Goal: Information Seeking & Learning: Learn about a topic

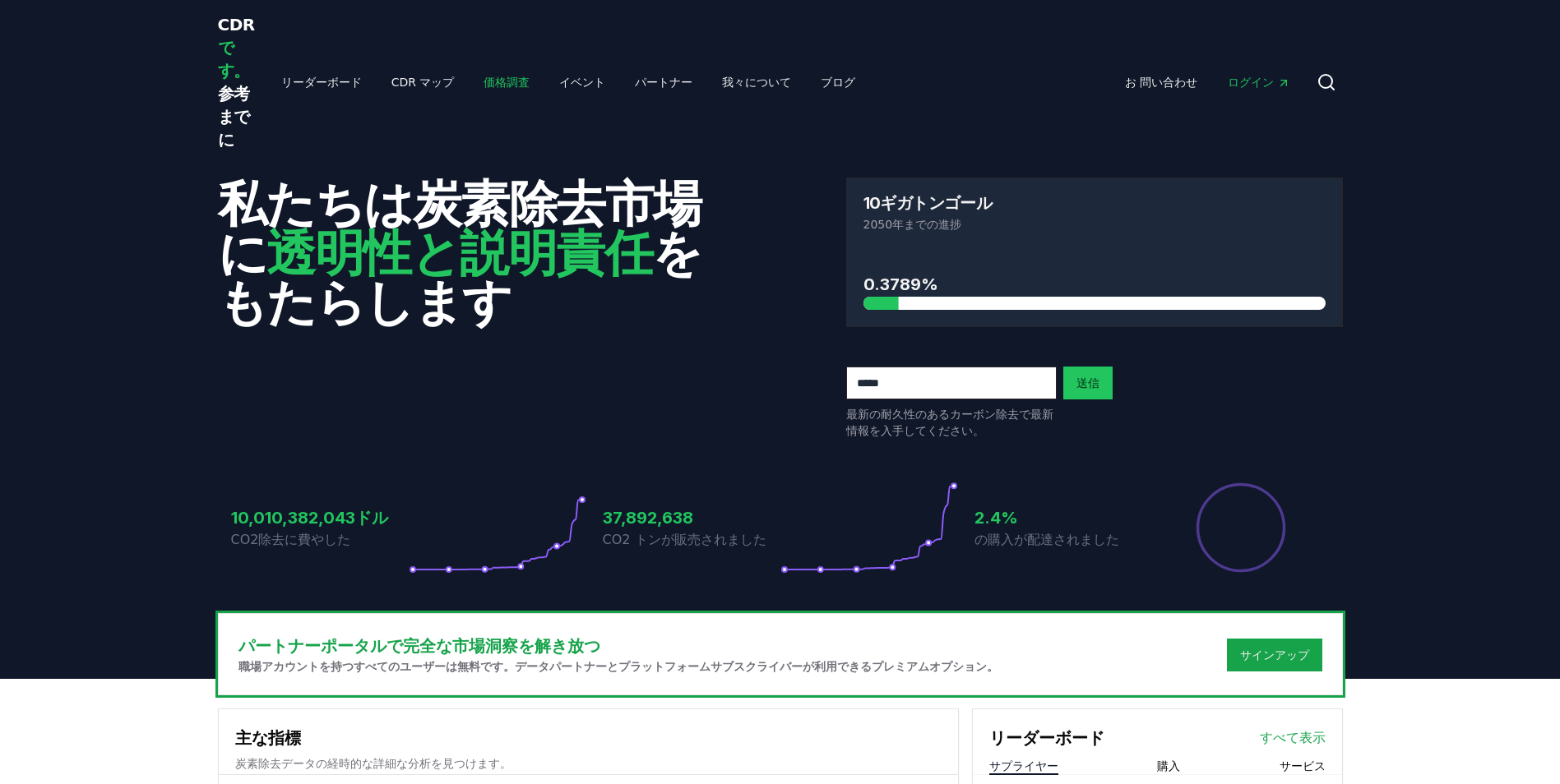
drag, startPoint x: 0, startPoint y: 0, endPoint x: 464, endPoint y: 76, distance: 470.2
click at [470, 76] on link "価格調査" at bounding box center [506, 82] width 72 height 29
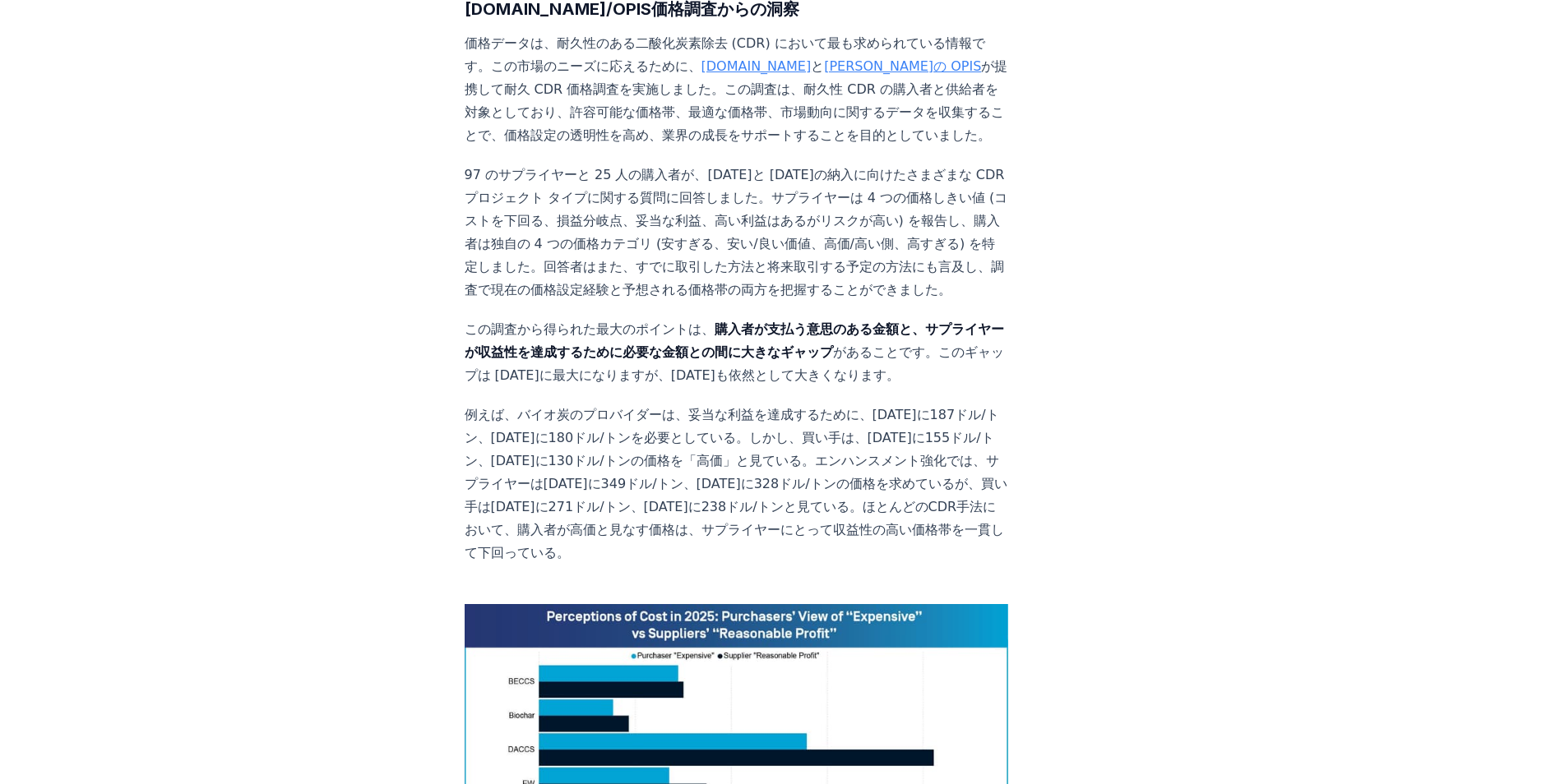
scroll to position [904, 0]
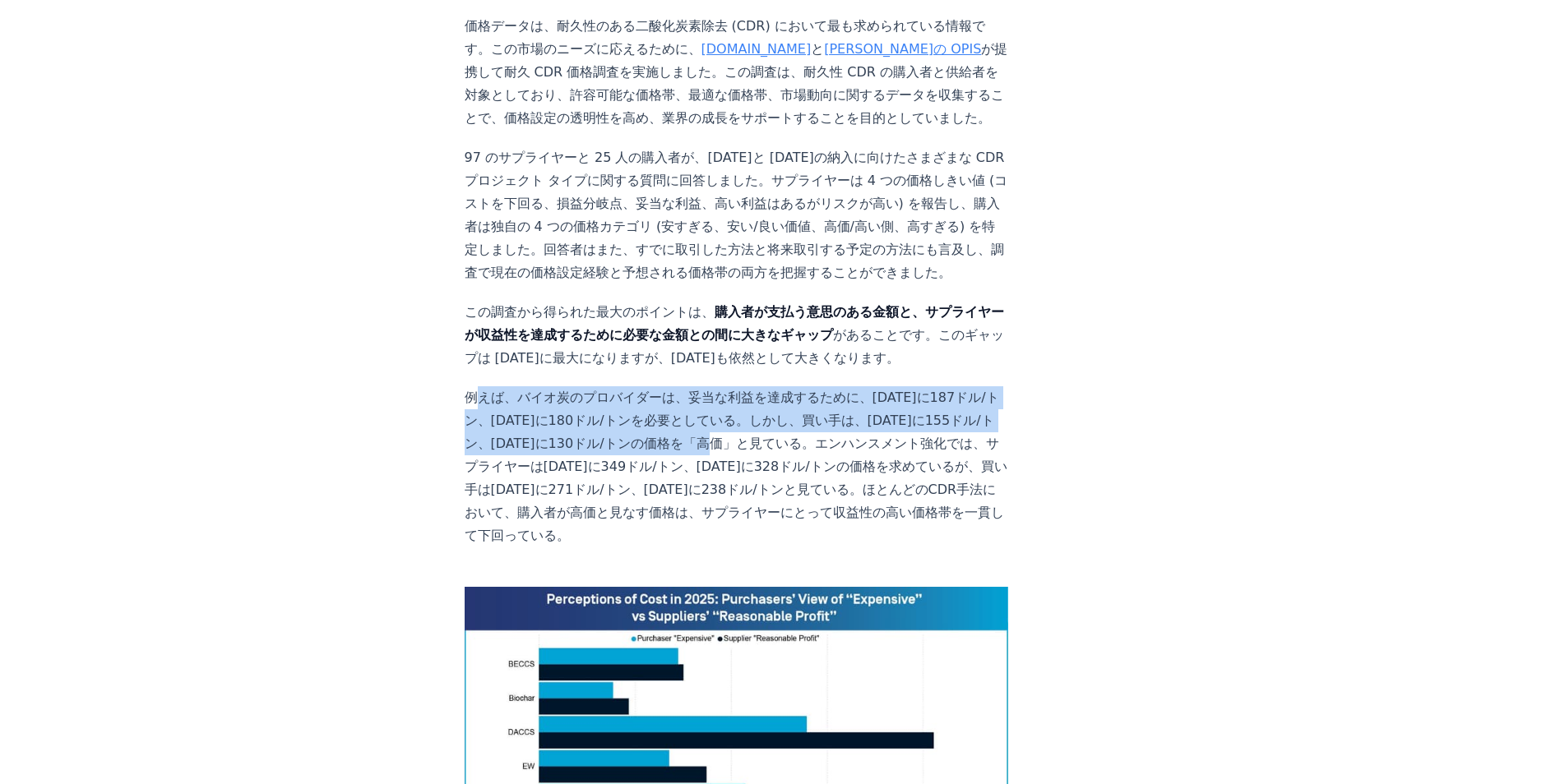
drag, startPoint x: 472, startPoint y: 212, endPoint x: 661, endPoint y: 265, distance: 196.3
click at [661, 386] on p "例えば、バイオ炭のプロバイダーは、妥当な利益を達成するために、[DATE]に187ドル/トン、[DATE]に180ドル/トンを必要としている。しかし、買い手は…" at bounding box center [736, 467] width 544 height 161
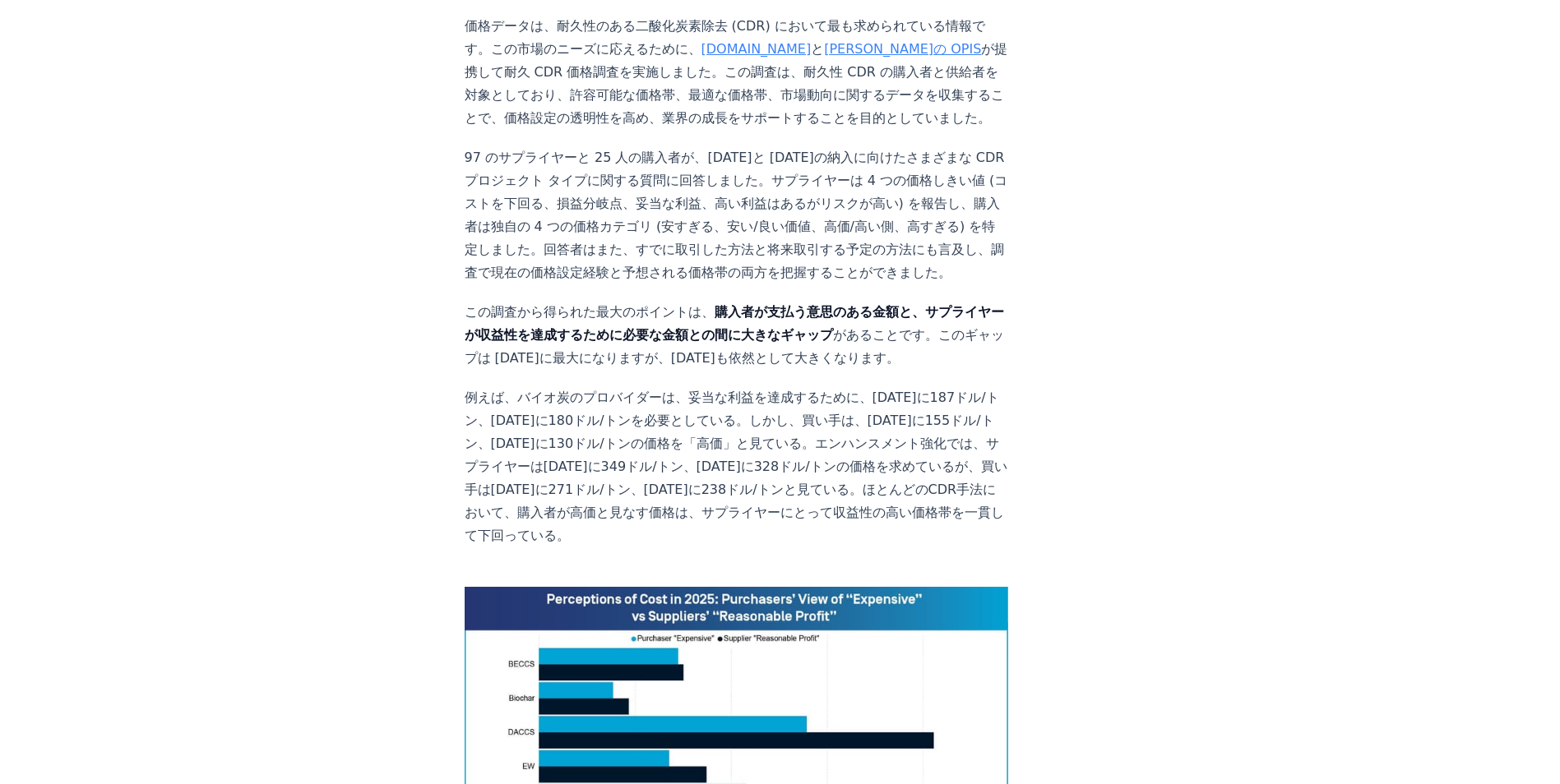
drag, startPoint x: 661, startPoint y: 265, endPoint x: 999, endPoint y: 310, distance: 341.0
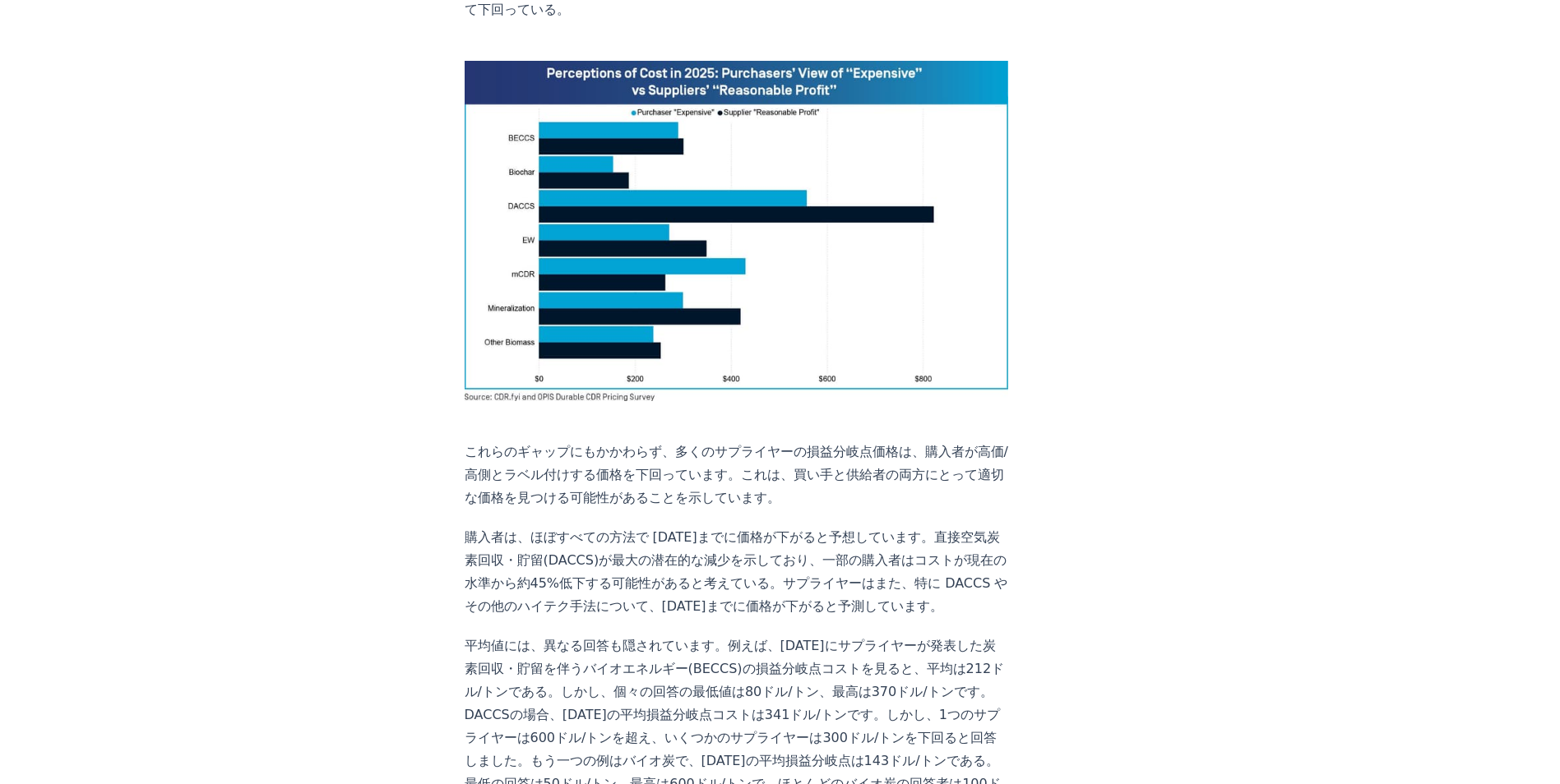
scroll to position [1643, 0]
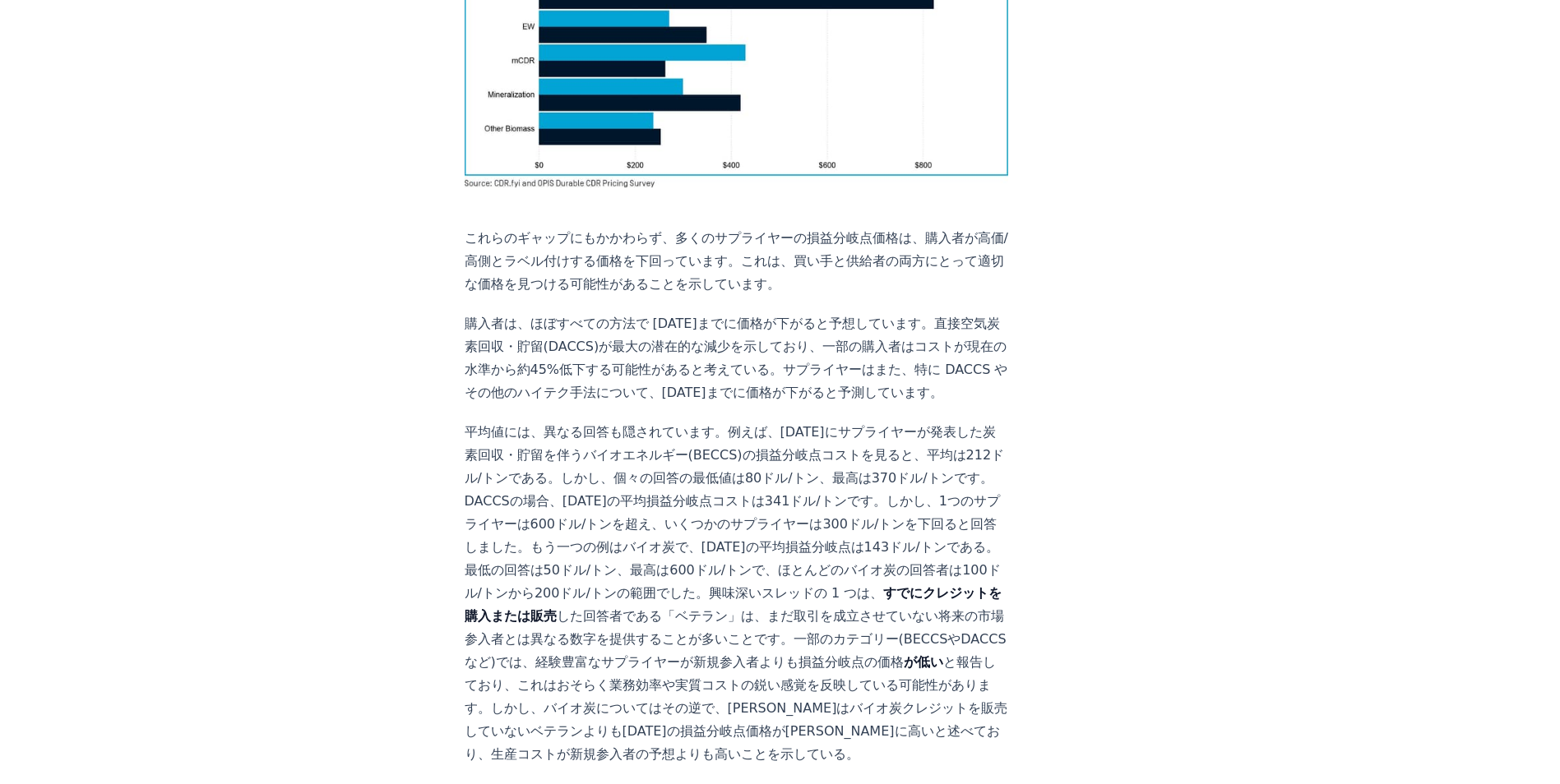
click at [594, 421] on p "平均値には、異なる回答も隠されています。例えば、2030年にサプライヤーが発表した炭素回収・貯留を伴うバイオエネルギー(BECCS)の損益分岐点コストを見ると…" at bounding box center [736, 593] width 544 height 345
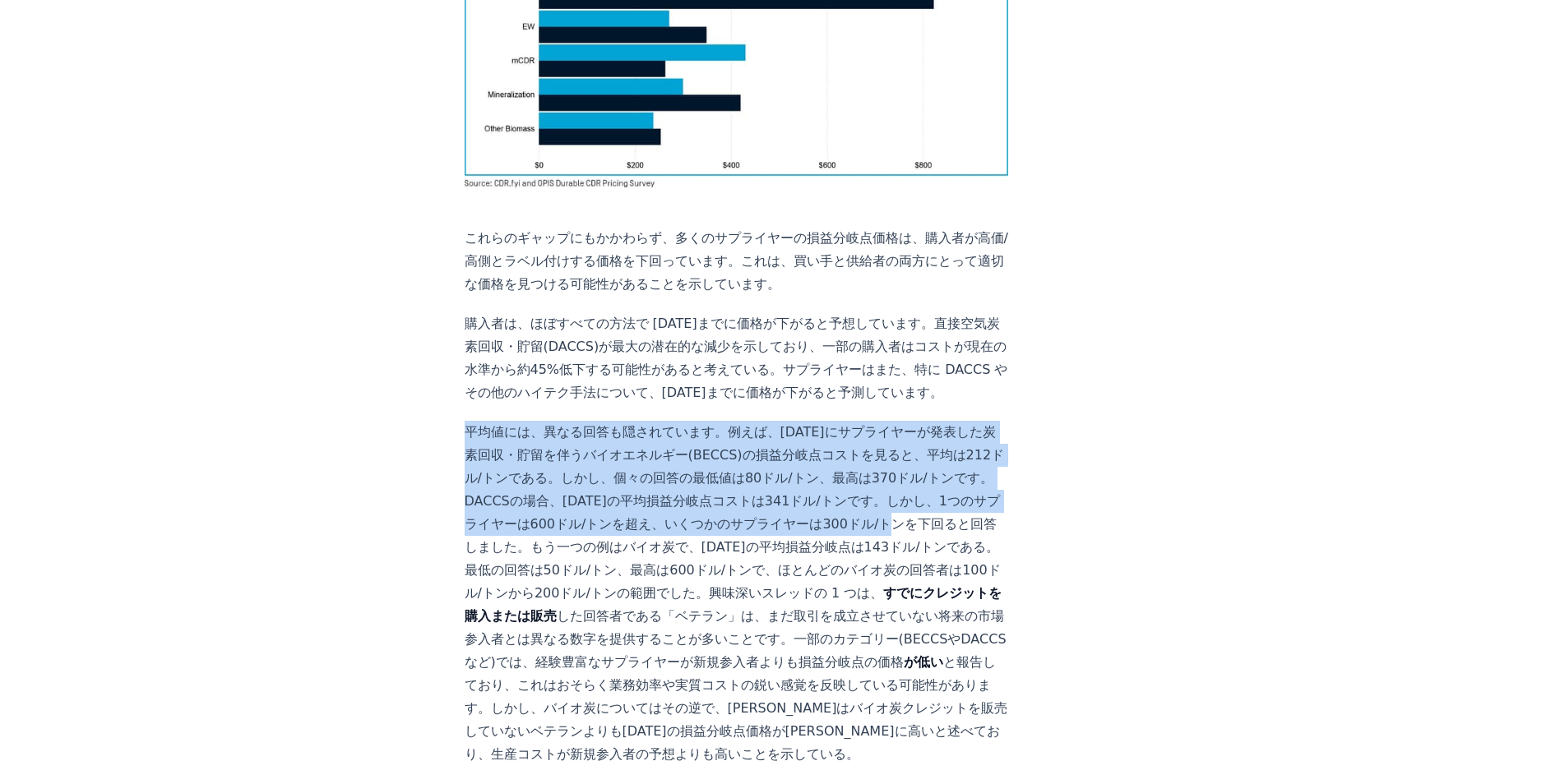
drag, startPoint x: 466, startPoint y: 176, endPoint x: 731, endPoint y: 276, distance: 283.2
click at [731, 421] on p "平均値には、異なる回答も隠されています。例えば、2030年にサプライヤーが発表した炭素回収・貯留を伴うバイオエネルギー(BECCS)の損益分岐点コストを見ると…" at bounding box center [736, 593] width 544 height 345
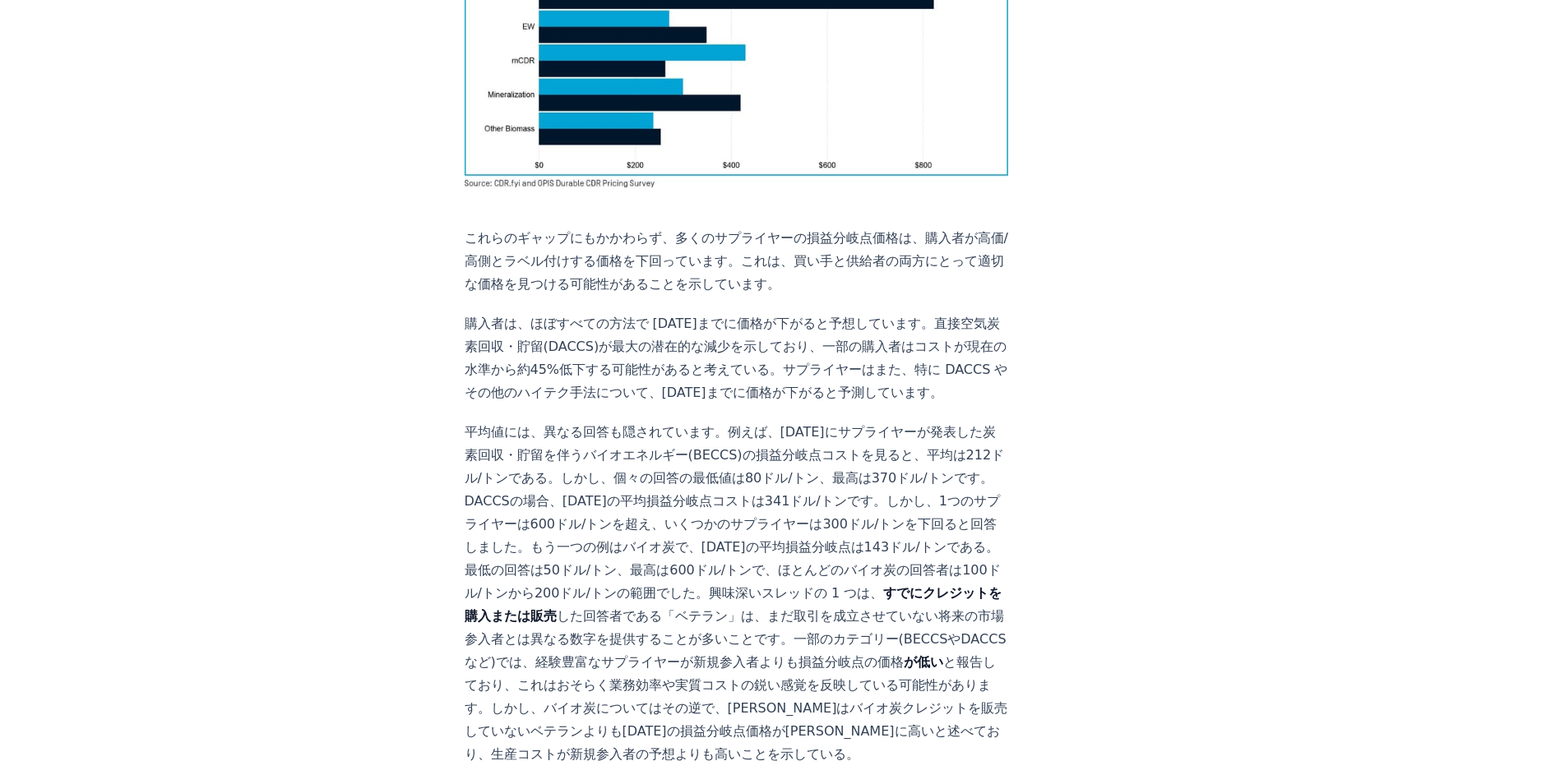
drag, startPoint x: 731, startPoint y: 276, endPoint x: 586, endPoint y: 382, distance: 179.6
click at [586, 421] on p "平均値には、異なる回答も隠されています。例えば、2030年にサプライヤーが発表した炭素回収・貯留を伴うバイオエネルギー(BECCS)の損益分岐点コストを見ると…" at bounding box center [736, 593] width 544 height 345
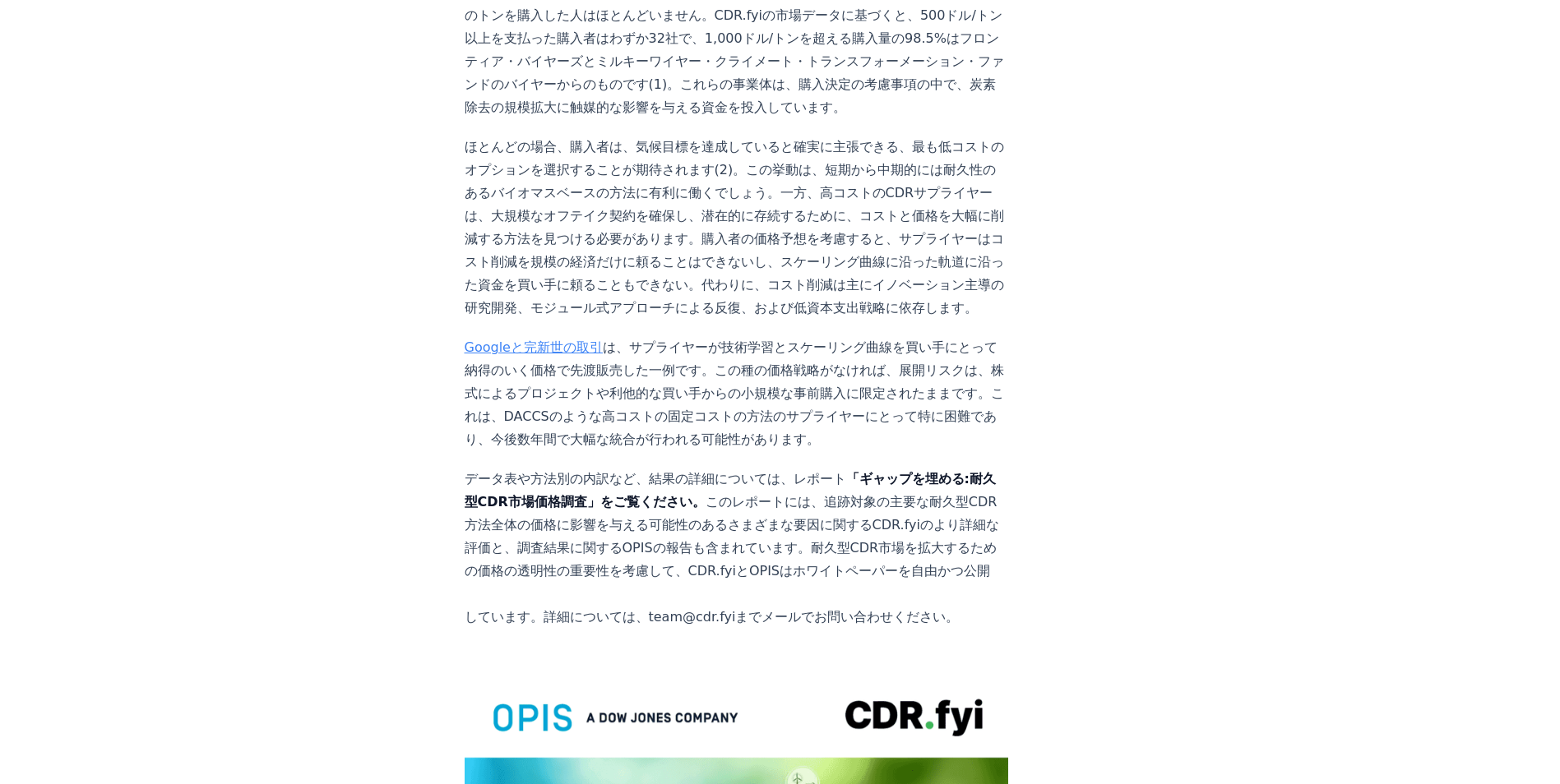
scroll to position [2712, 0]
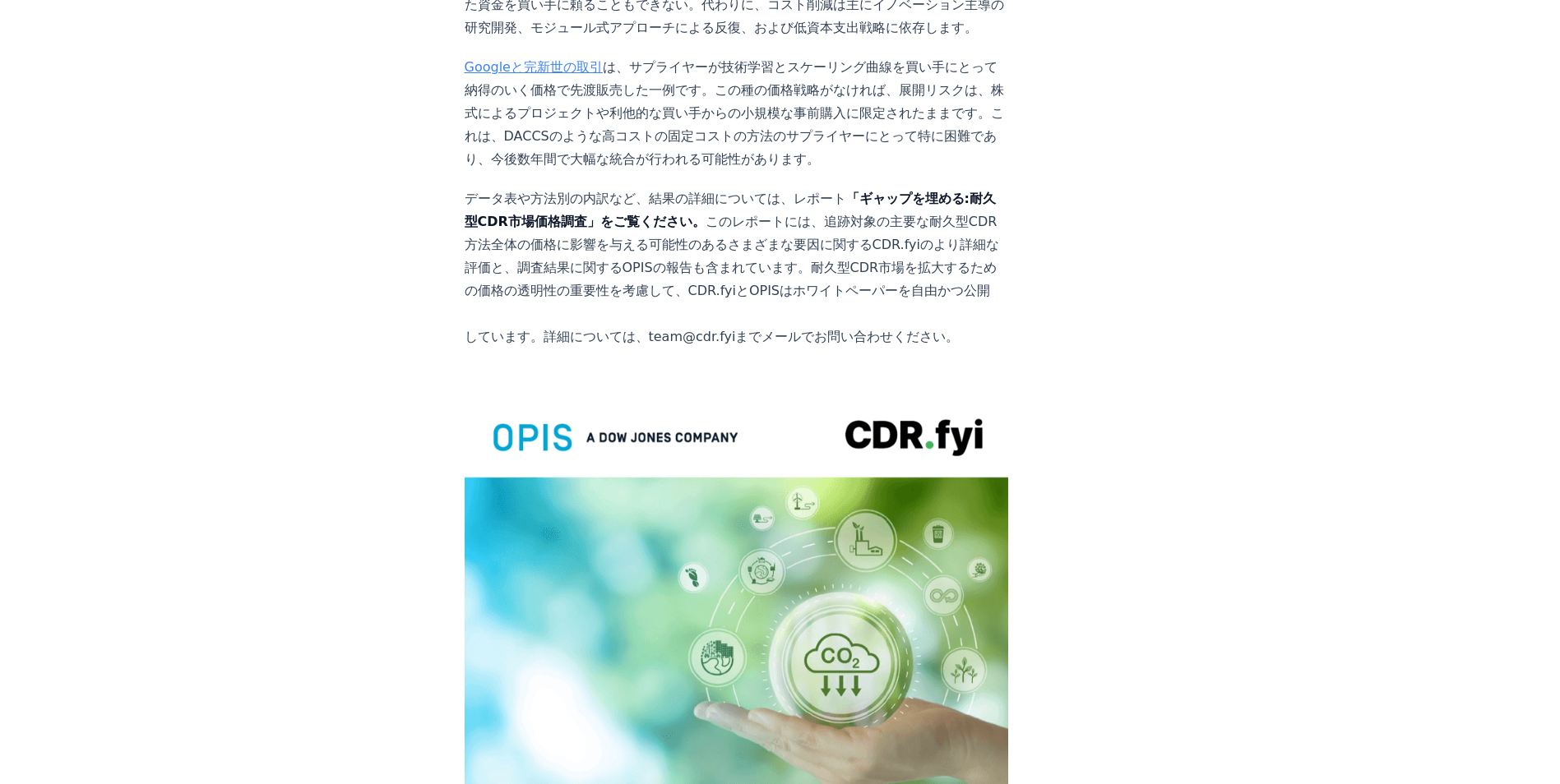
click at [683, 388] on img at bounding box center [736, 742] width 544 height 709
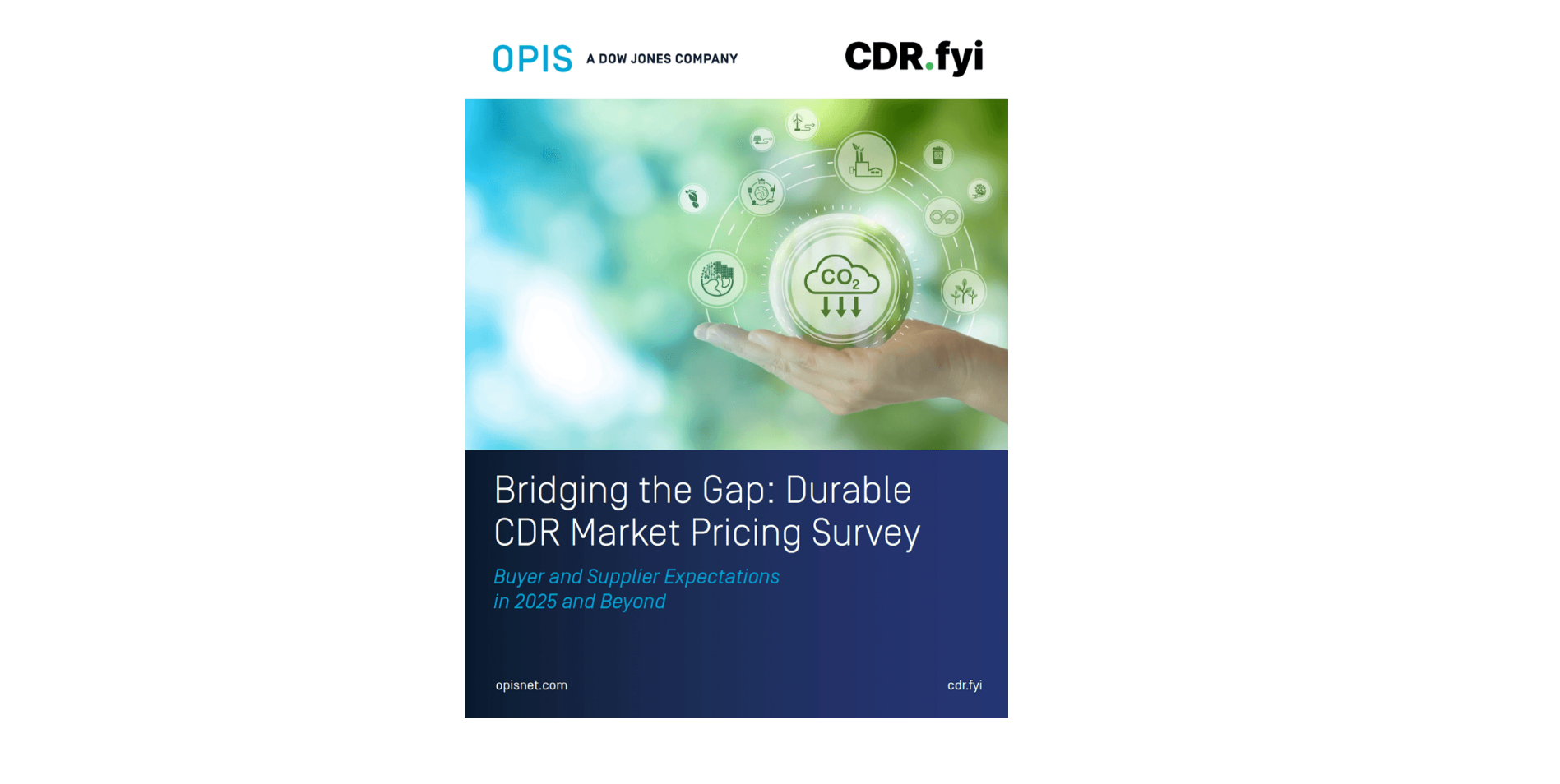
scroll to position [3420, 0]
click at [509, 301] on img at bounding box center [736, 363] width 544 height 709
click at [567, 249] on img at bounding box center [736, 363] width 544 height 709
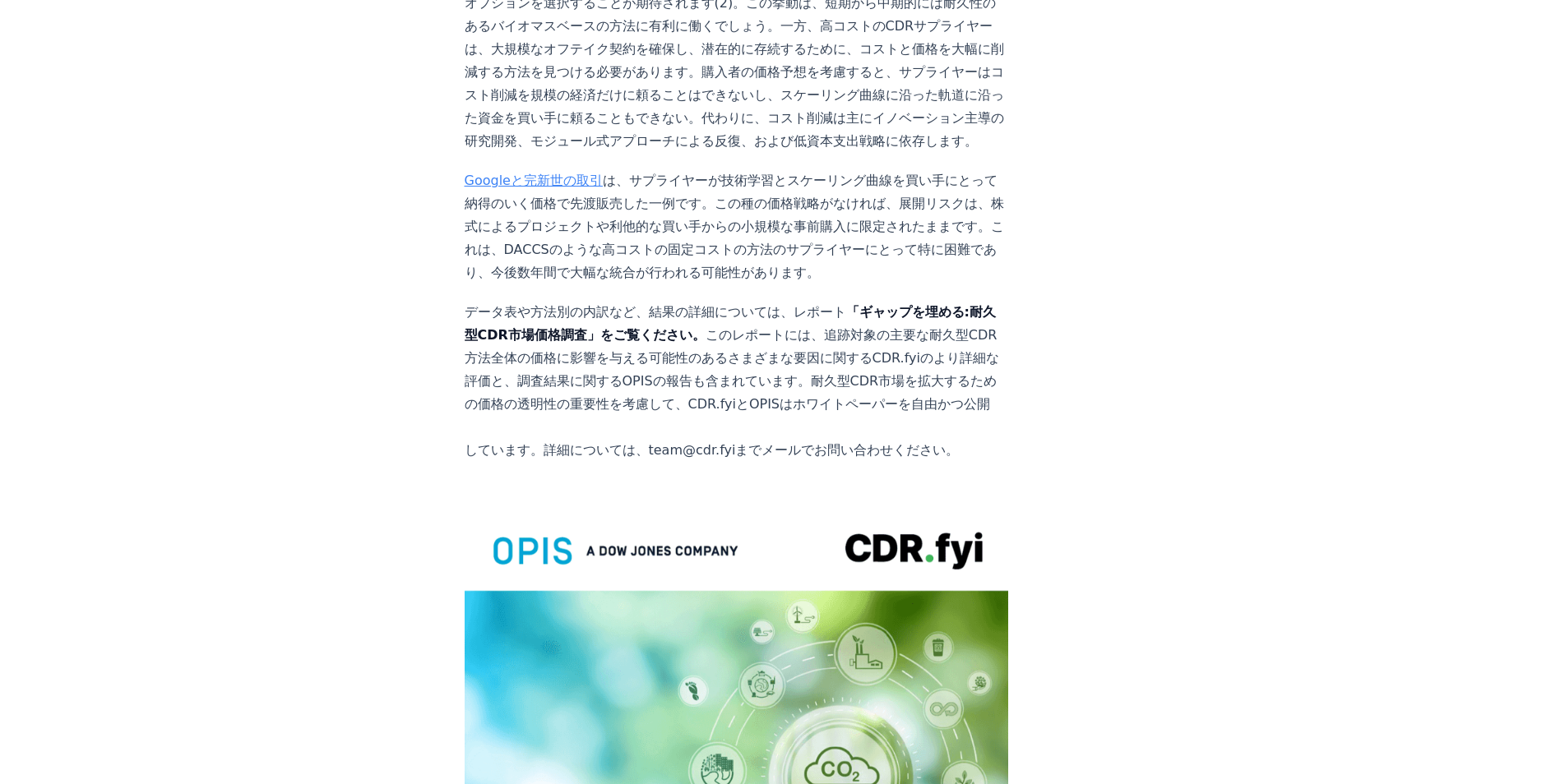
scroll to position [2763, 0]
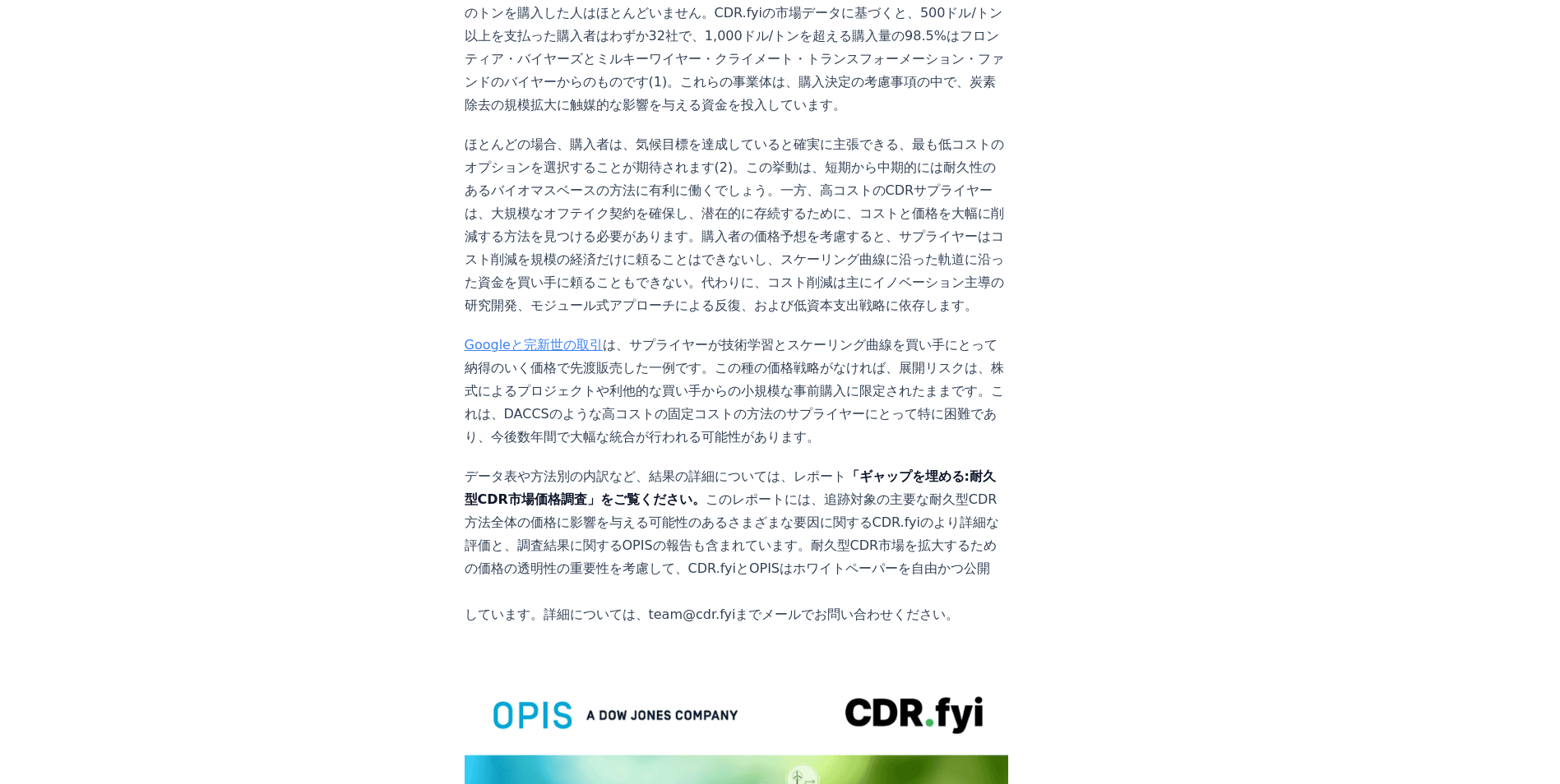
click at [850, 468] on strong "「ギャップを埋める:耐久型CDR市場価格調査」をご覧ください。" at bounding box center [730, 487] width 531 height 39
click at [610, 468] on strong "「ギャップを埋める:耐久型CDR市場価格調査」をご覧ください。" at bounding box center [730, 487] width 531 height 39
click at [545, 468] on strong "「ギャップを埋める:耐久型CDR市場価格調査」をご覧ください。" at bounding box center [730, 487] width 531 height 39
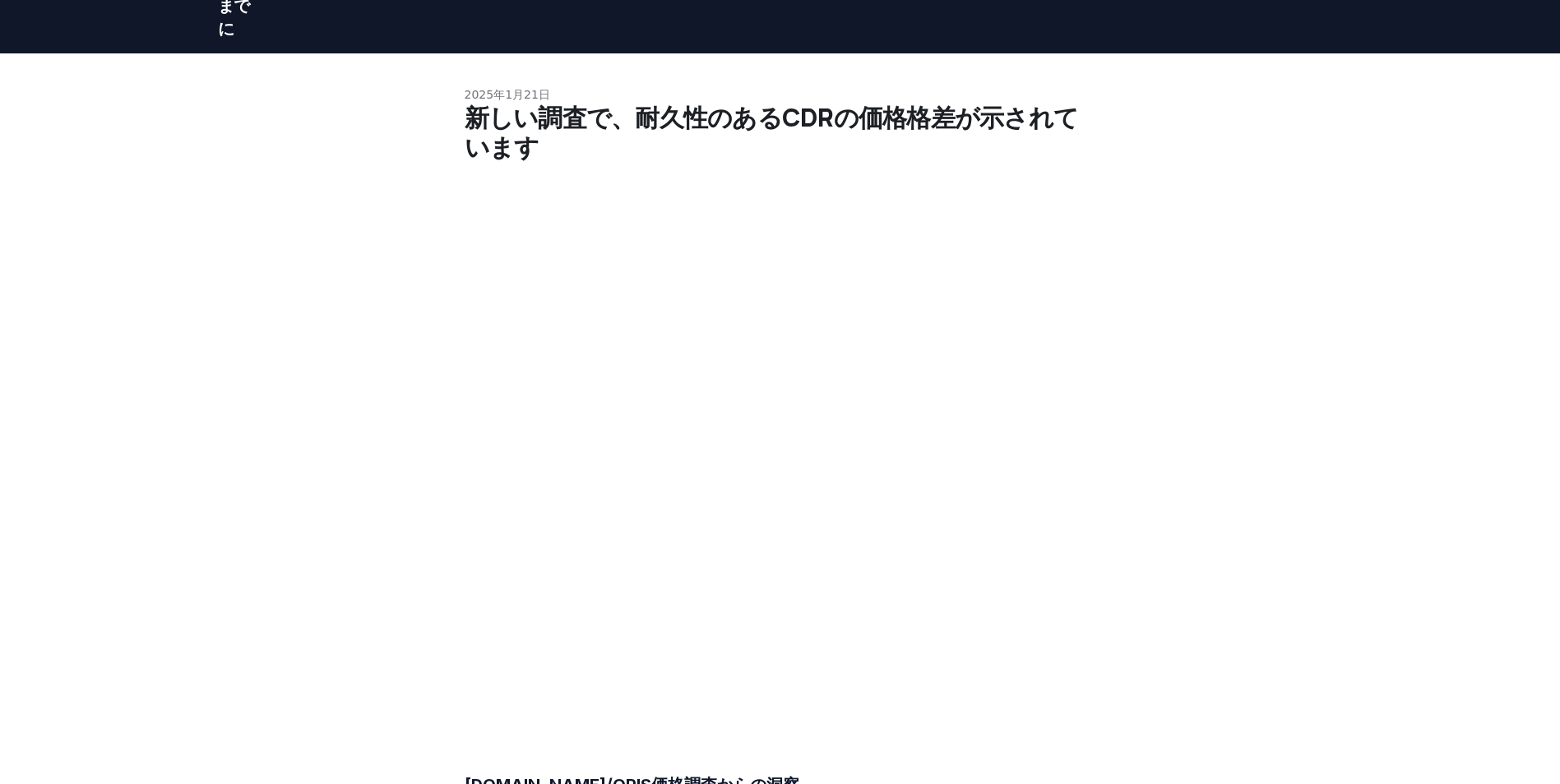
scroll to position [0, 0]
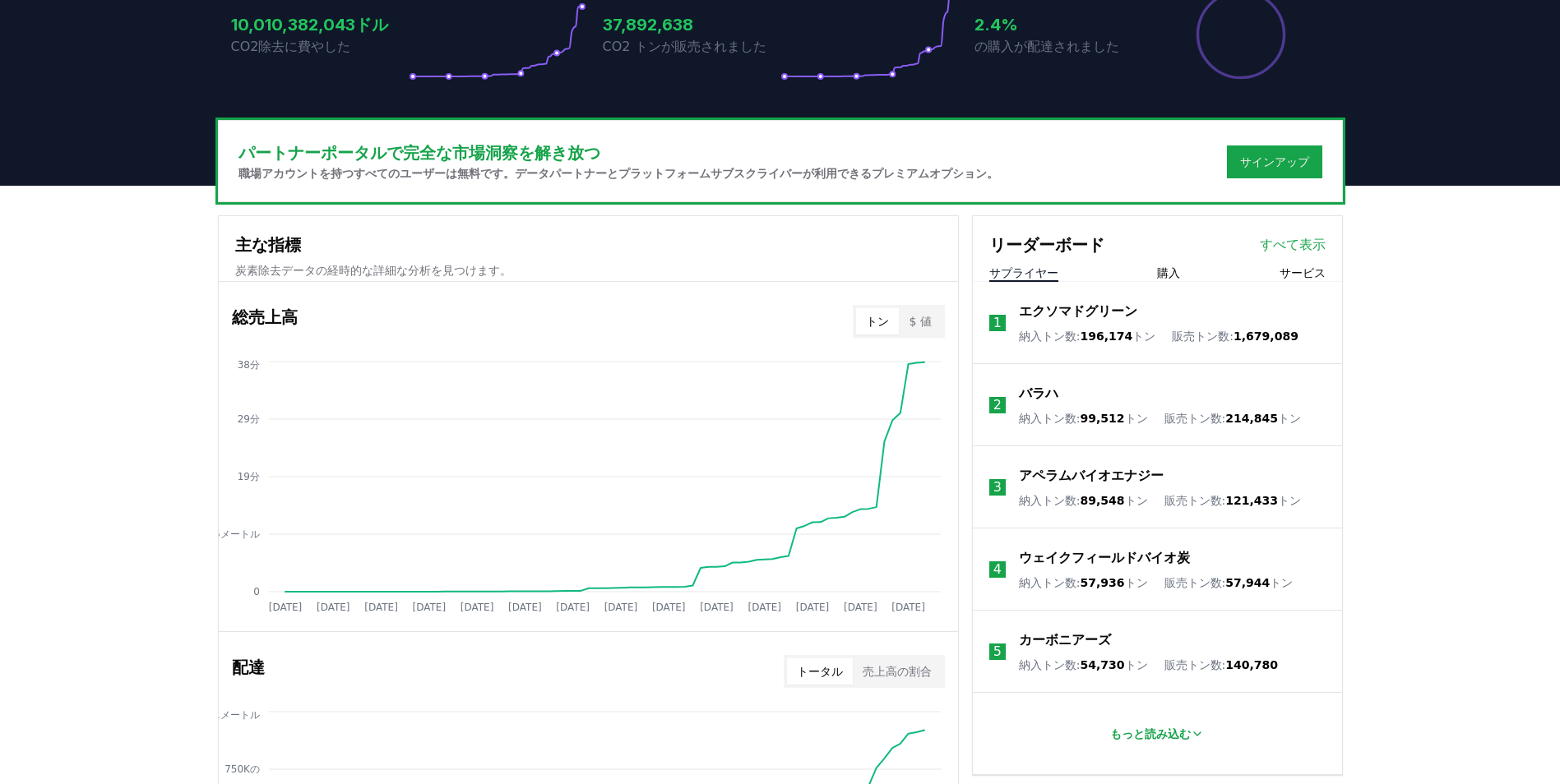
scroll to position [575, 0]
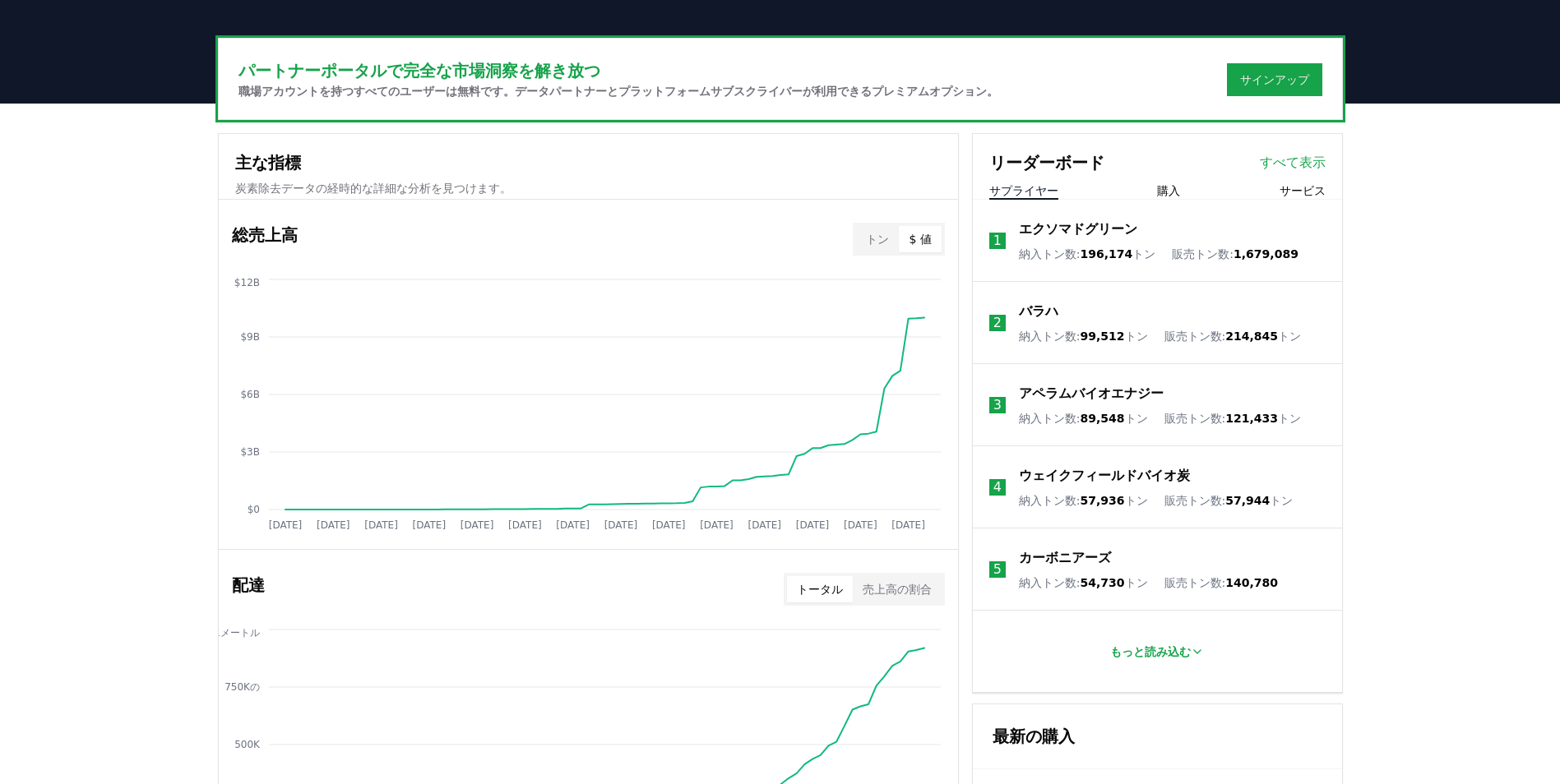
click at [926, 238] on button "$ 値" at bounding box center [920, 239] width 42 height 26
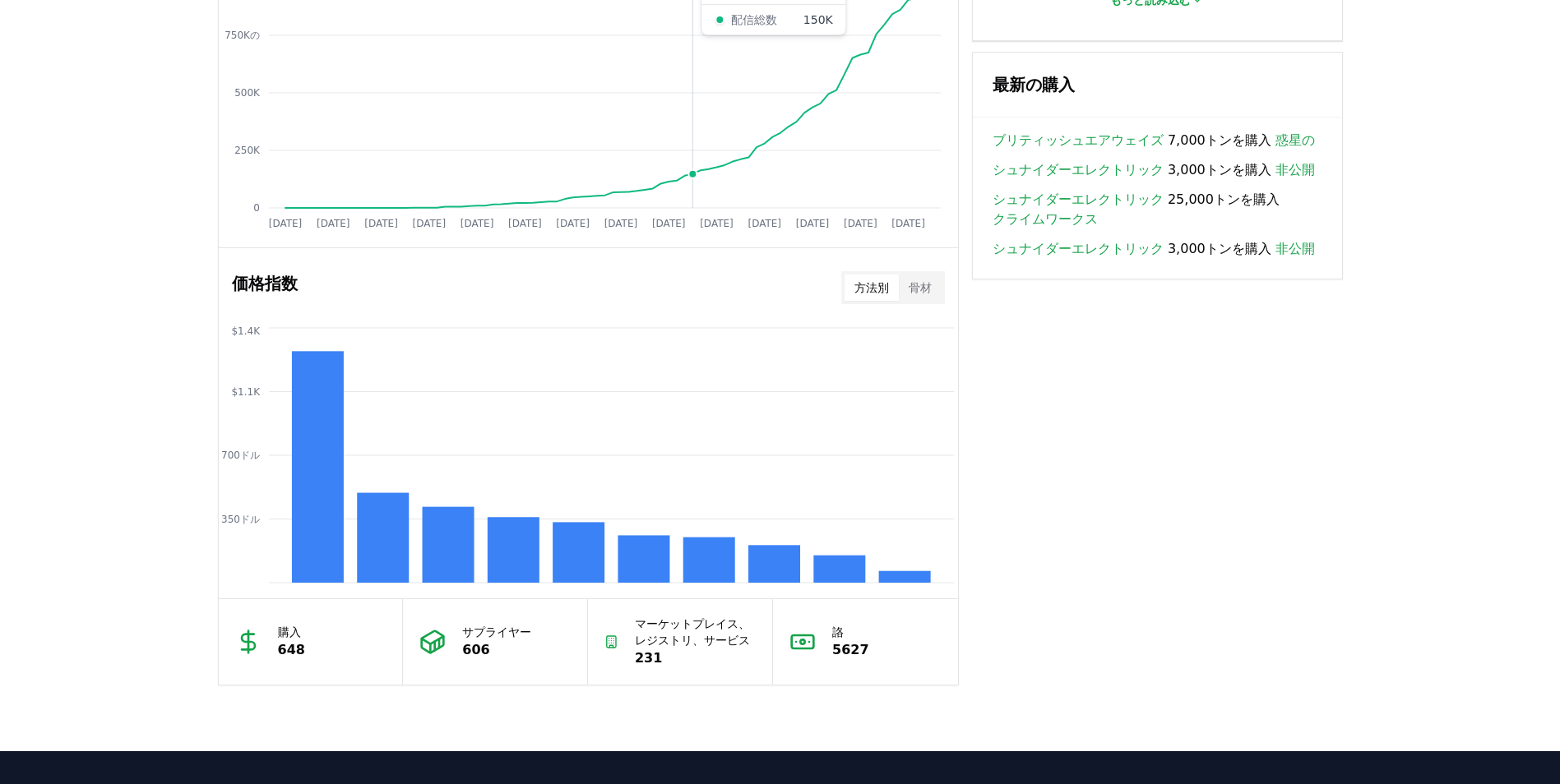
scroll to position [1233, 0]
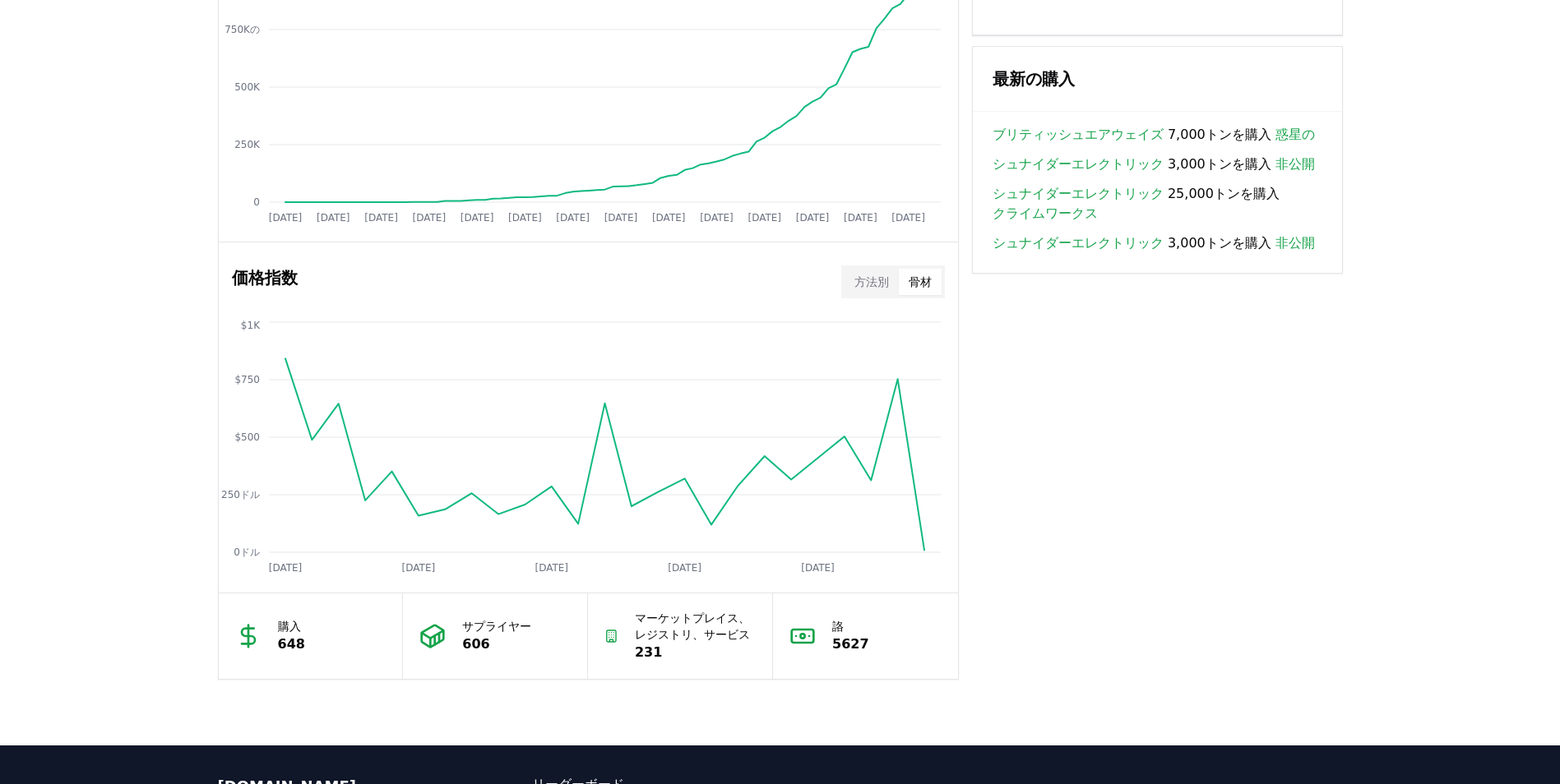
click at [919, 287] on button "骨材" at bounding box center [920, 282] width 43 height 26
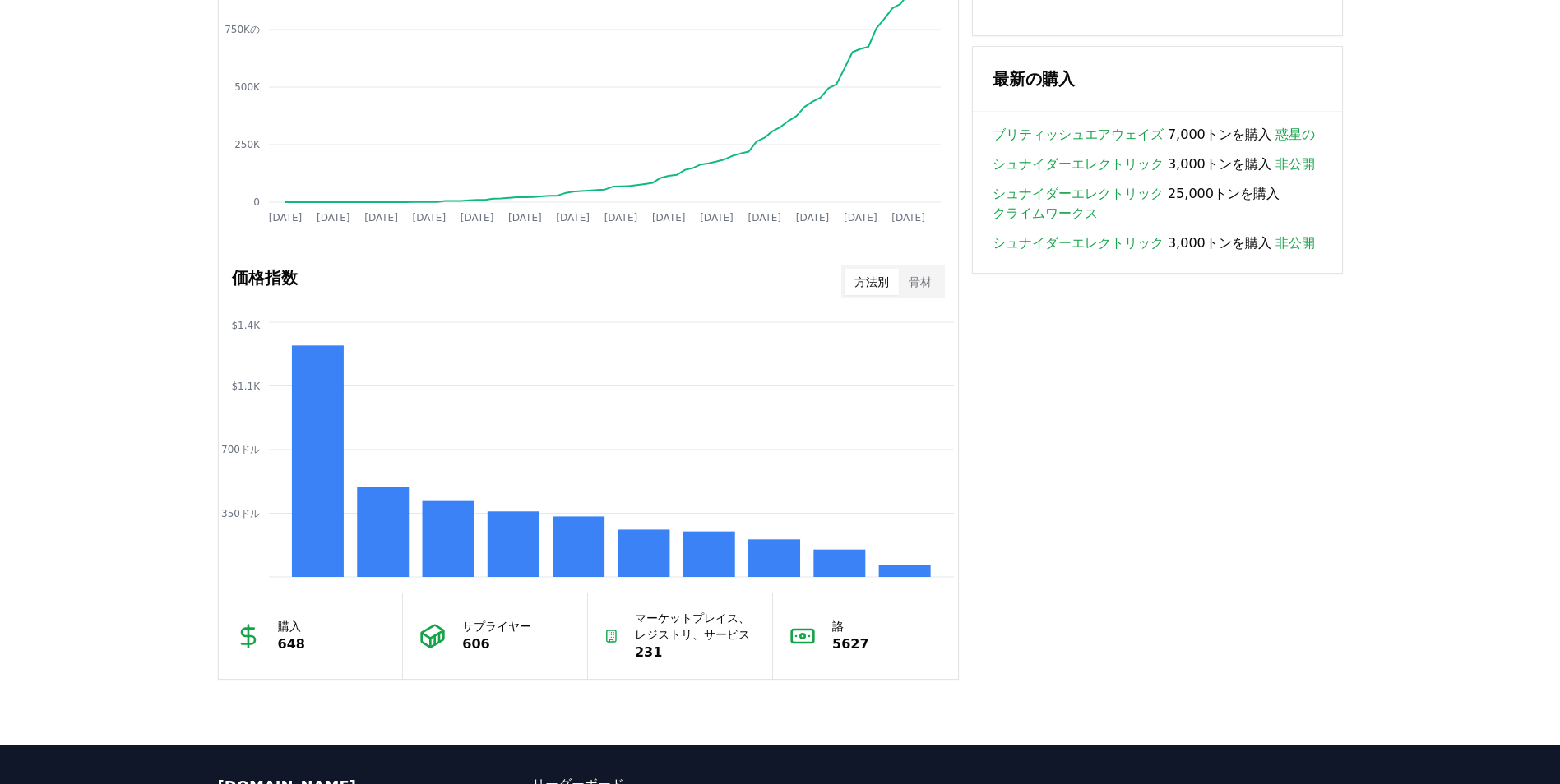
click at [885, 279] on button "方法別" at bounding box center [871, 282] width 55 height 26
click at [317, 503] on rect at bounding box center [317, 461] width 52 height 232
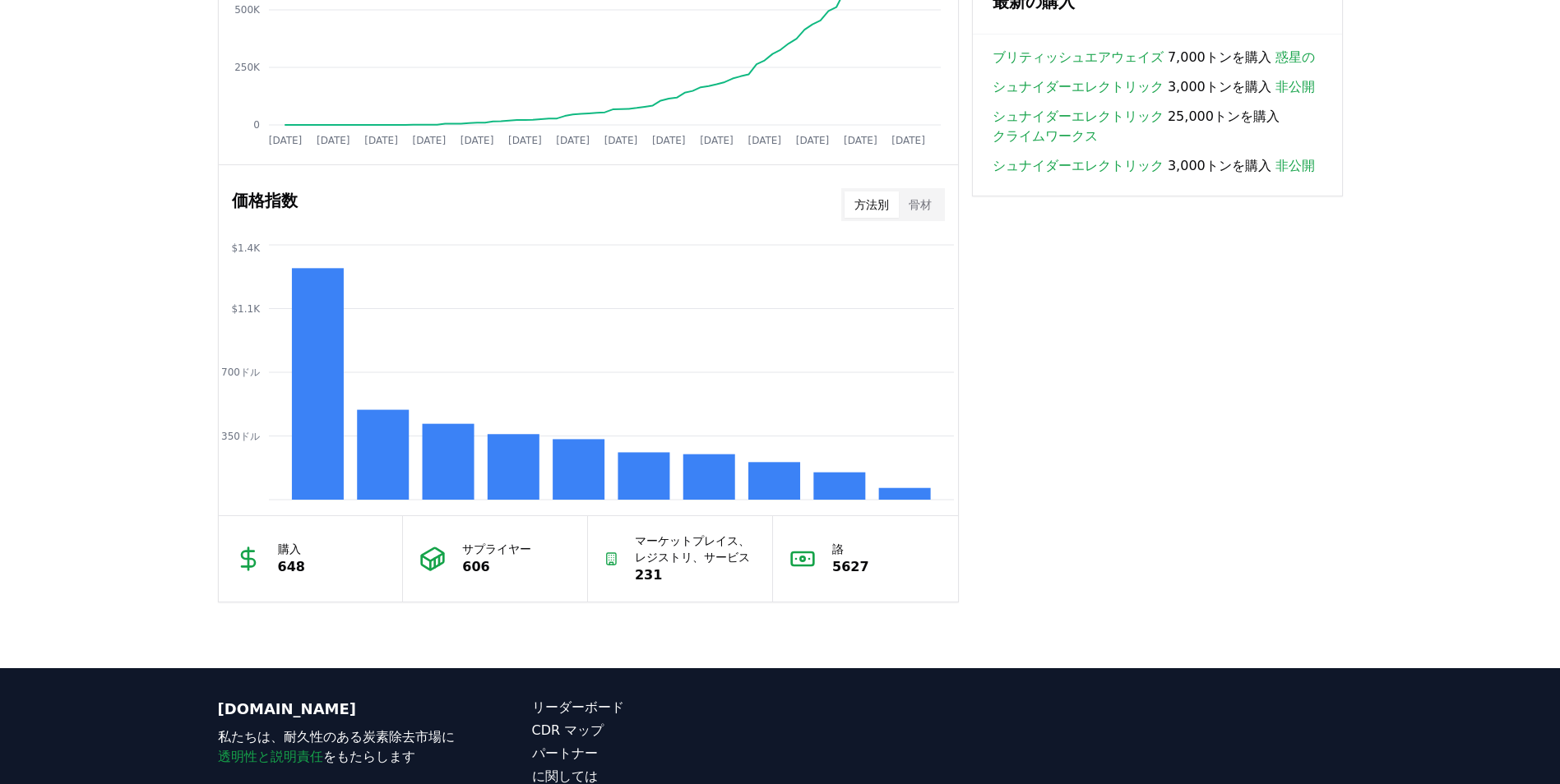
scroll to position [1293, 0]
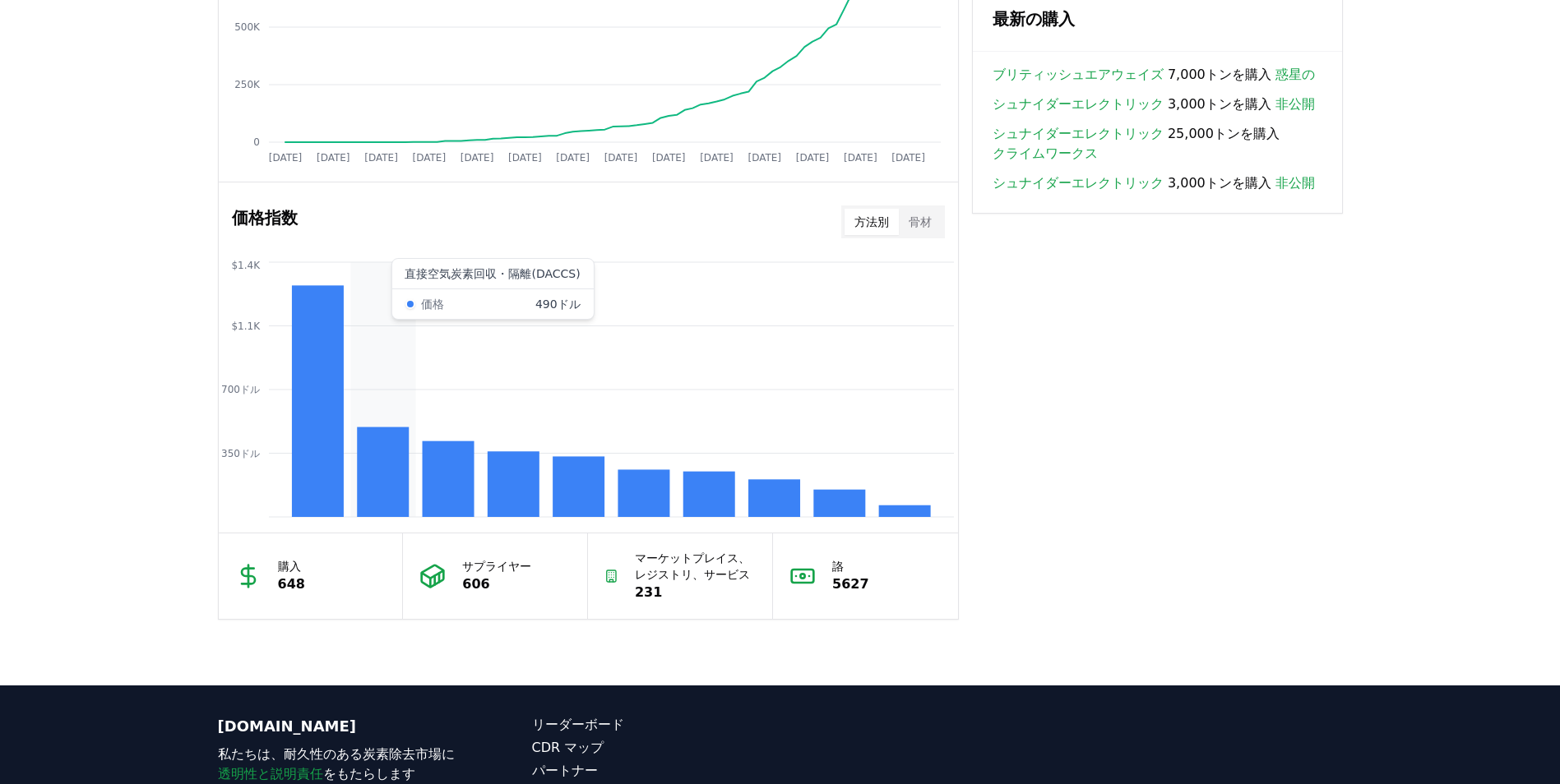
click at [351, 277] on icon "350ドル 700ドル $1.1K $1.4K" at bounding box center [588, 389] width 739 height 263
click at [288, 343] on icon "350ドル 700ドル $1.1K $1.4K" at bounding box center [588, 389] width 739 height 263
drag, startPoint x: 299, startPoint y: 347, endPoint x: 313, endPoint y: 317, distance: 33.1
click at [313, 317] on rect at bounding box center [317, 401] width 52 height 232
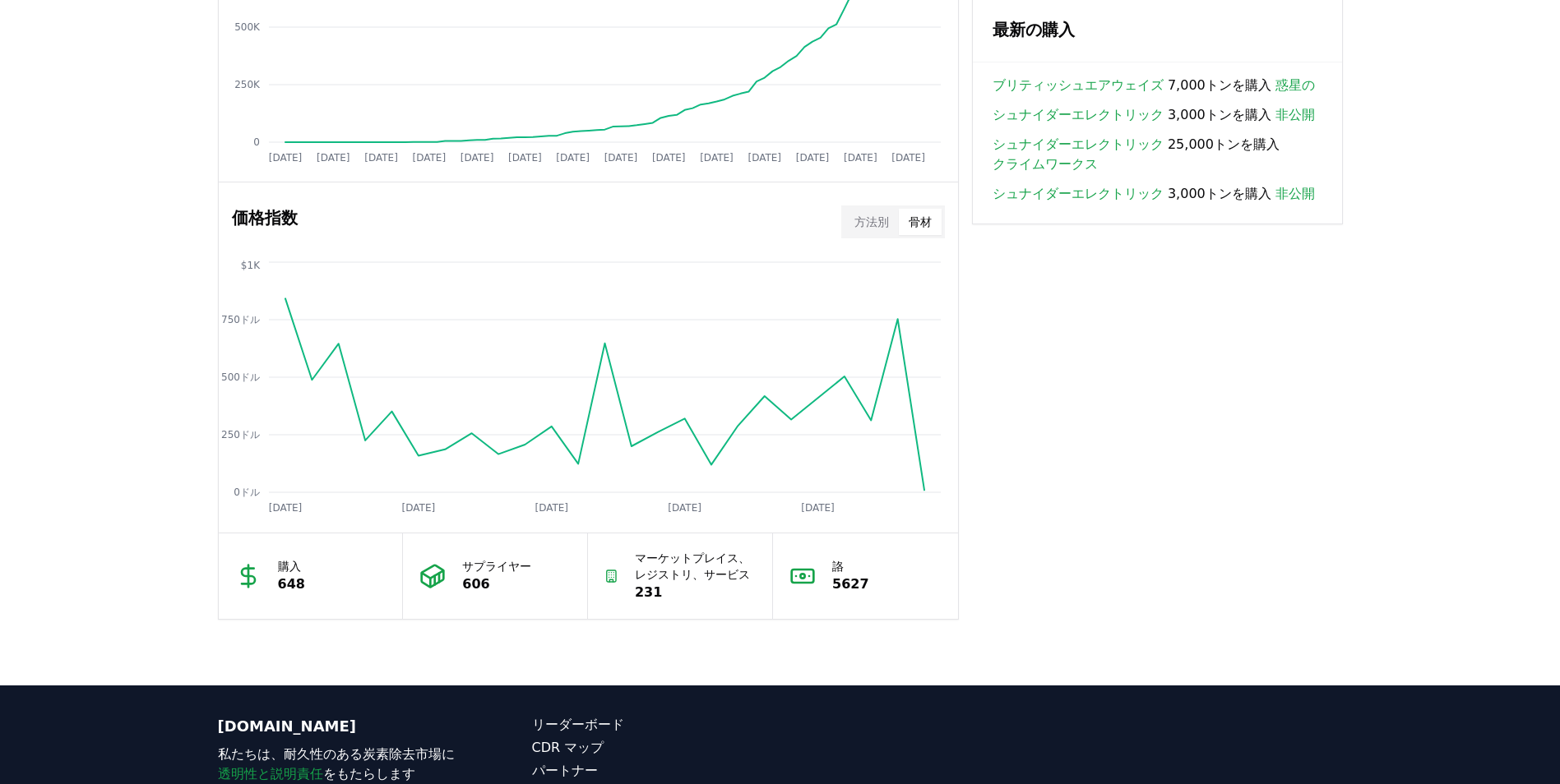
click at [900, 222] on button "骨材" at bounding box center [920, 222] width 43 height 26
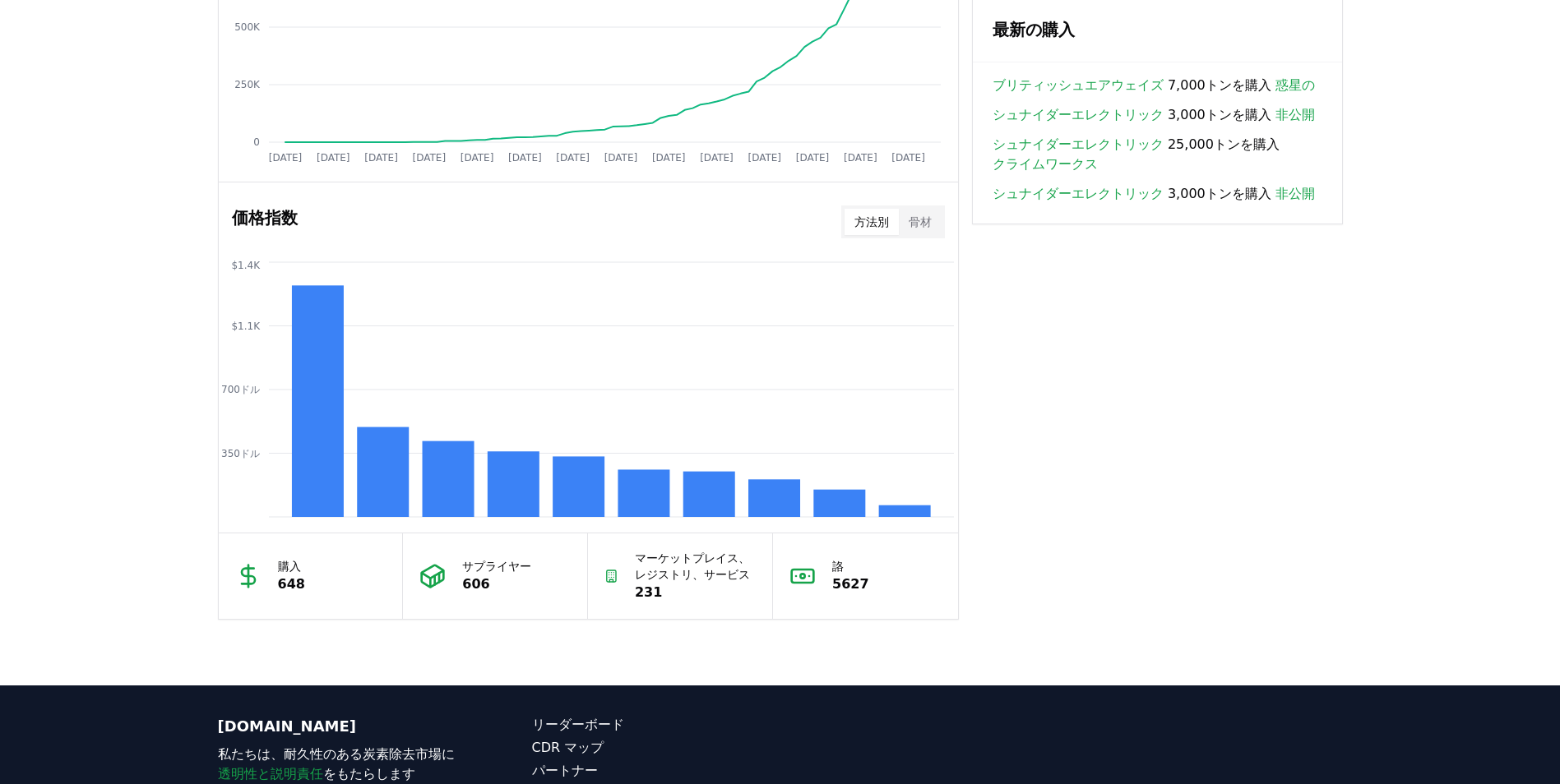
click at [860, 222] on button "方法別" at bounding box center [871, 222] width 55 height 26
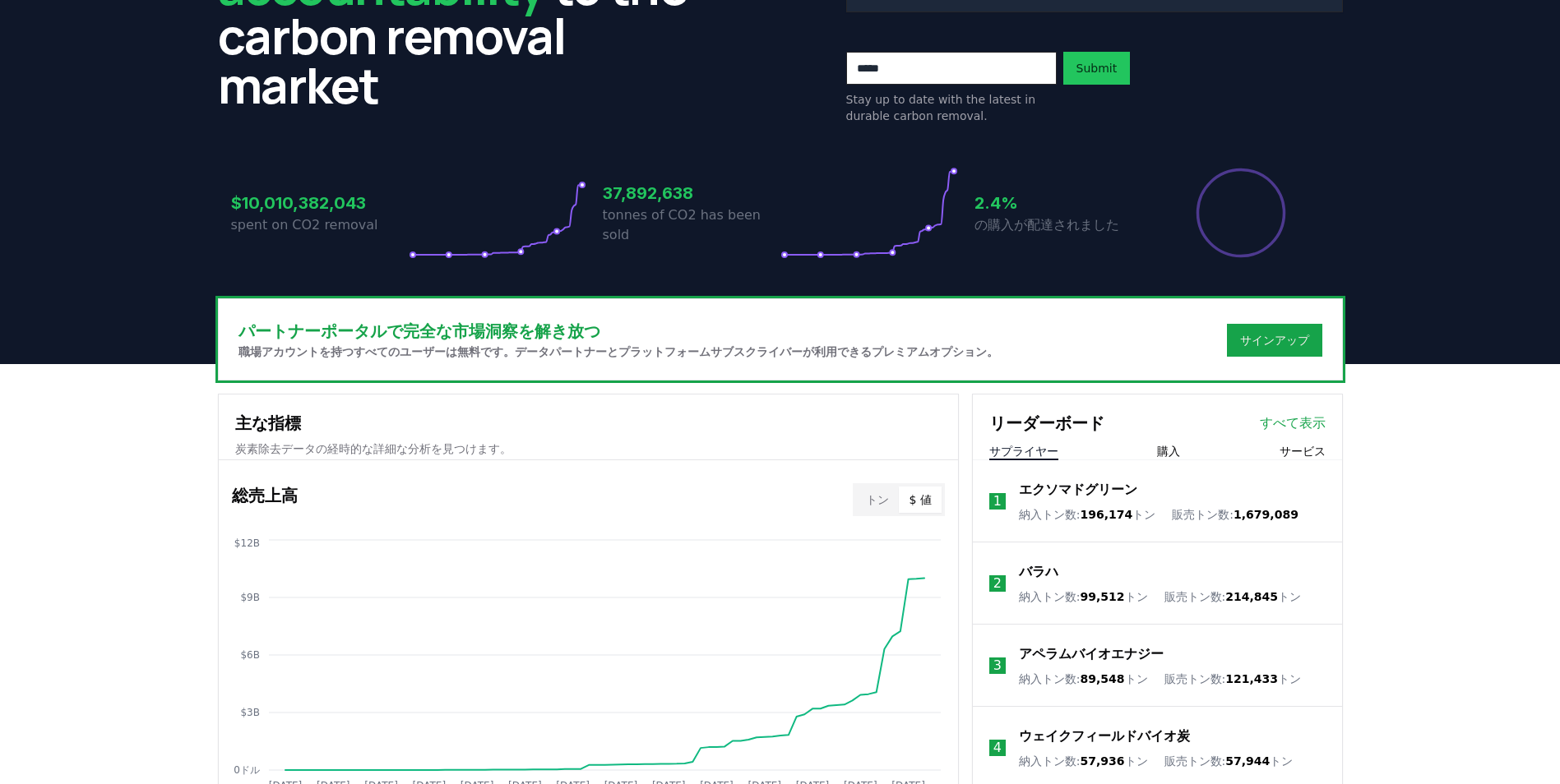
scroll to position [0, 0]
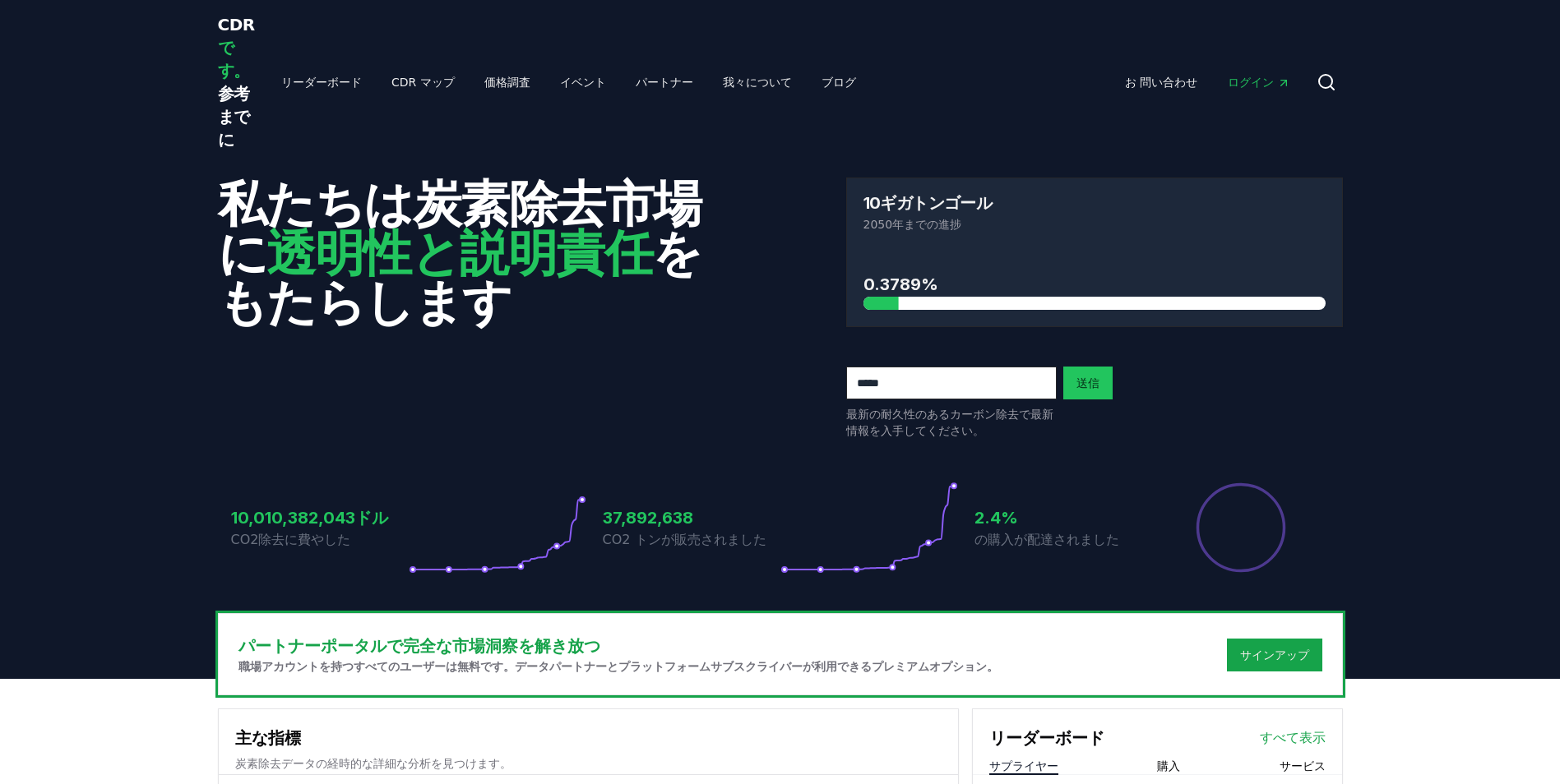
click at [231, 24] on span "CDR です。 参考までに" at bounding box center [237, 82] width 38 height 134
click at [299, 86] on link "リーダーボード" at bounding box center [321, 82] width 107 height 29
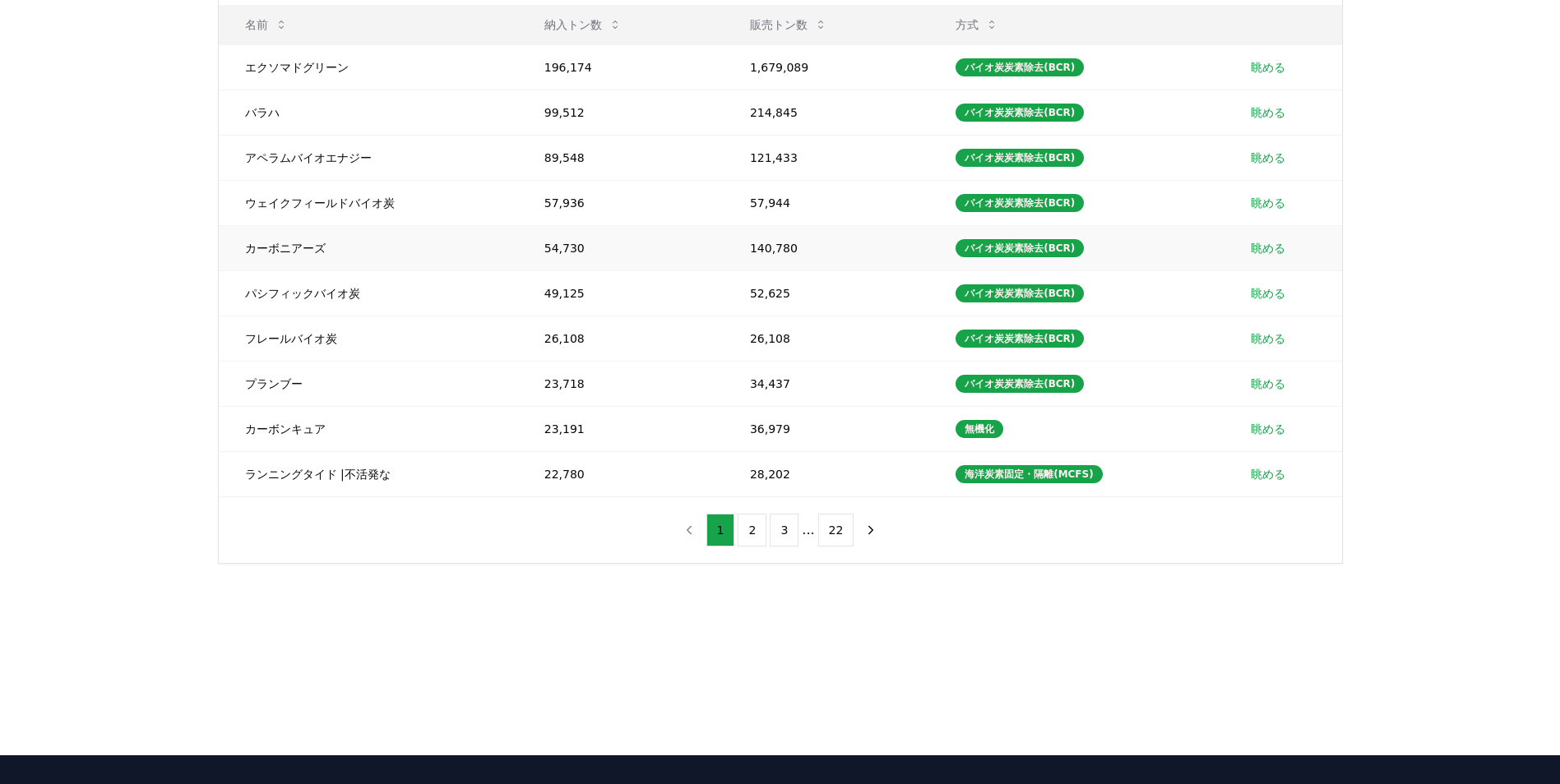
scroll to position [82, 0]
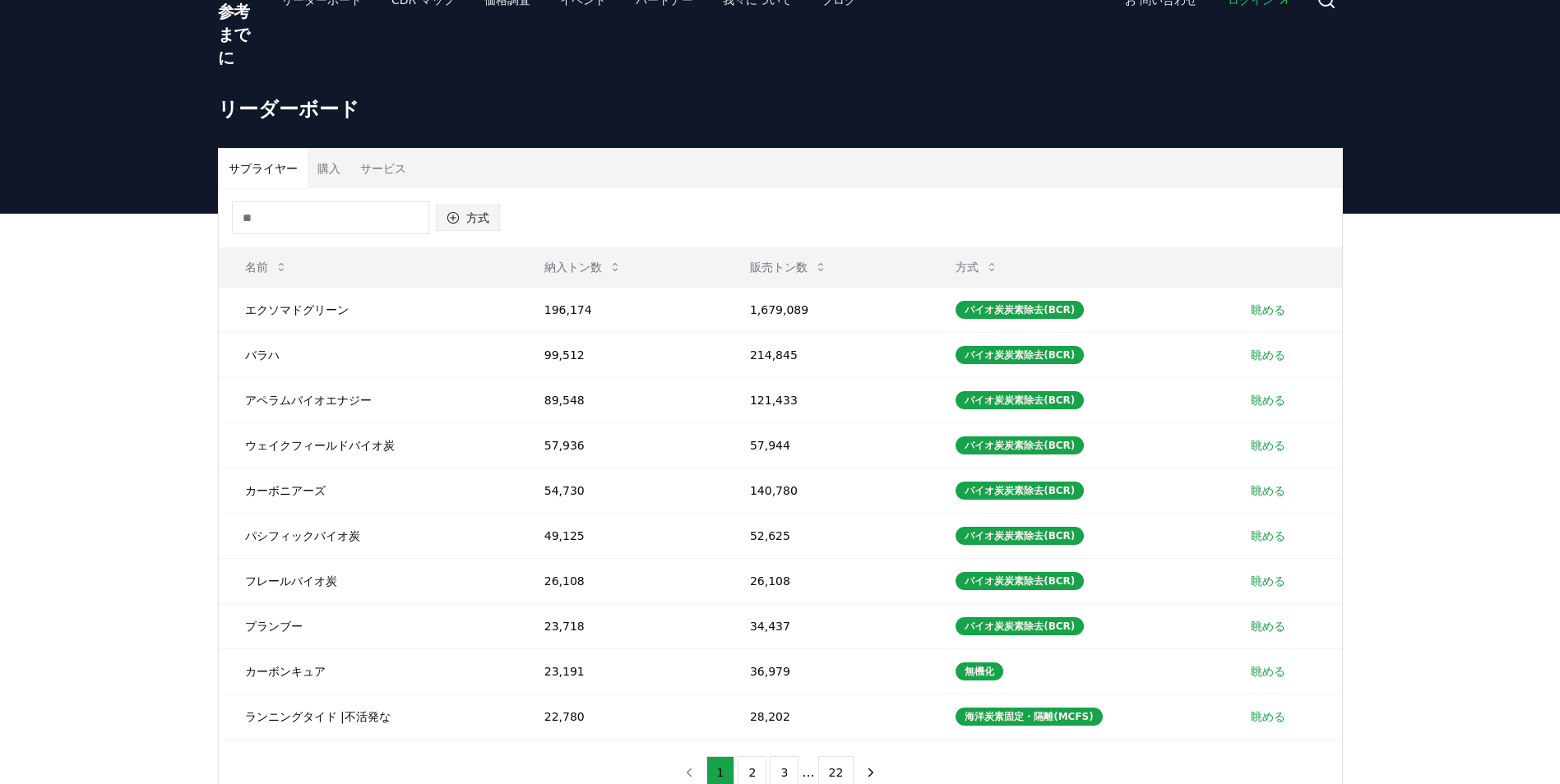
click at [459, 216] on icon "button" at bounding box center [453, 218] width 13 height 13
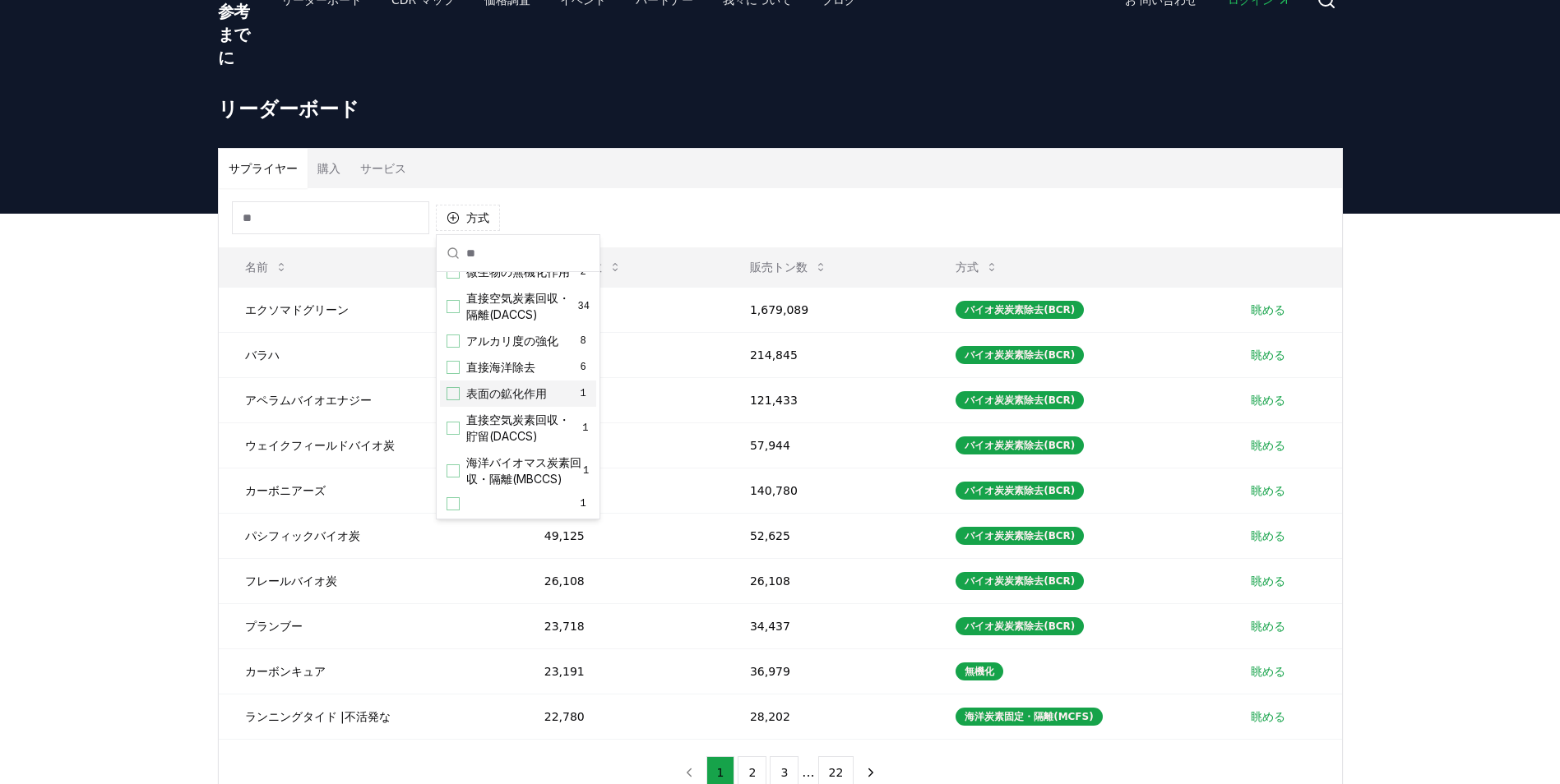
scroll to position [349, 0]
click at [451, 354] on div "直接海洋除去 6" at bounding box center [518, 367] width 156 height 26
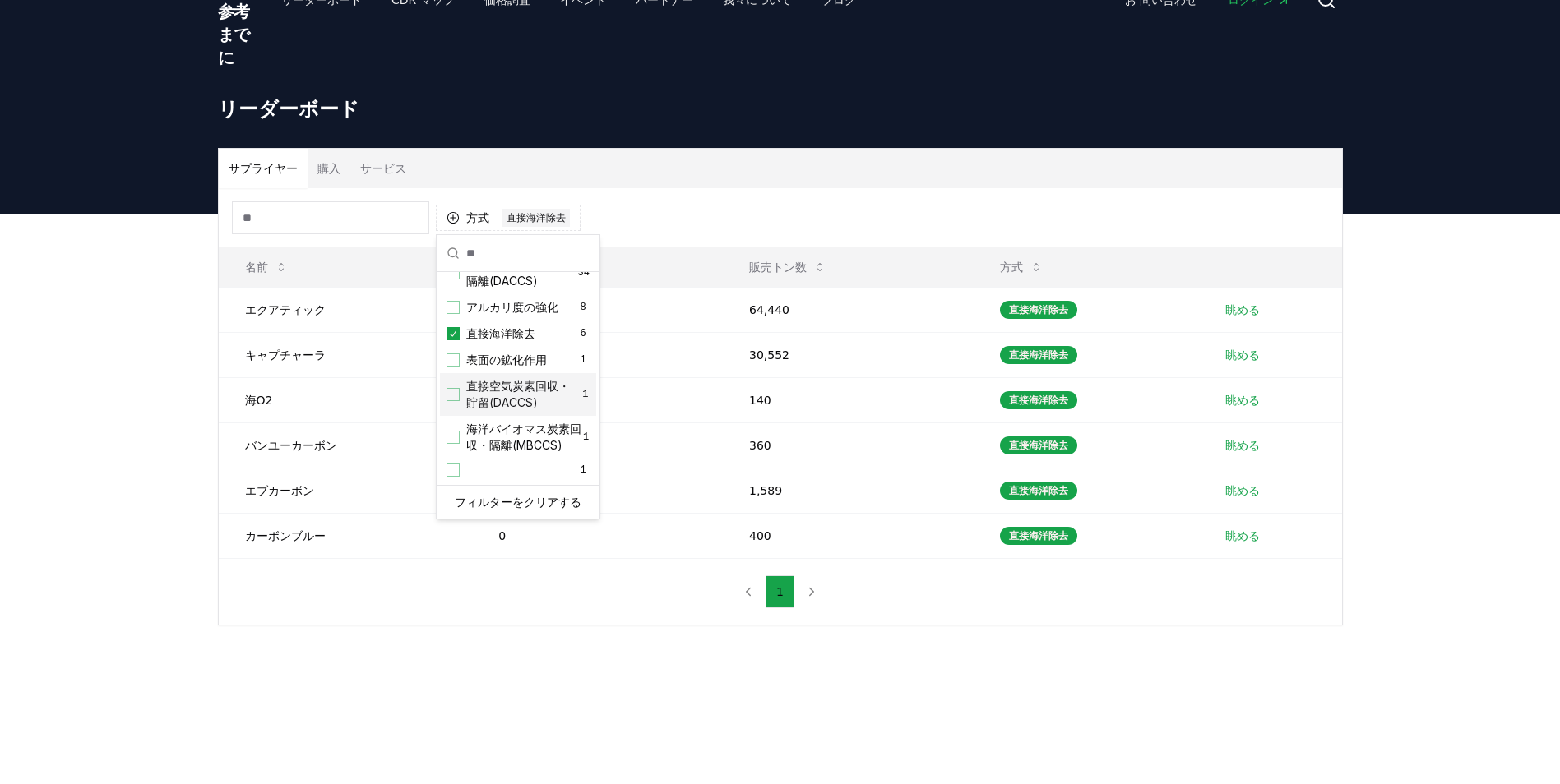
click at [81, 403] on div "サプライヤー 購入 サービス 方式 1 直接海洋除去 名前 納入トン数 販売トン数 方式 エクアティック 0 64,440 直接海洋除去 眺める キャプチャー…" at bounding box center [780, 452] width 1560 height 478
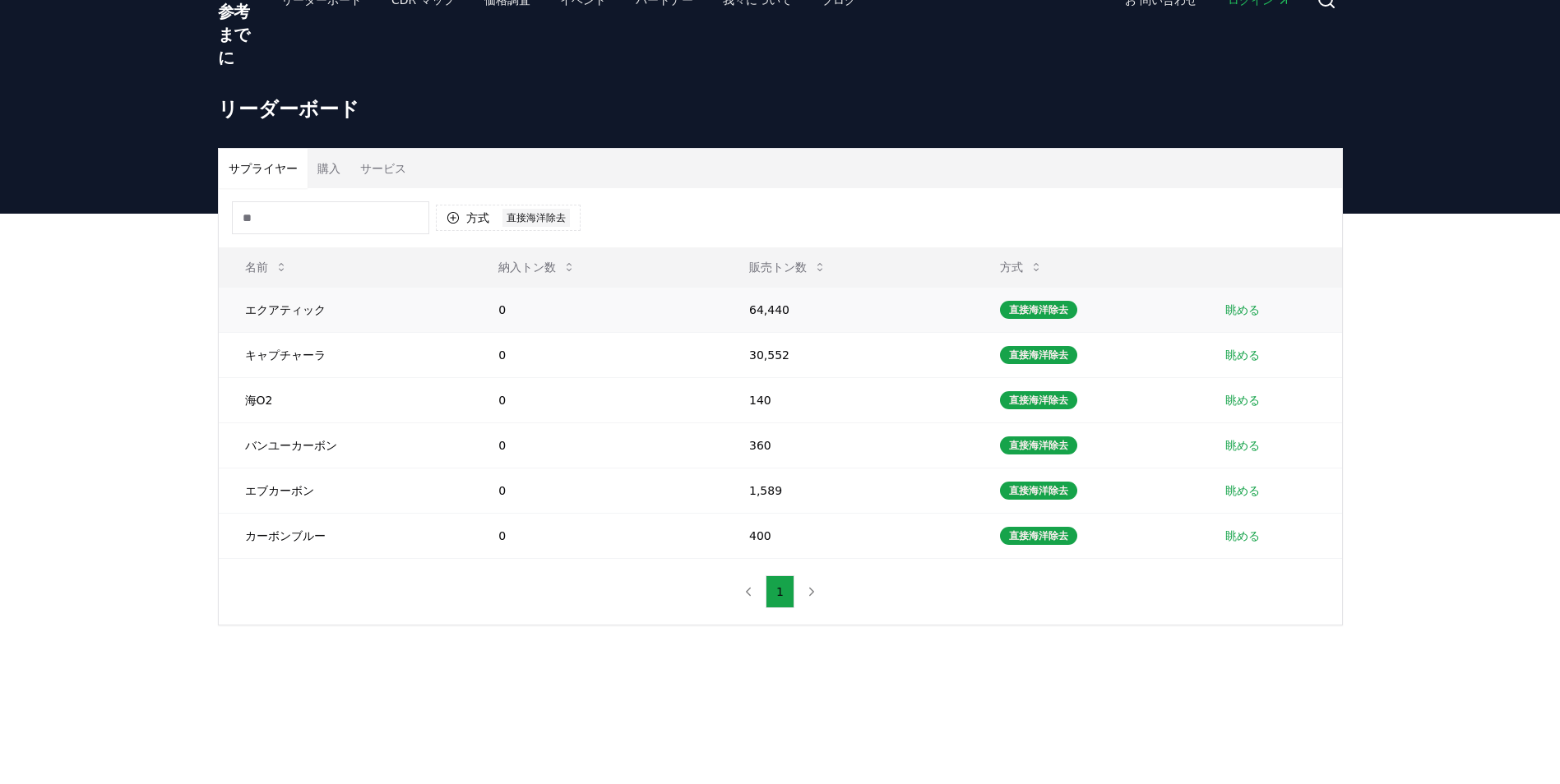
click at [1258, 300] on td "眺める" at bounding box center [1270, 310] width 143 height 45
click at [1242, 306] on link "眺める" at bounding box center [1242, 310] width 35 height 16
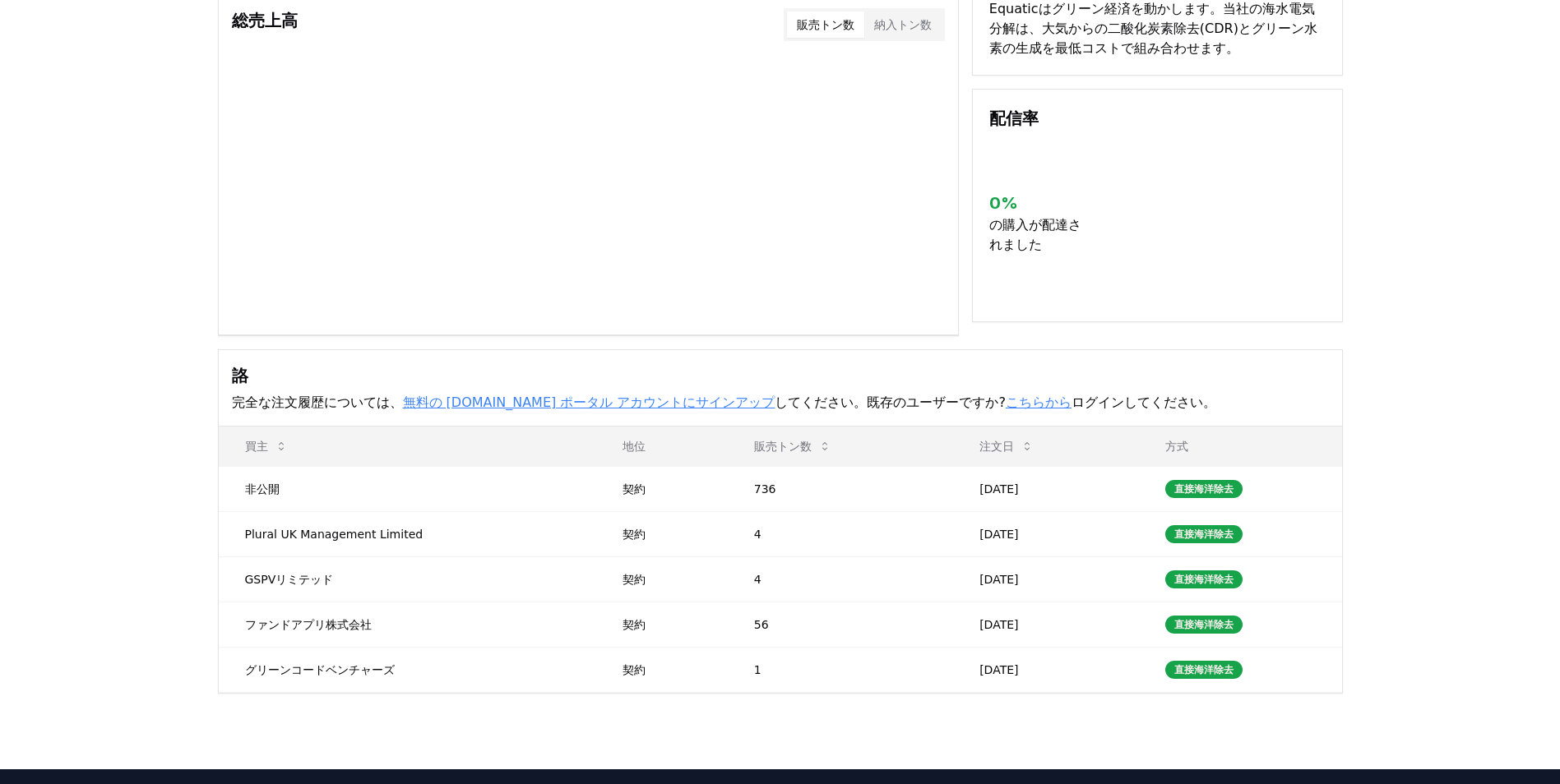
scroll to position [246, 0]
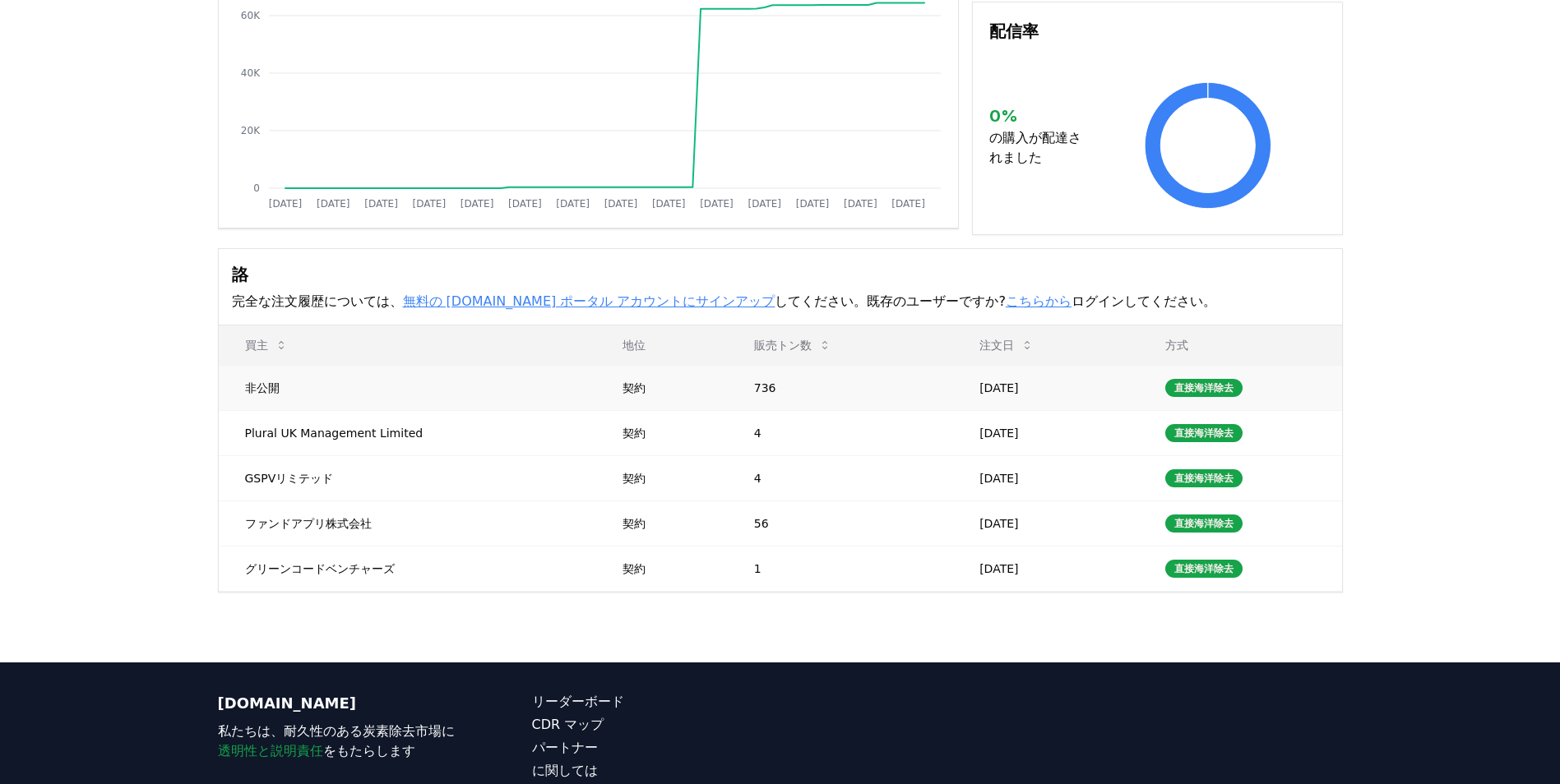
click at [286, 389] on td "非公開" at bounding box center [408, 388] width 378 height 45
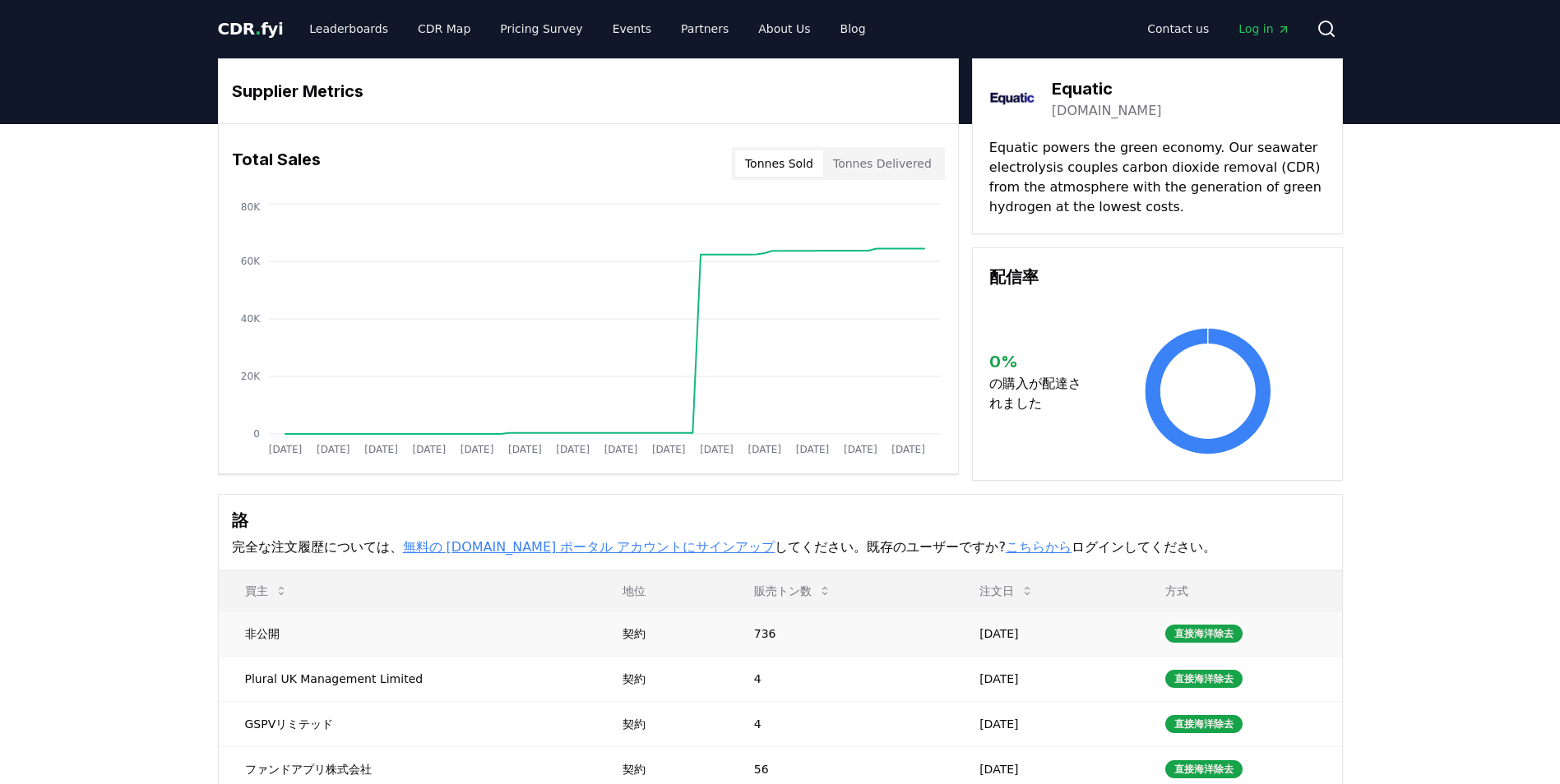
scroll to position [0, 0]
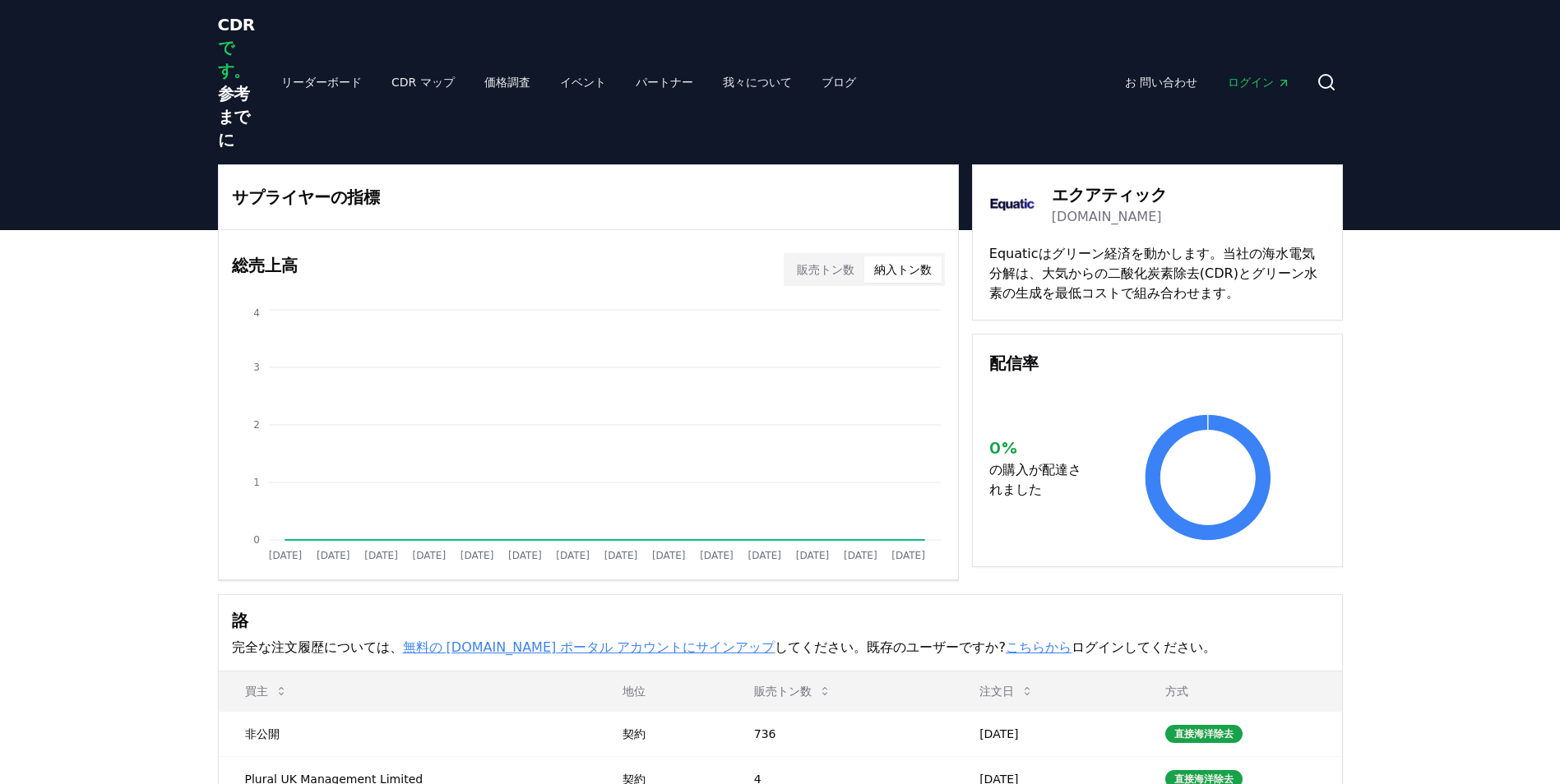
click at [907, 273] on button "納入トン数" at bounding box center [902, 270] width 77 height 26
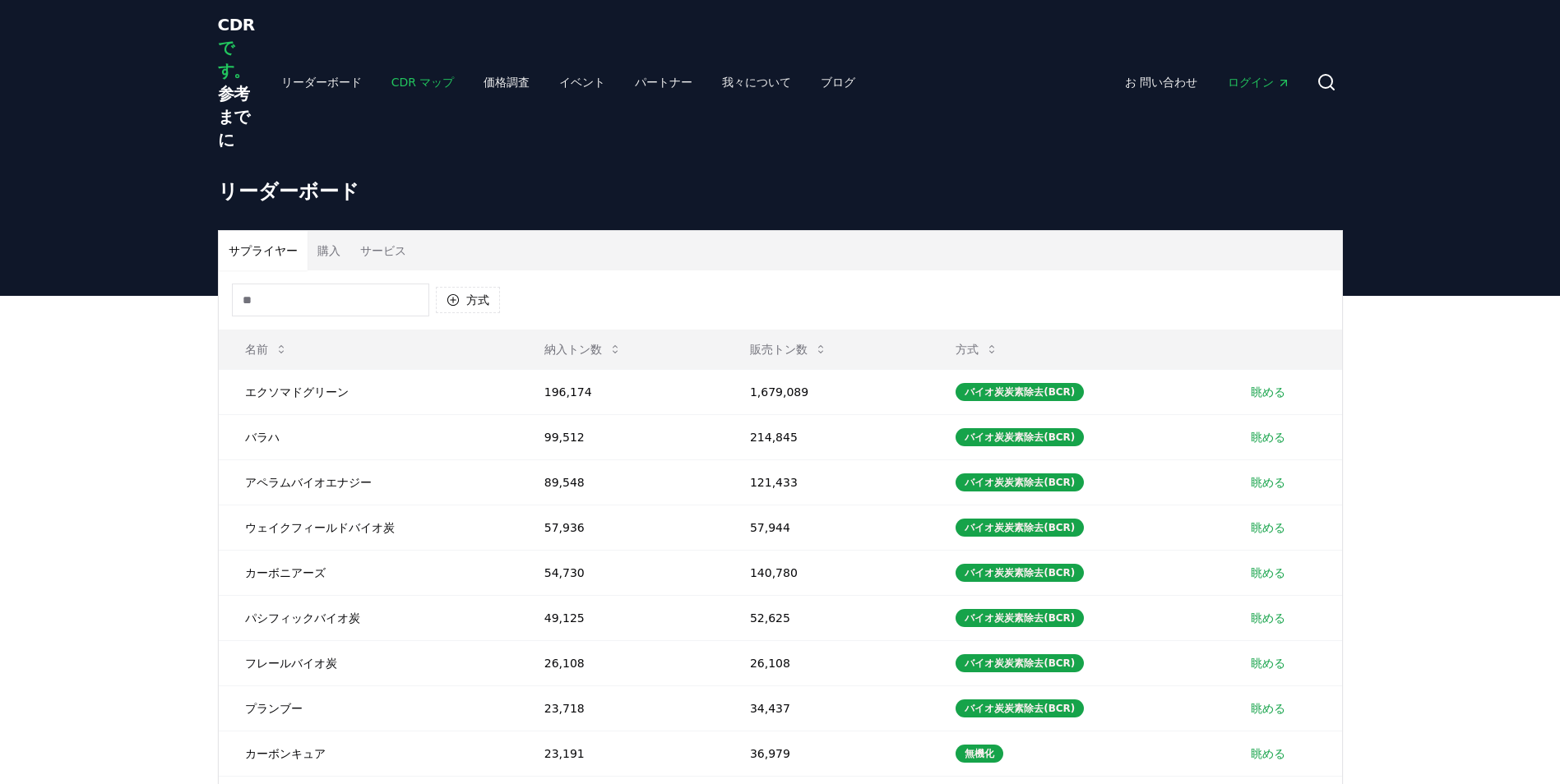
click at [378, 79] on link "CDR マップ" at bounding box center [423, 82] width 89 height 29
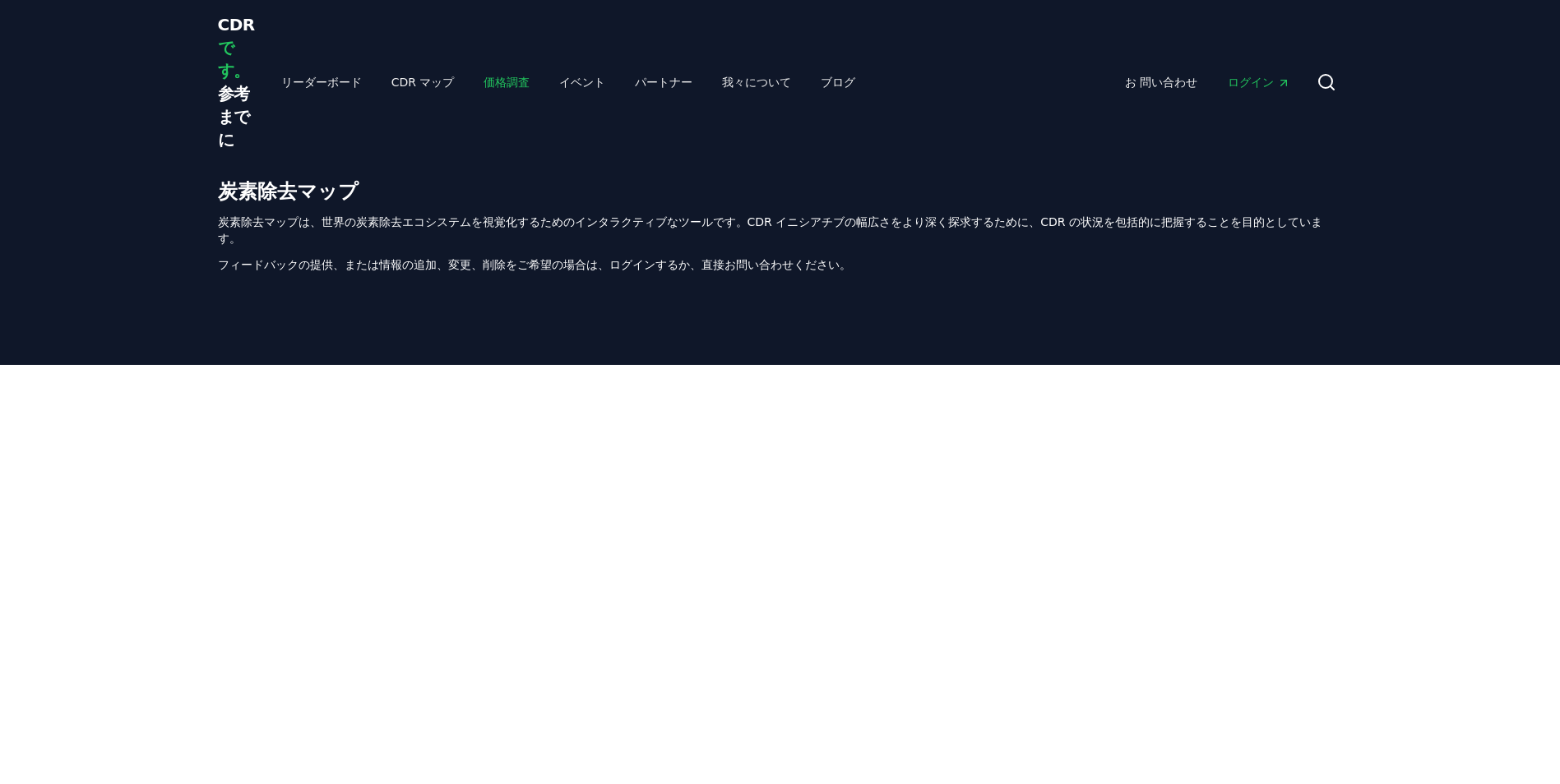
click at [470, 75] on link "価格調査" at bounding box center [506, 82] width 72 height 29
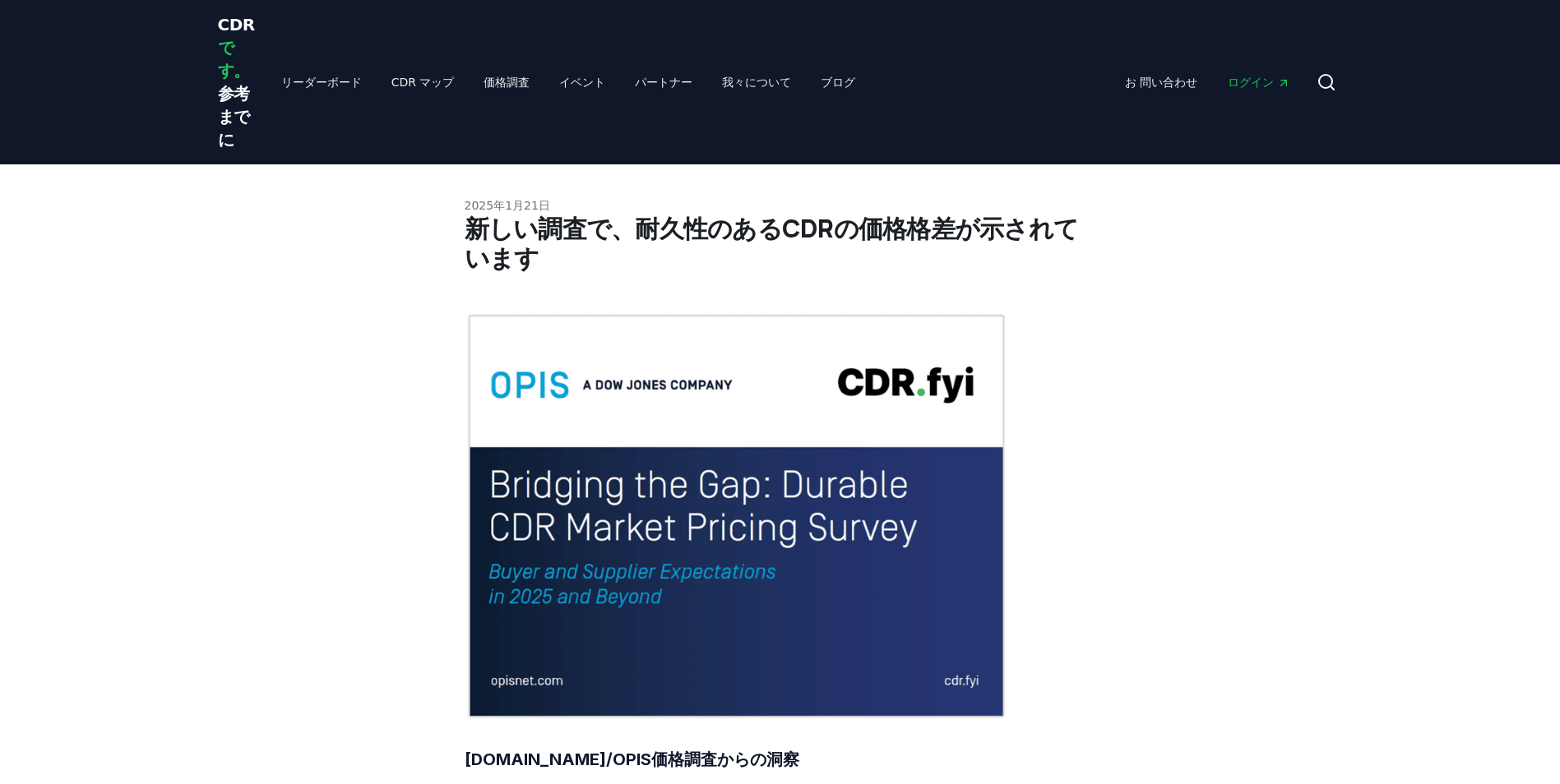
click at [641, 626] on img at bounding box center [736, 516] width 544 height 408
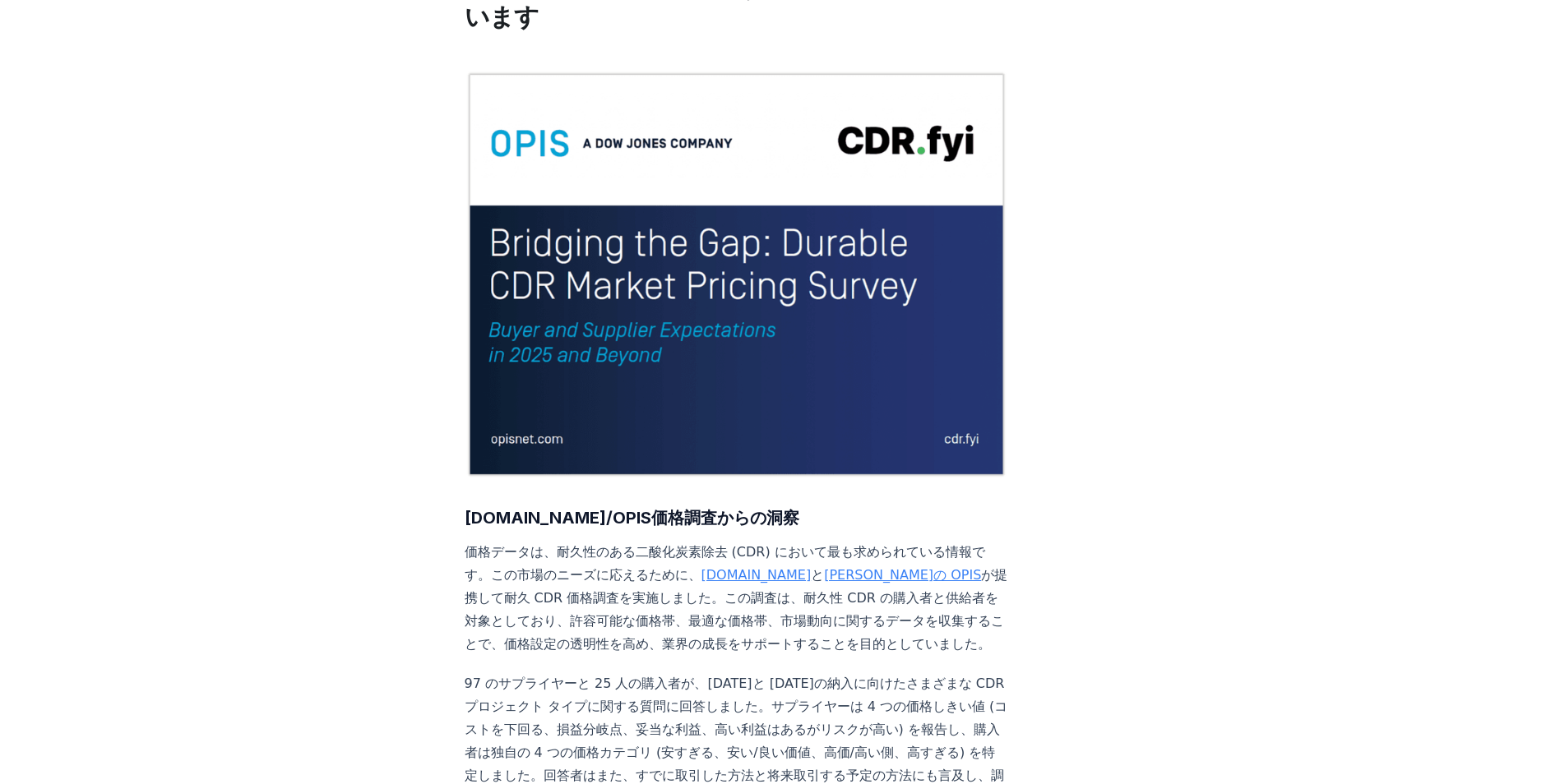
scroll to position [246, 0]
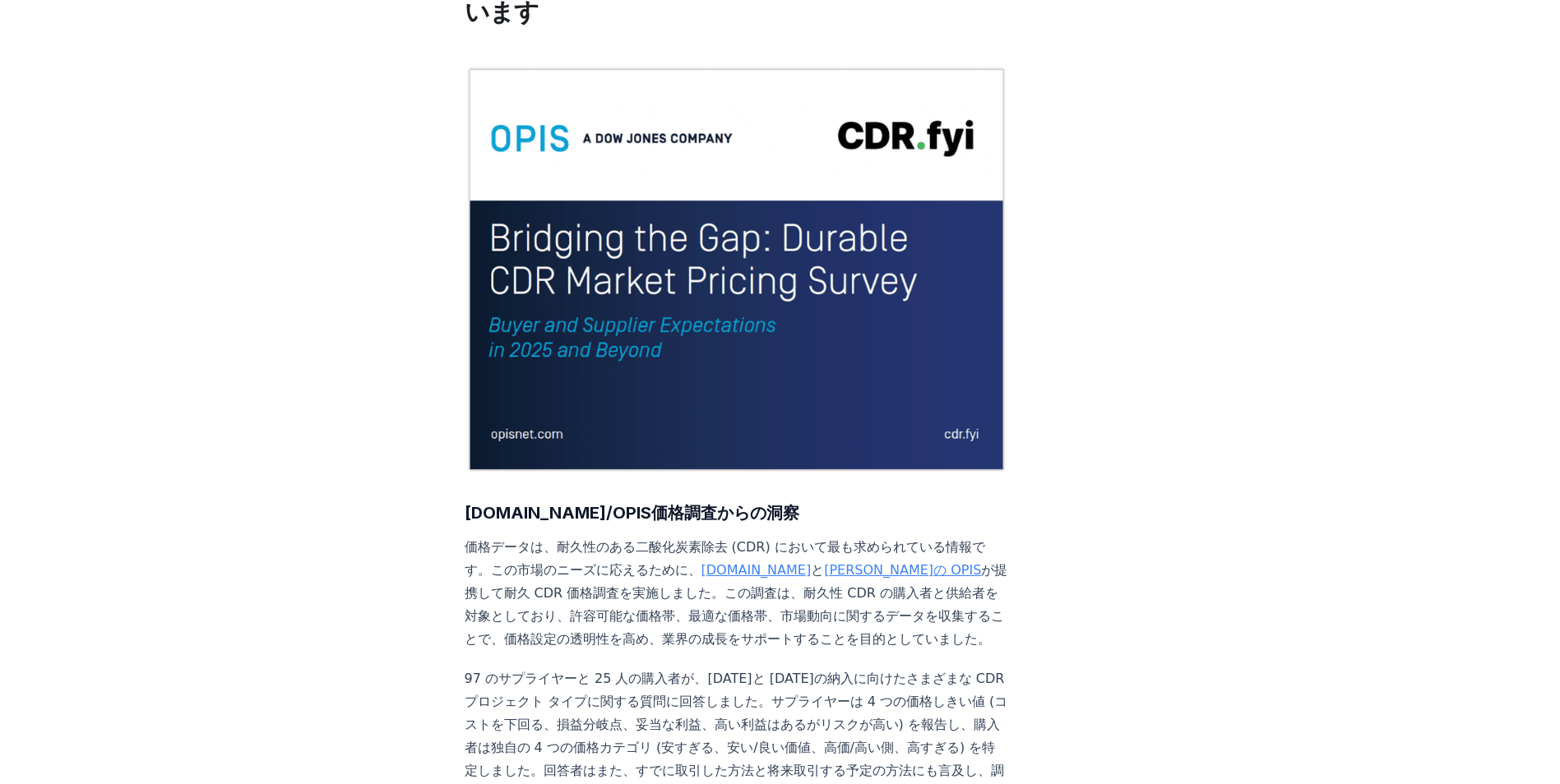
click at [593, 135] on img at bounding box center [736, 270] width 544 height 408
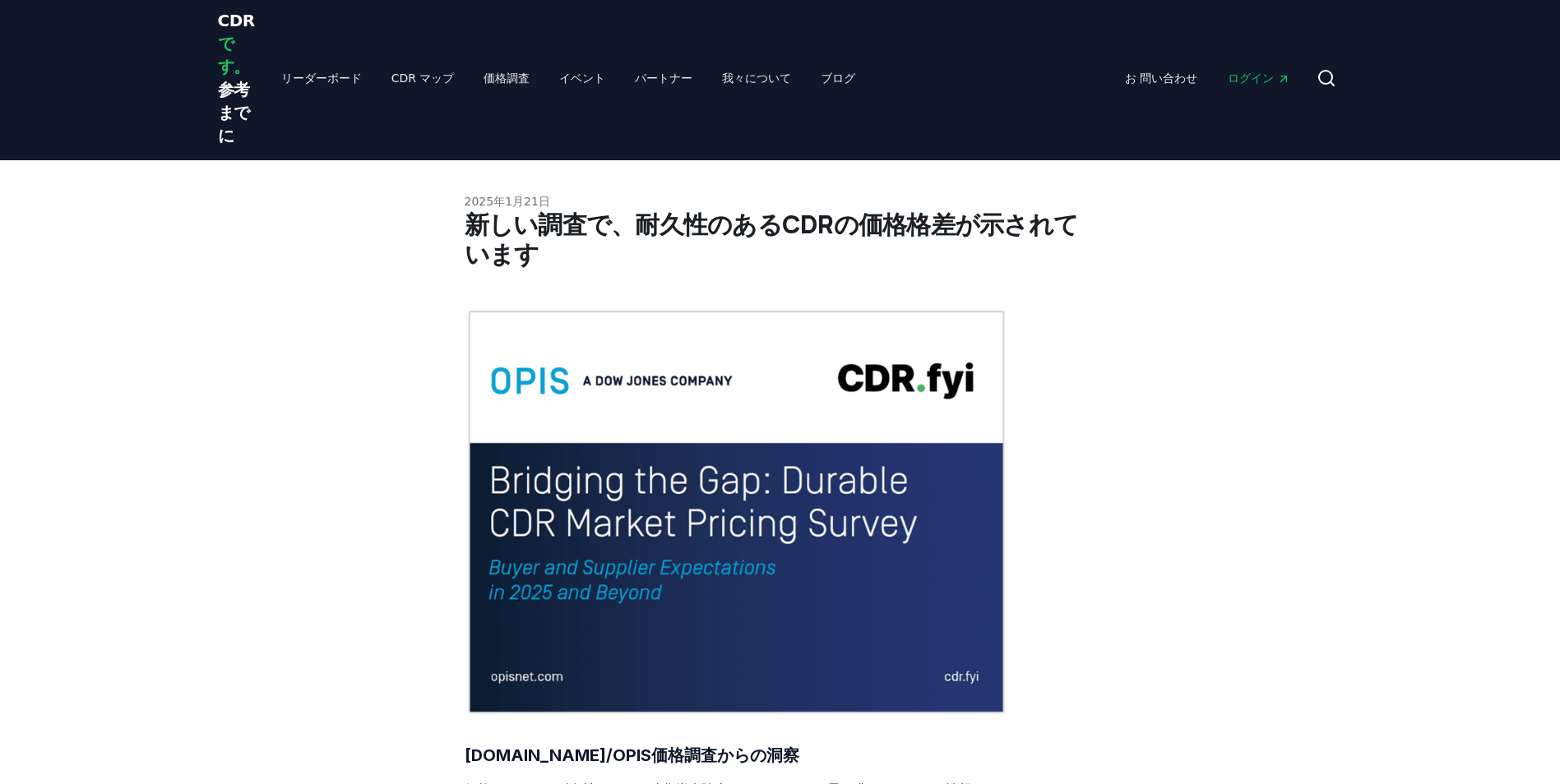
scroll to position [0, 0]
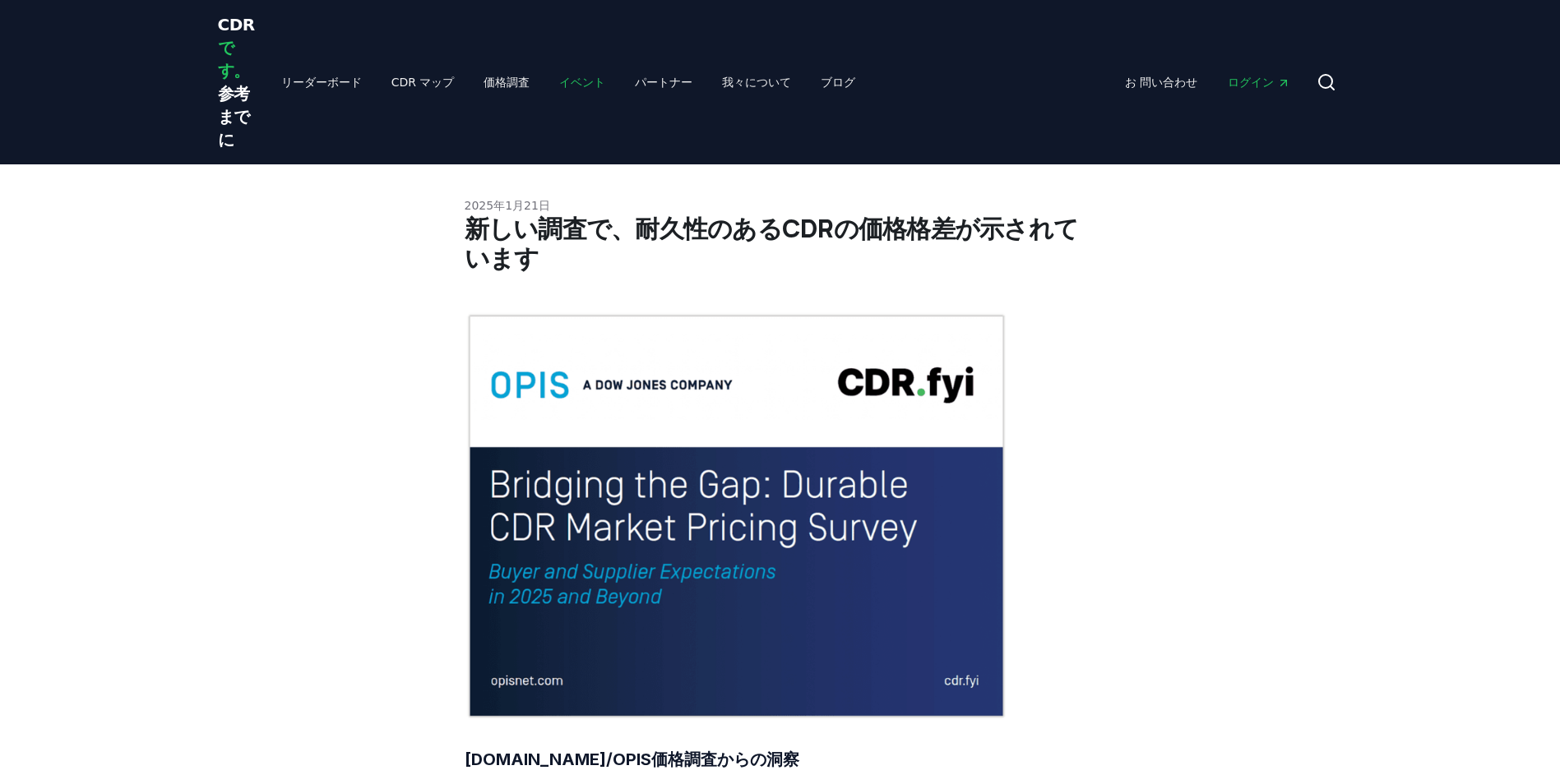
click at [546, 82] on link "イベント" at bounding box center [581, 82] width 72 height 29
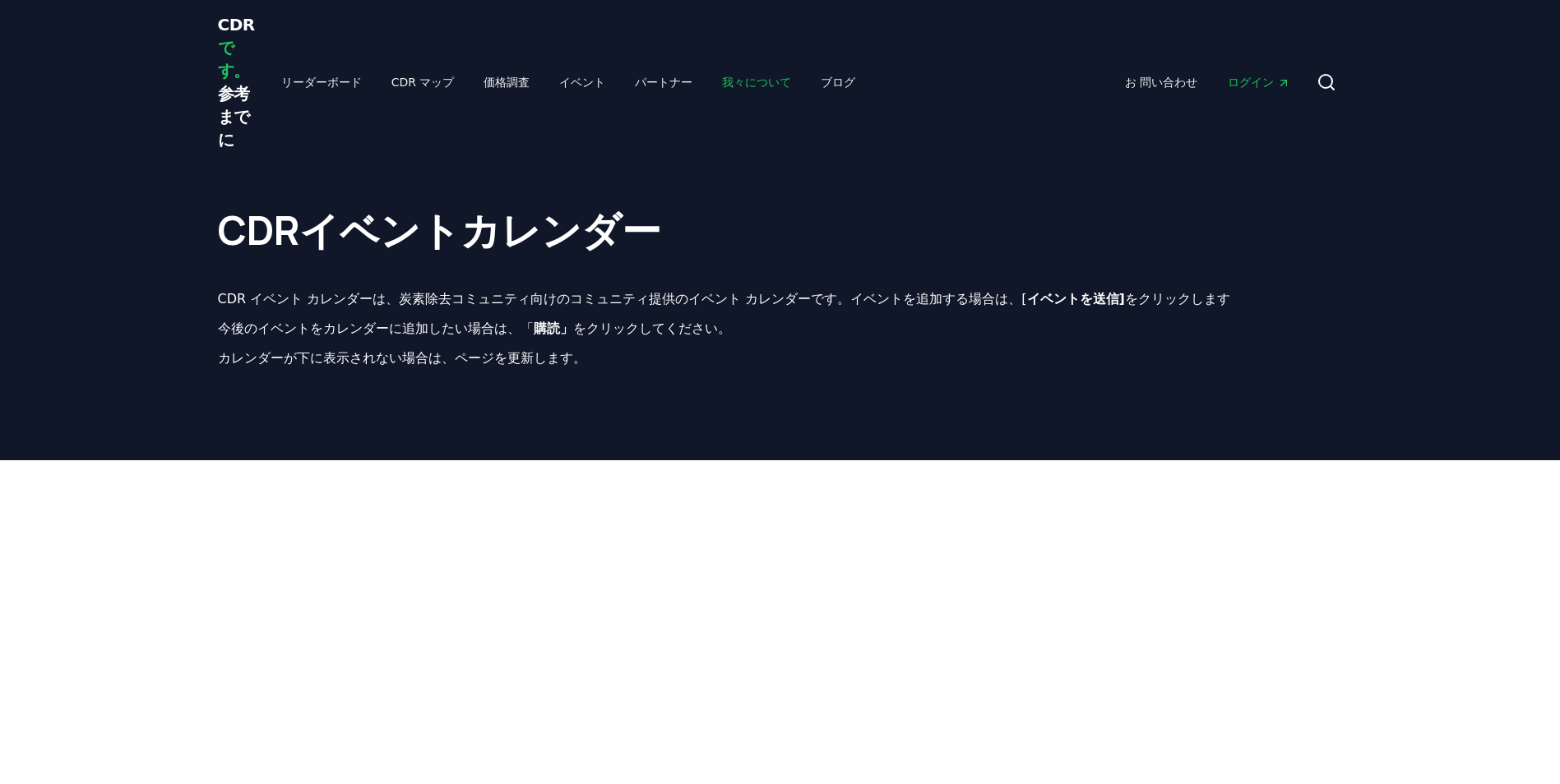
click at [709, 77] on link "我々について" at bounding box center [757, 82] width 95 height 29
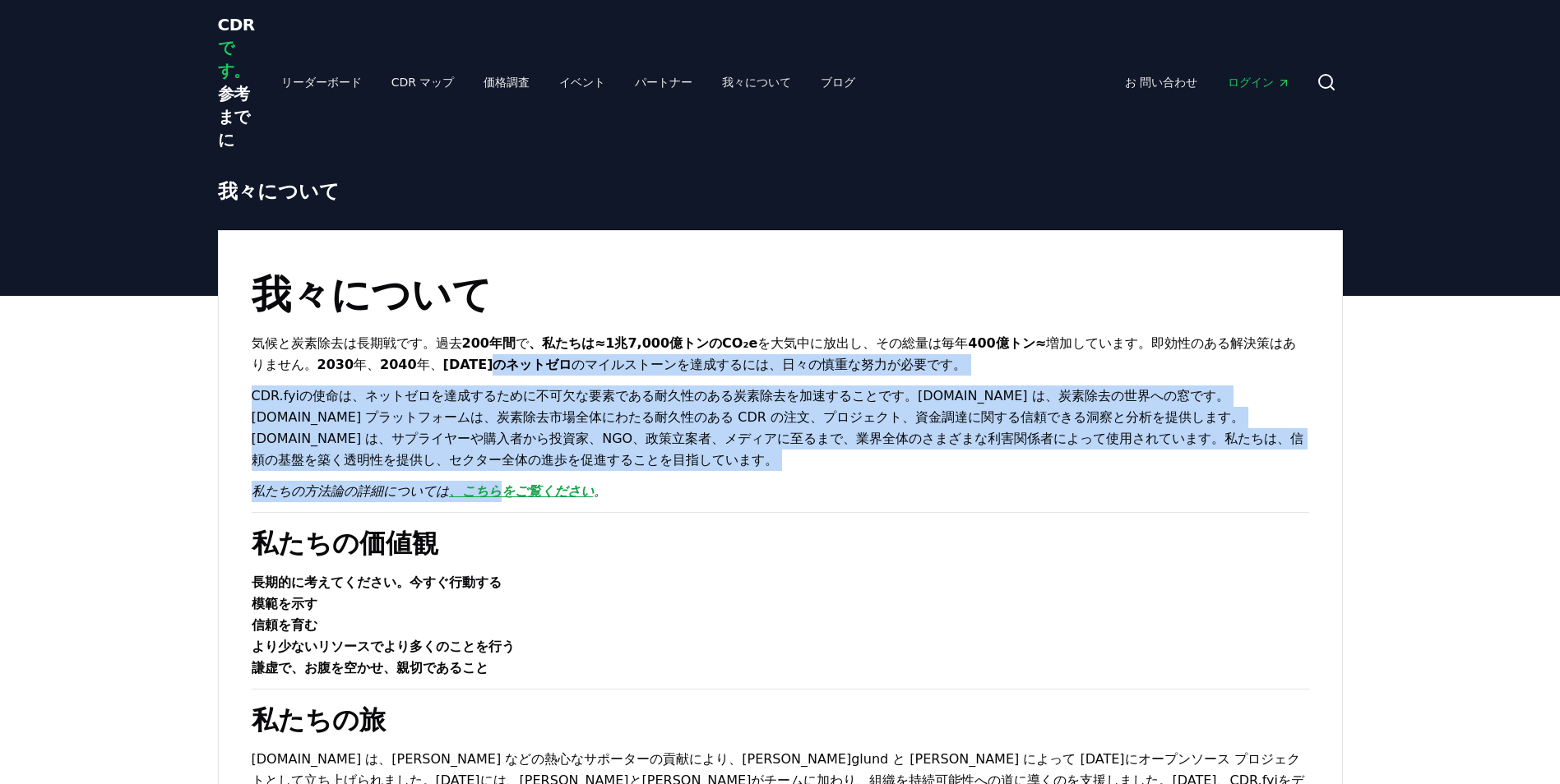
drag, startPoint x: 326, startPoint y: 364, endPoint x: 465, endPoint y: 477, distance: 179.1
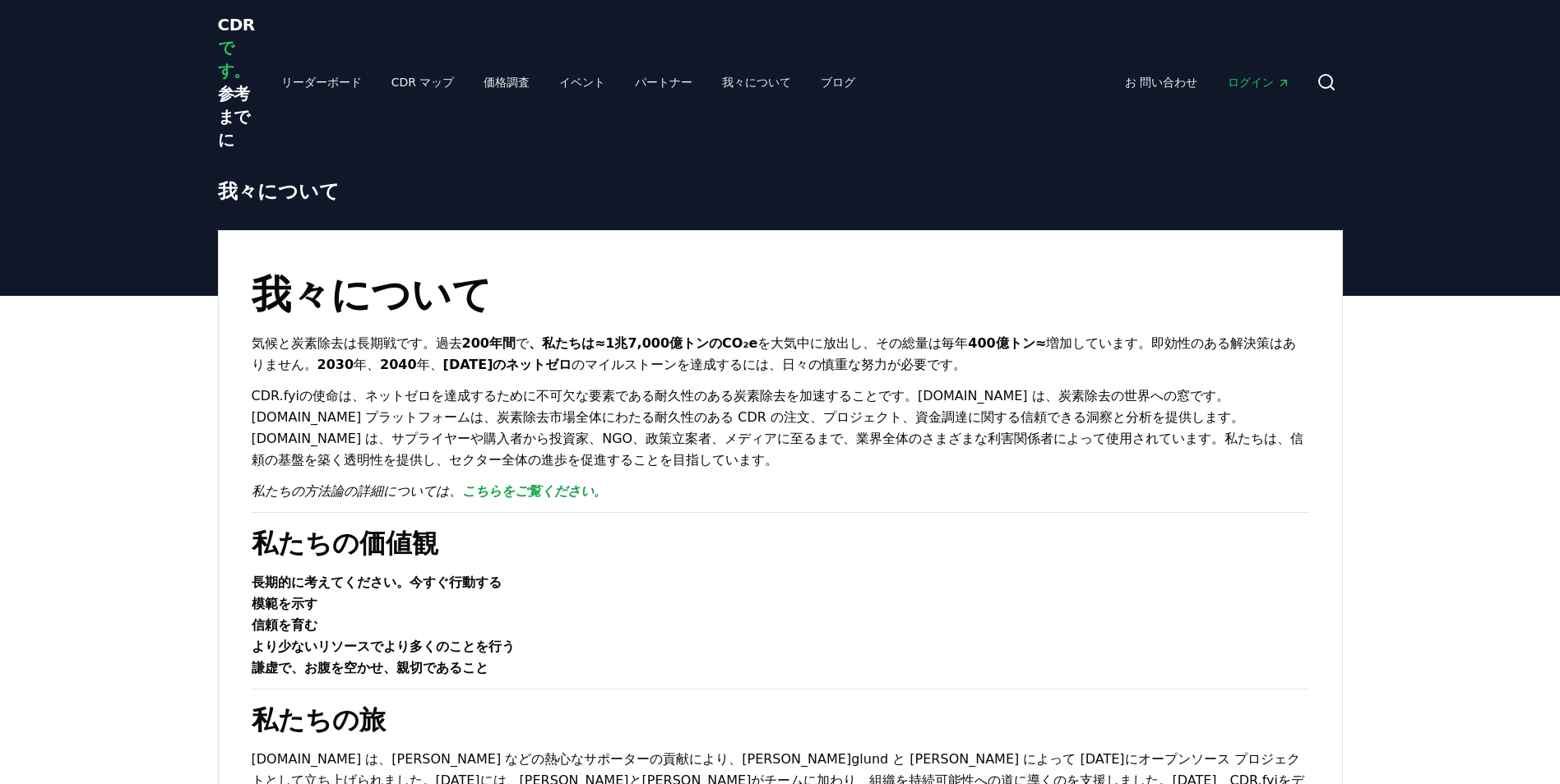
drag, startPoint x: 465, startPoint y: 477, endPoint x: 1057, endPoint y: 571, distance: 599.4
click at [1057, 572] on p "長期的に考えてください。今すぐ行動する" at bounding box center [780, 583] width 1058 height 22
click at [808, 88] on link "ブログ" at bounding box center [838, 82] width 61 height 29
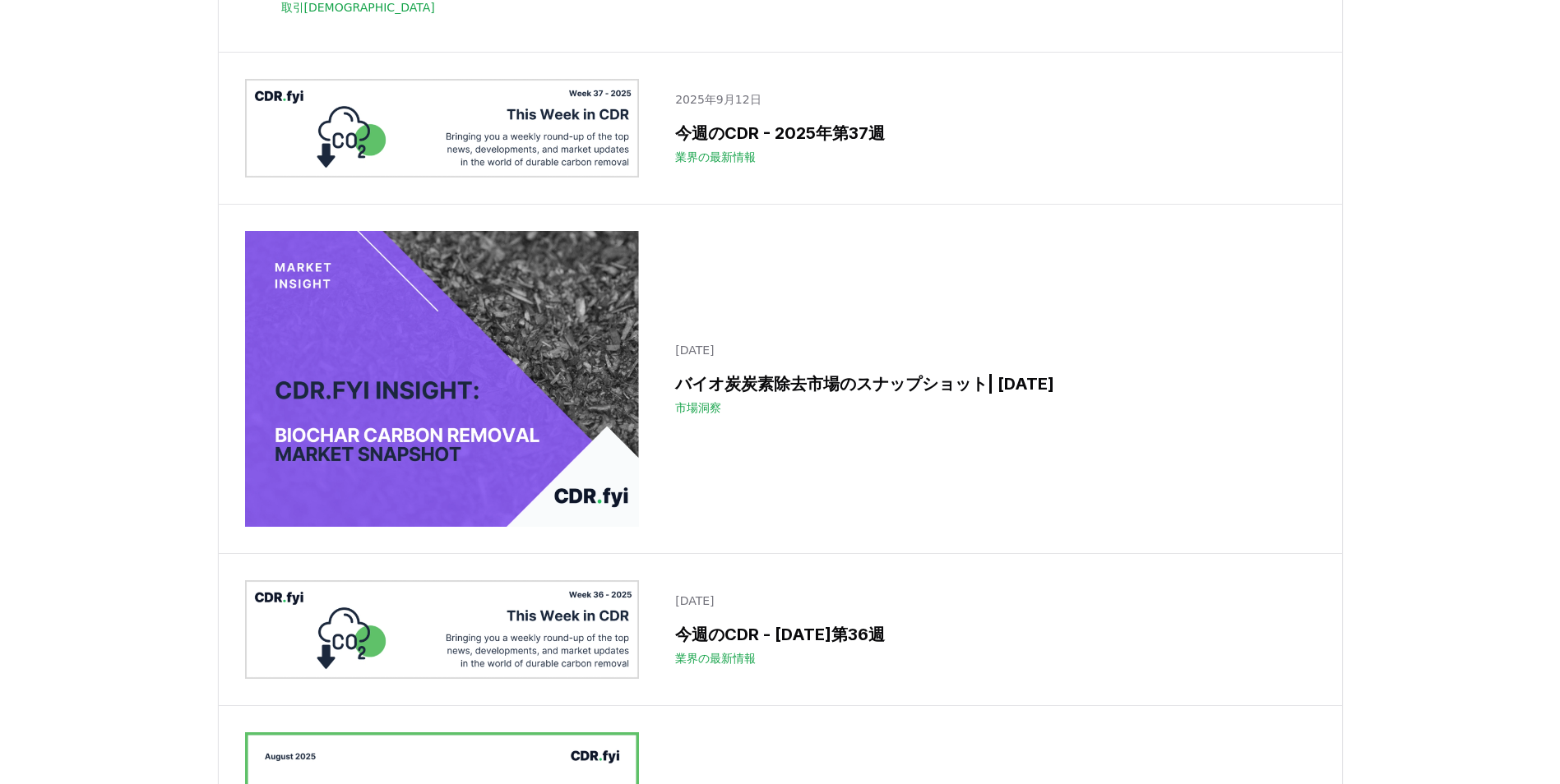
scroll to position [493, 0]
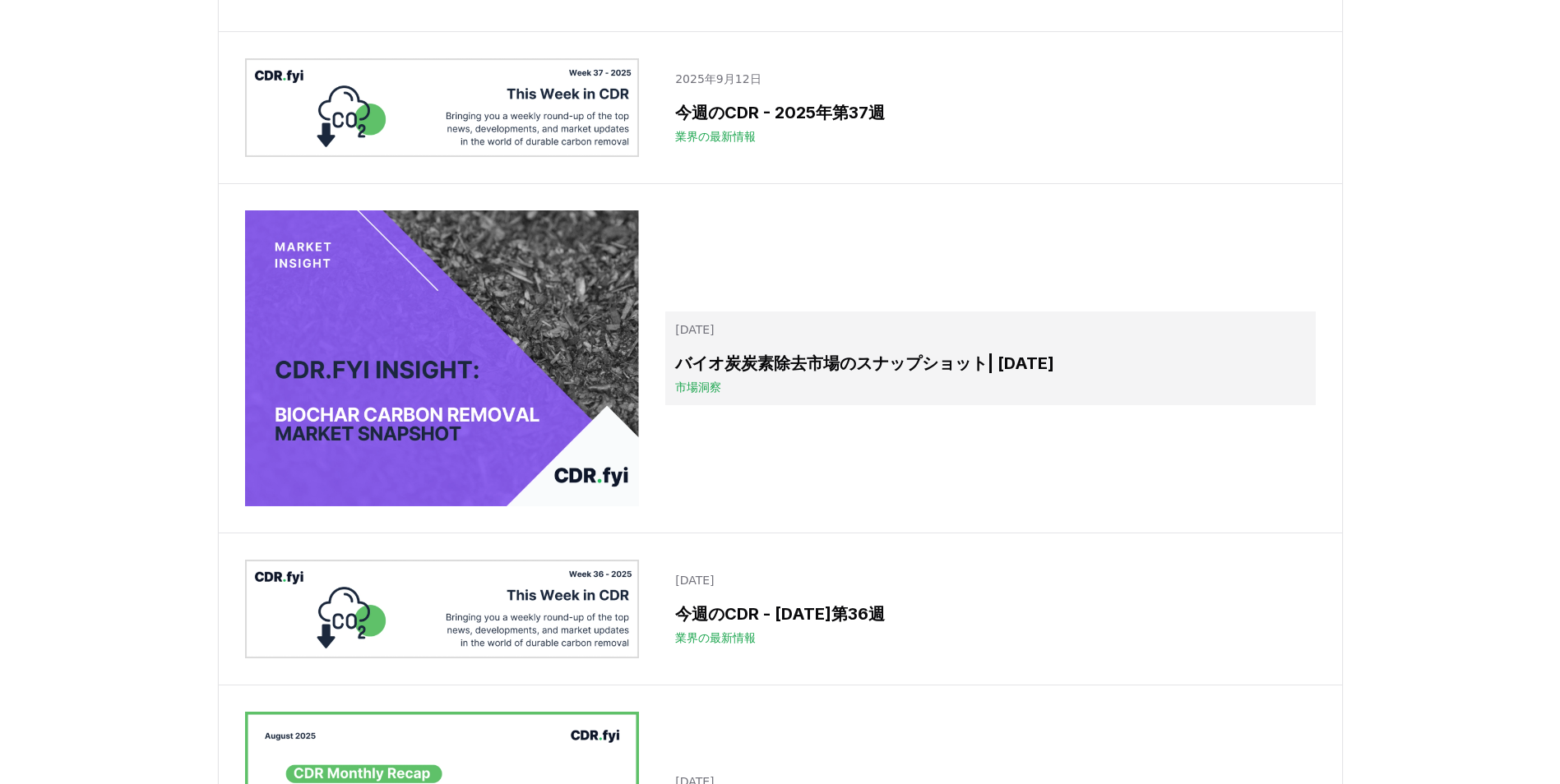
click at [715, 366] on h3 "バイオ炭炭素除去市場のスナップショット| 2025" at bounding box center [990, 363] width 630 height 24
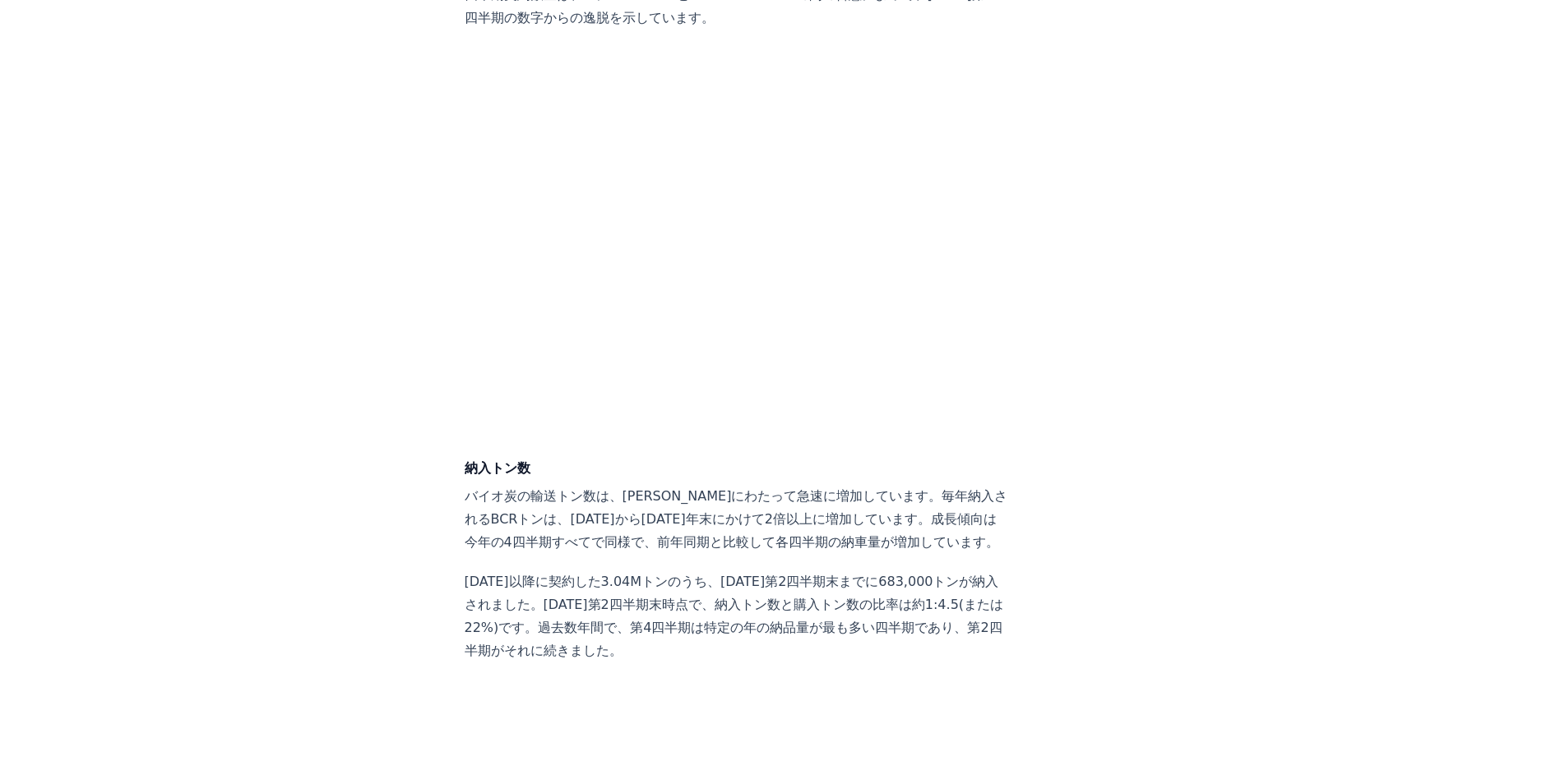
scroll to position [4191, 0]
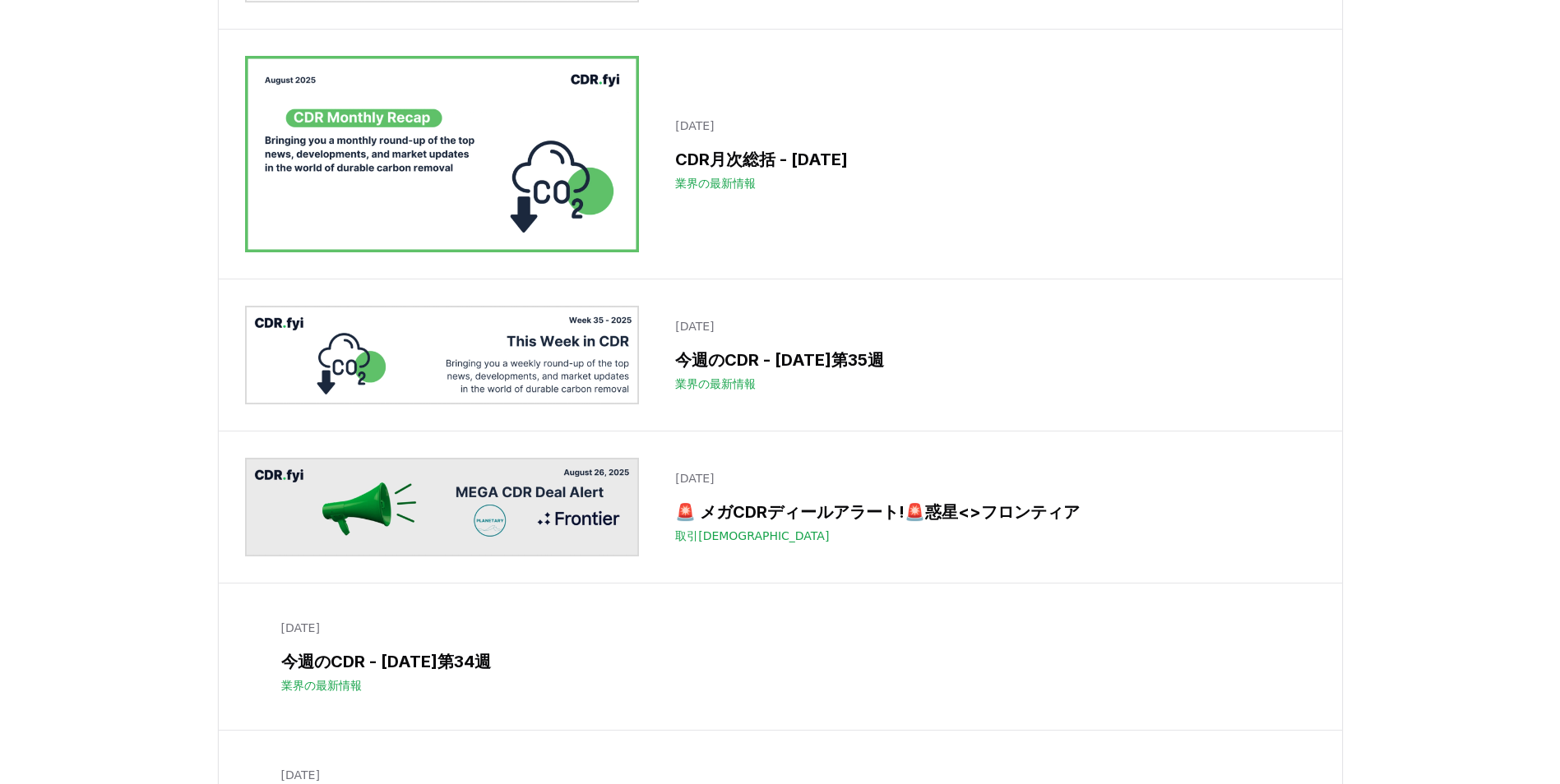
scroll to position [1173, 0]
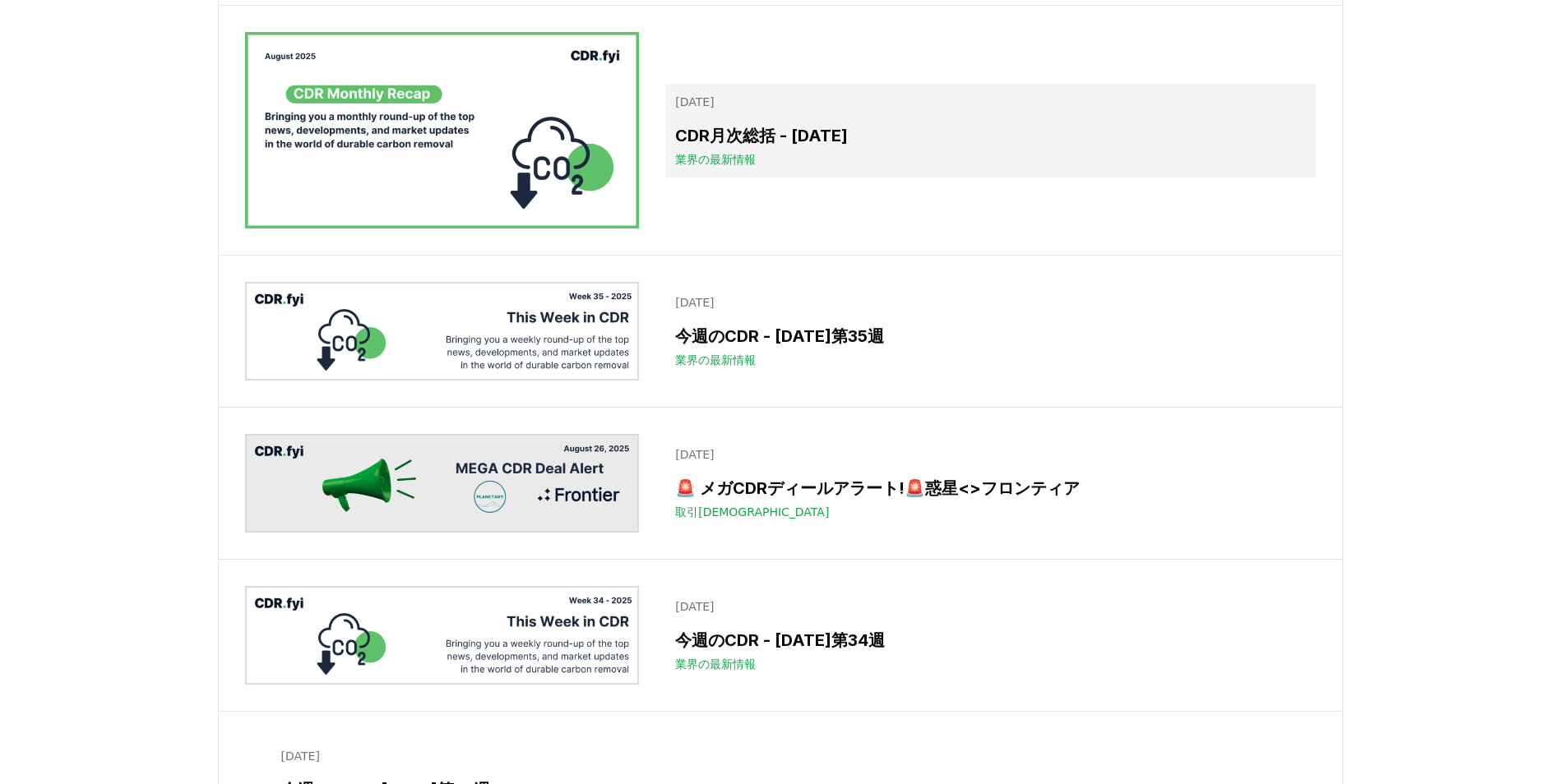
click at [821, 148] on h3 "CDR月次総括 - 2025年8月" at bounding box center [990, 135] width 630 height 24
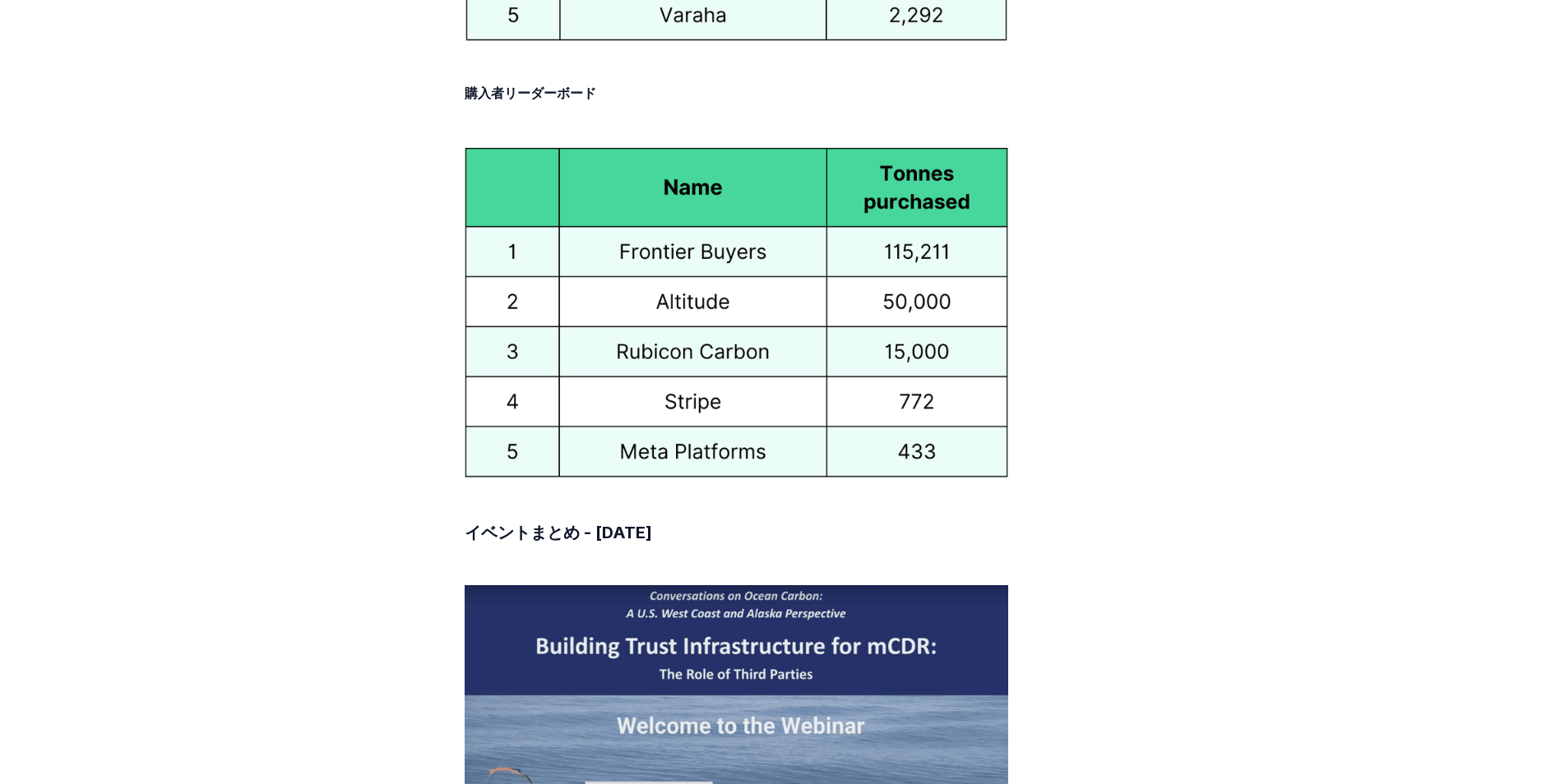
scroll to position [7822, 0]
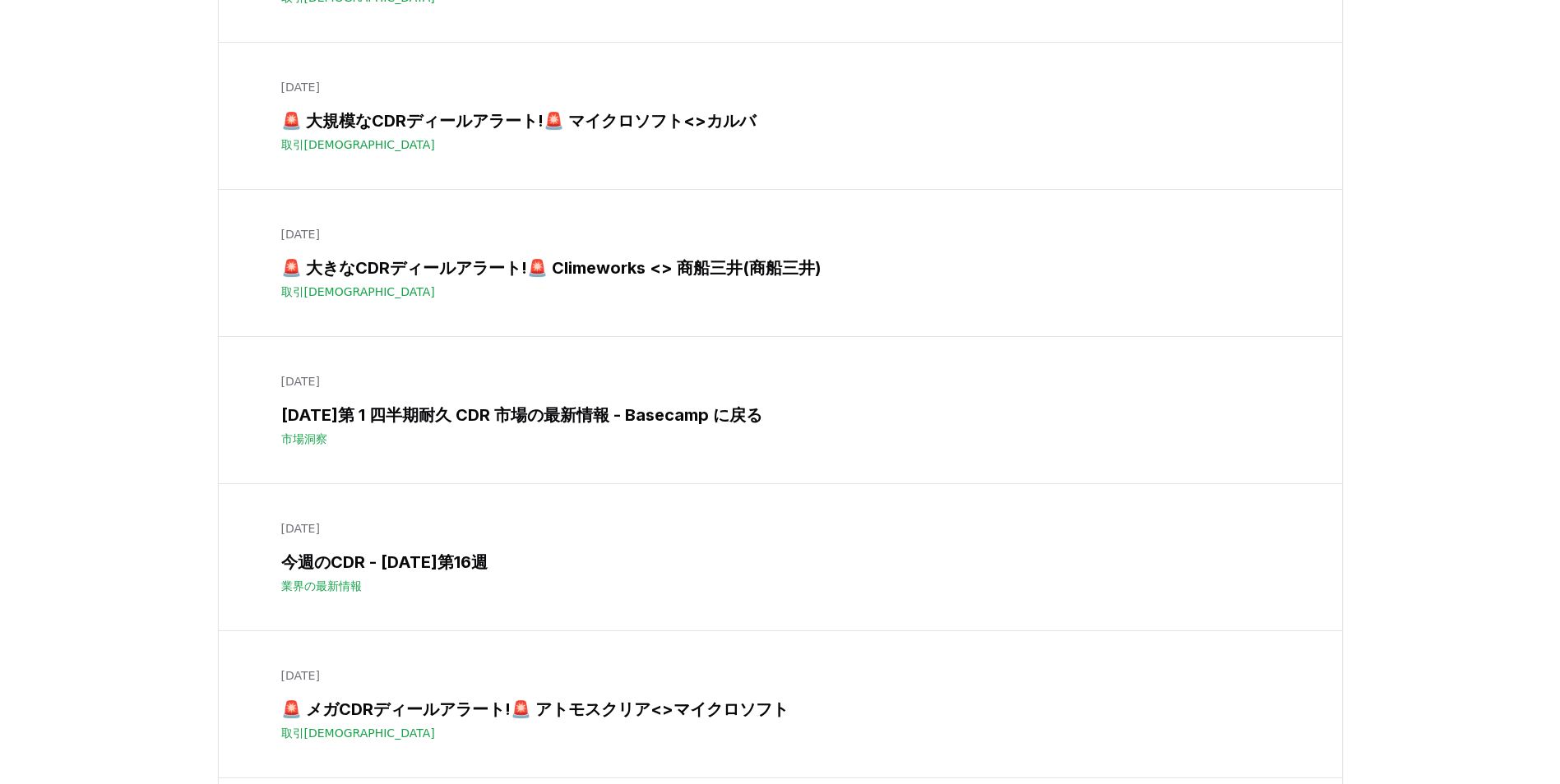
scroll to position [8536, 0]
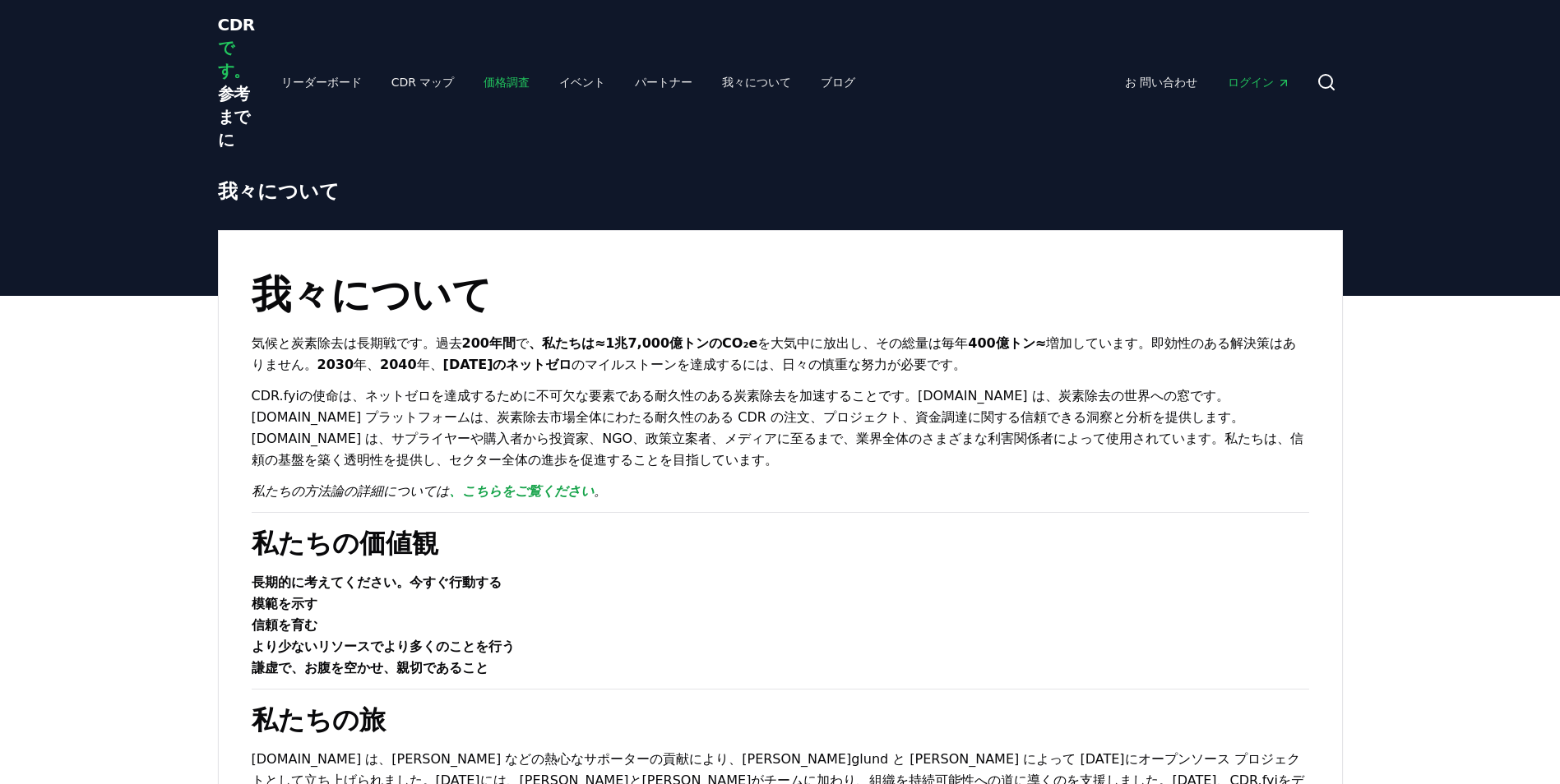
click at [477, 76] on link "価格調査" at bounding box center [506, 82] width 72 height 29
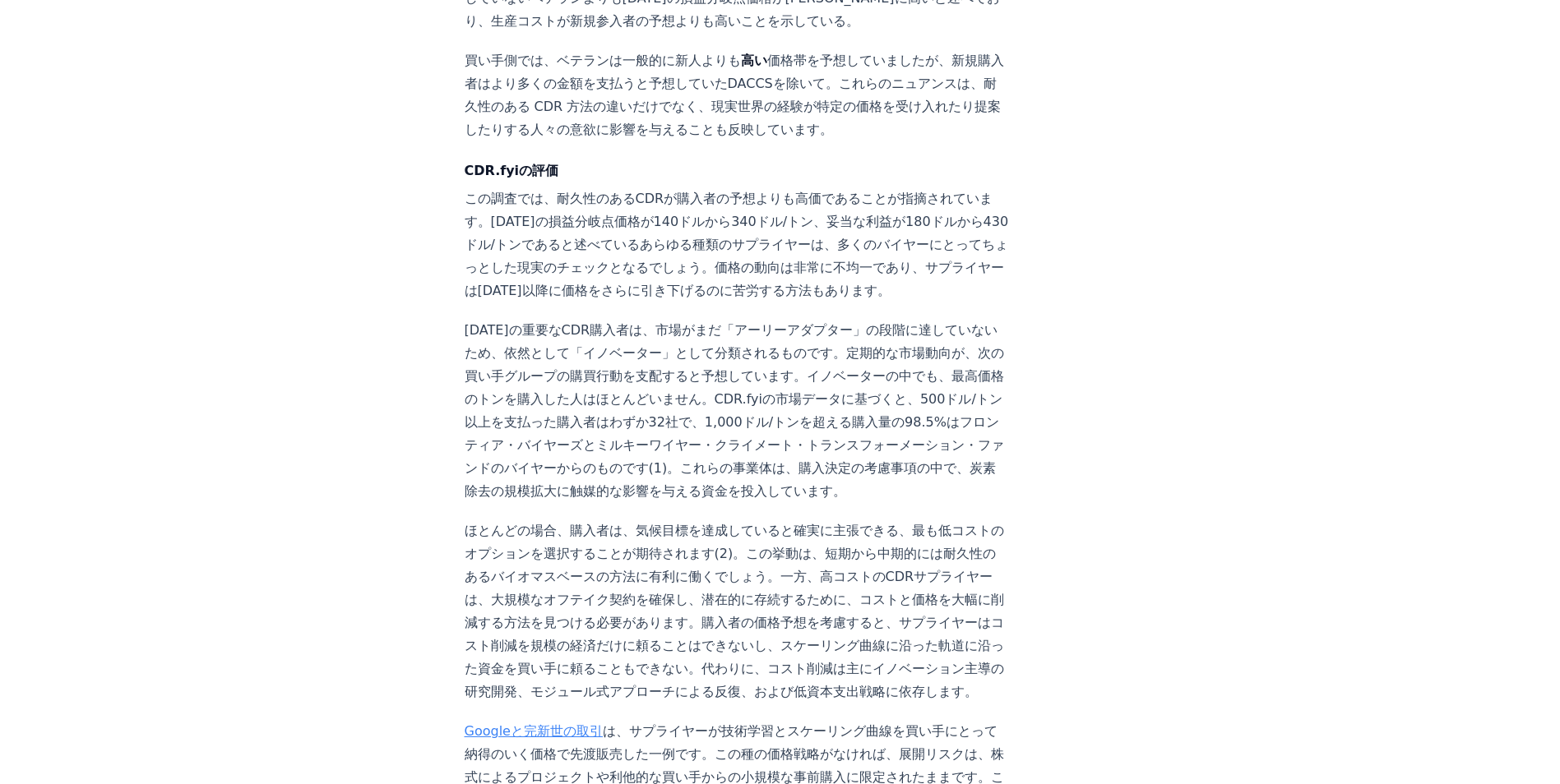
scroll to position [2466, 0]
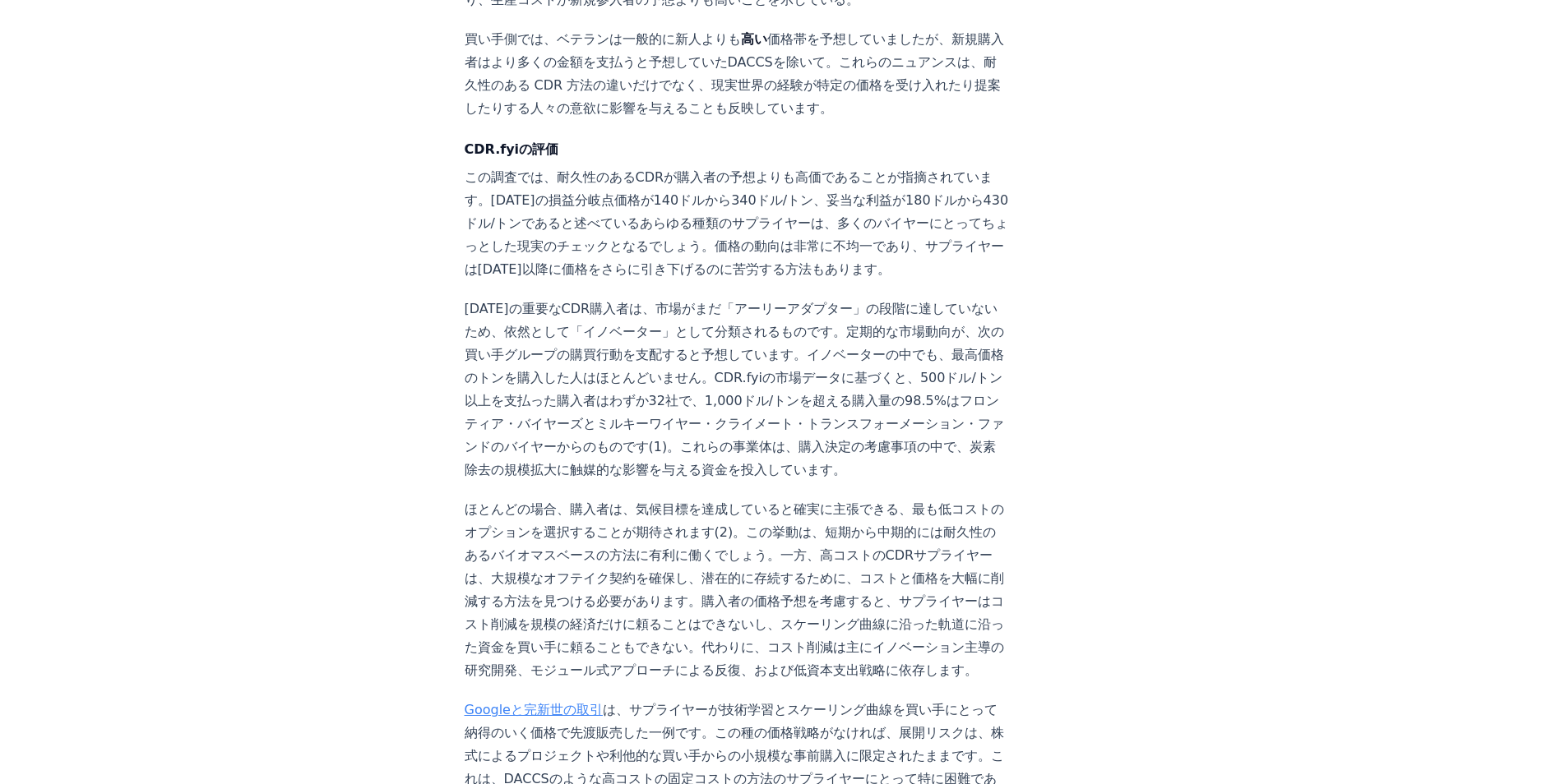
drag, startPoint x: 794, startPoint y: 491, endPoint x: 693, endPoint y: 522, distance: 105.7
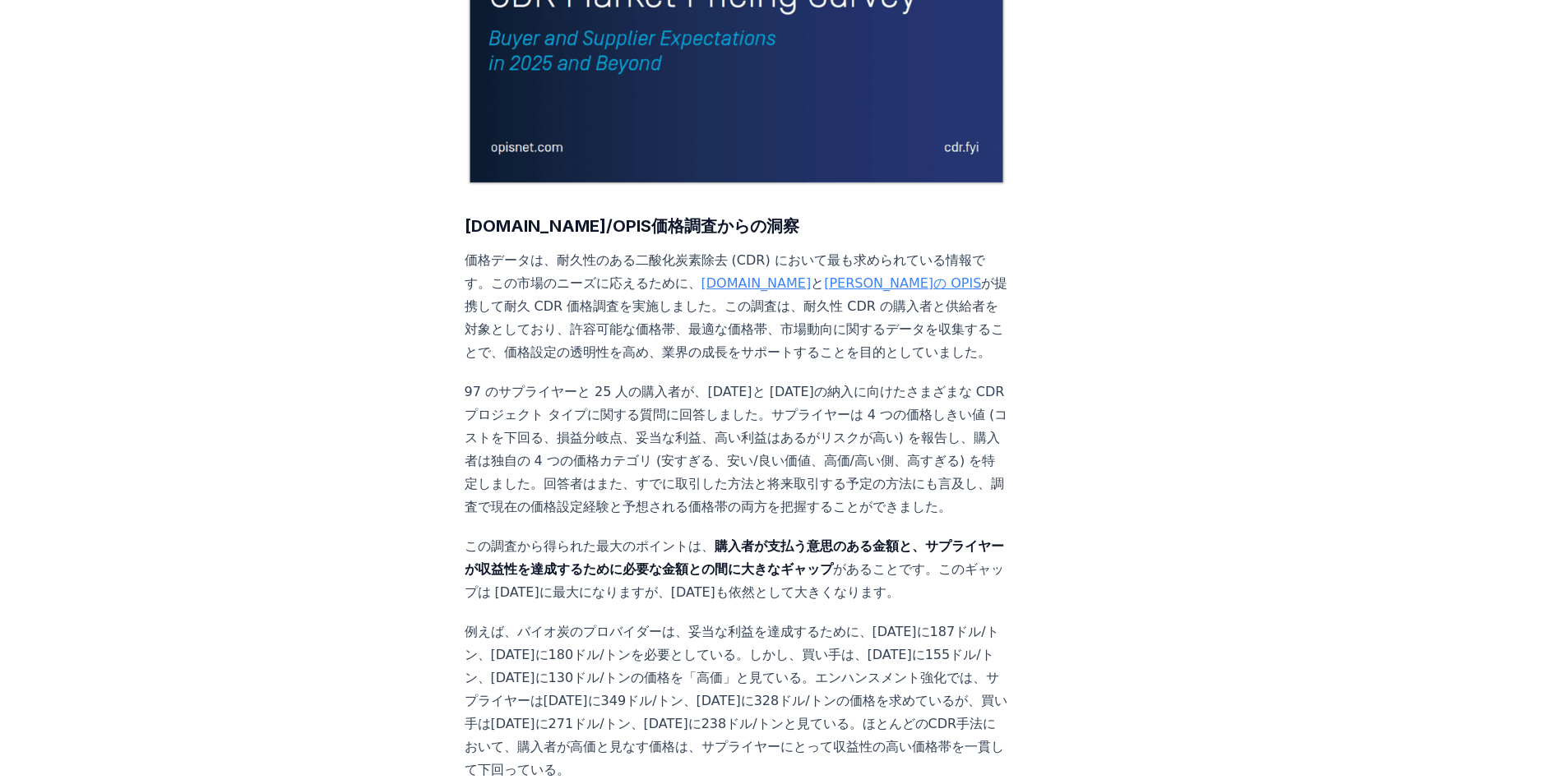
scroll to position [0, 0]
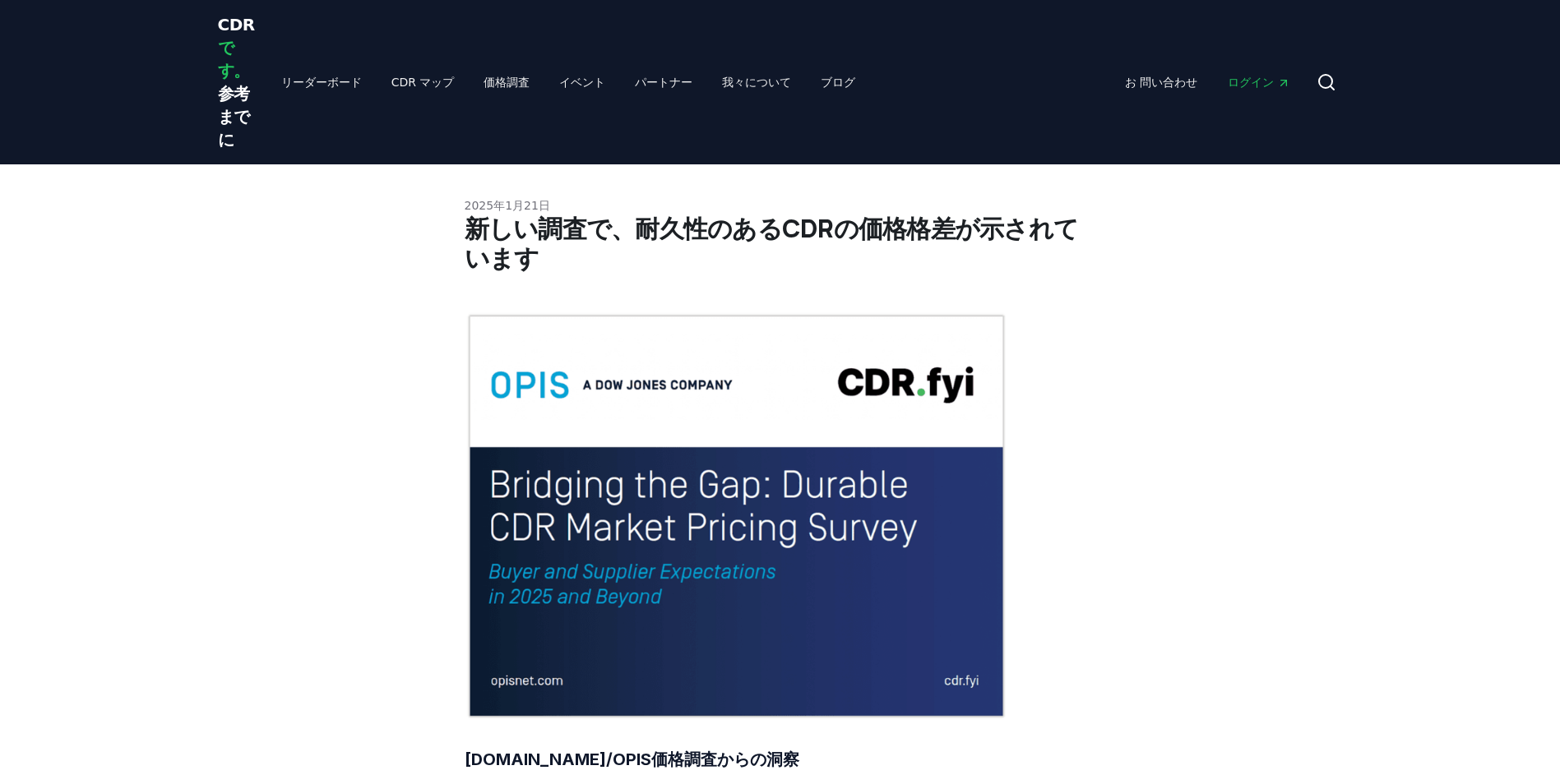
click at [229, 19] on span "CDR です。 参考までに" at bounding box center [236, 82] width 37 height 134
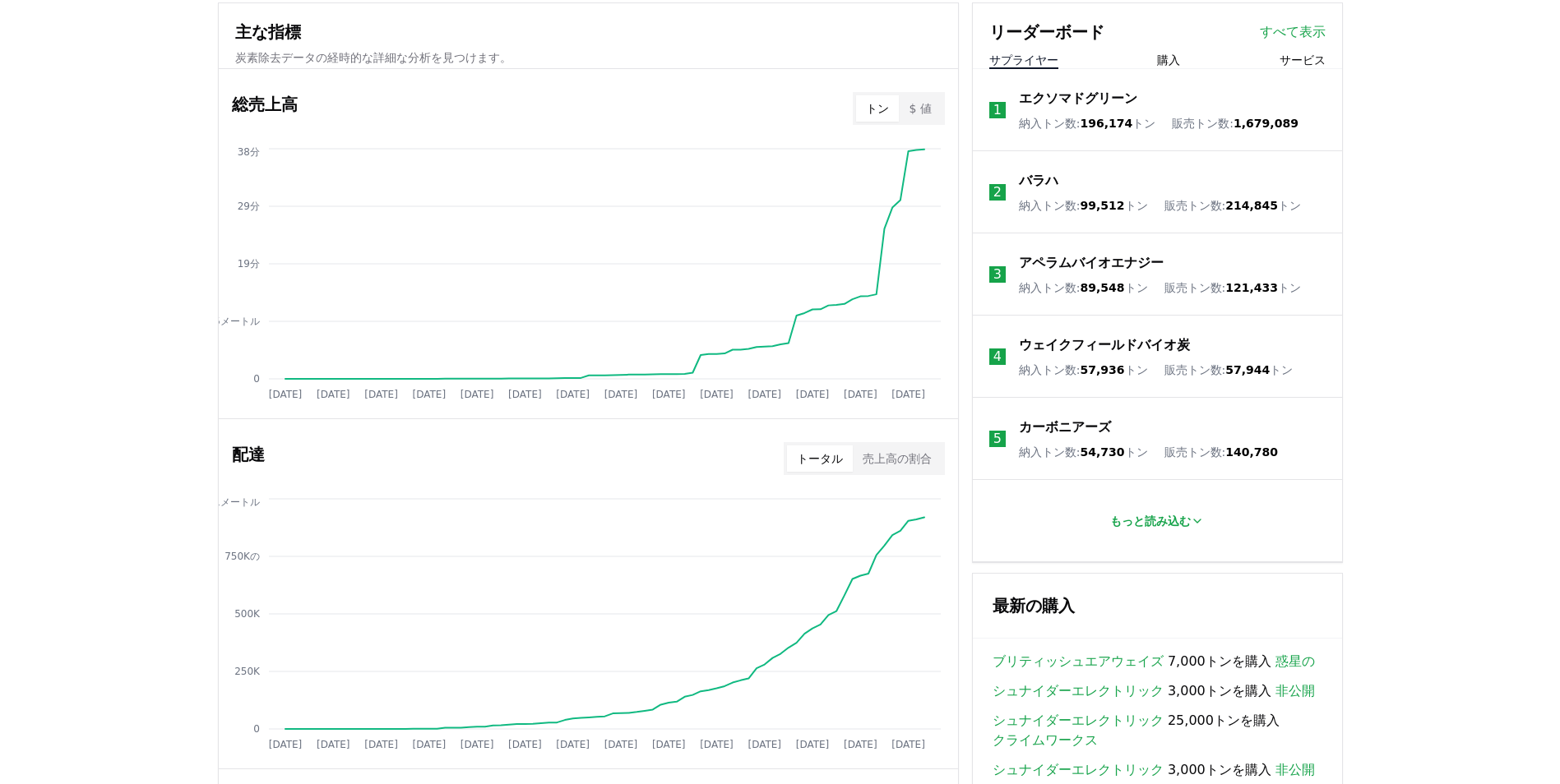
scroll to position [1046, 0]
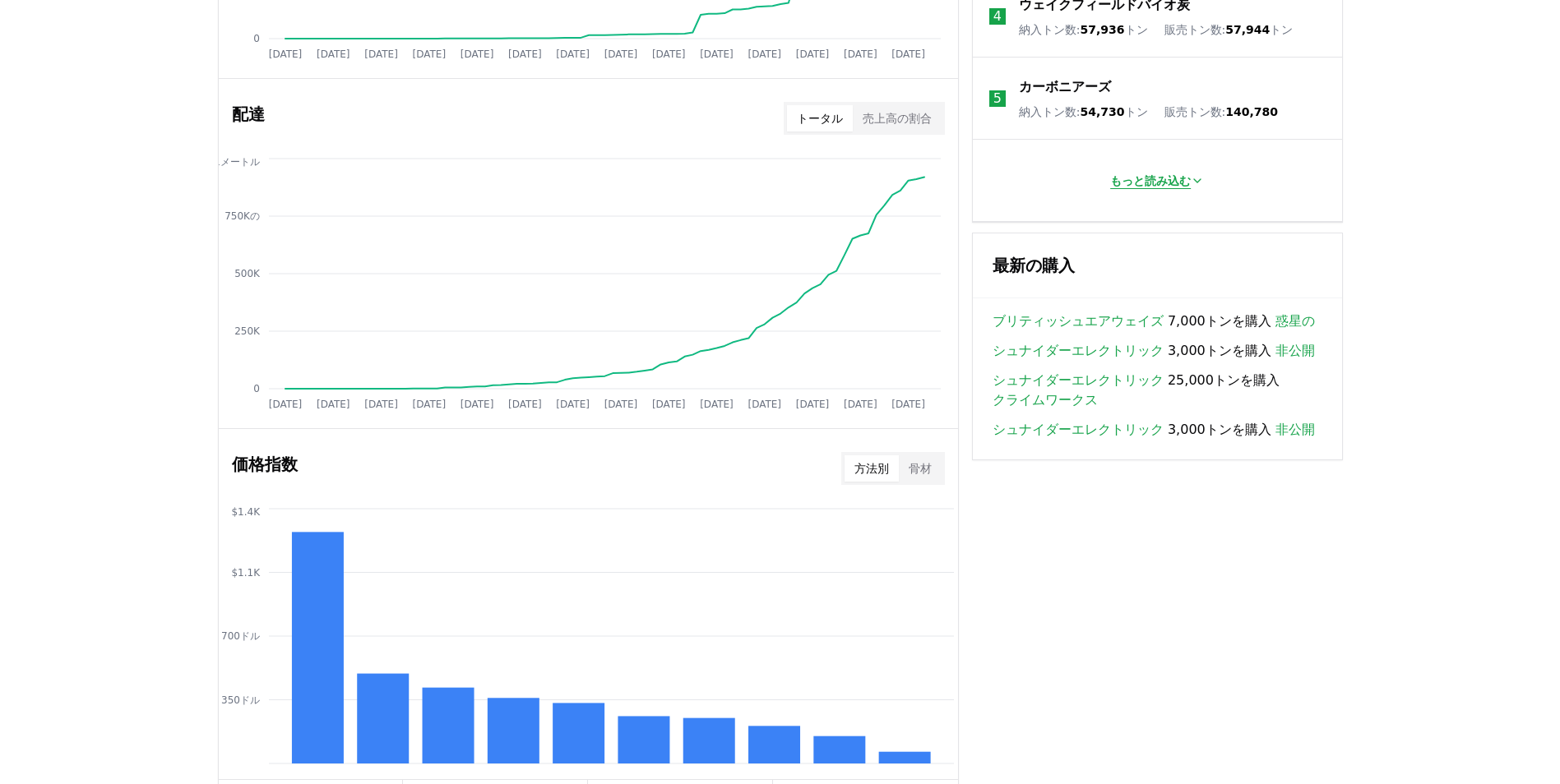
click at [1173, 181] on p "もっと読み込む" at bounding box center [1150, 180] width 81 height 16
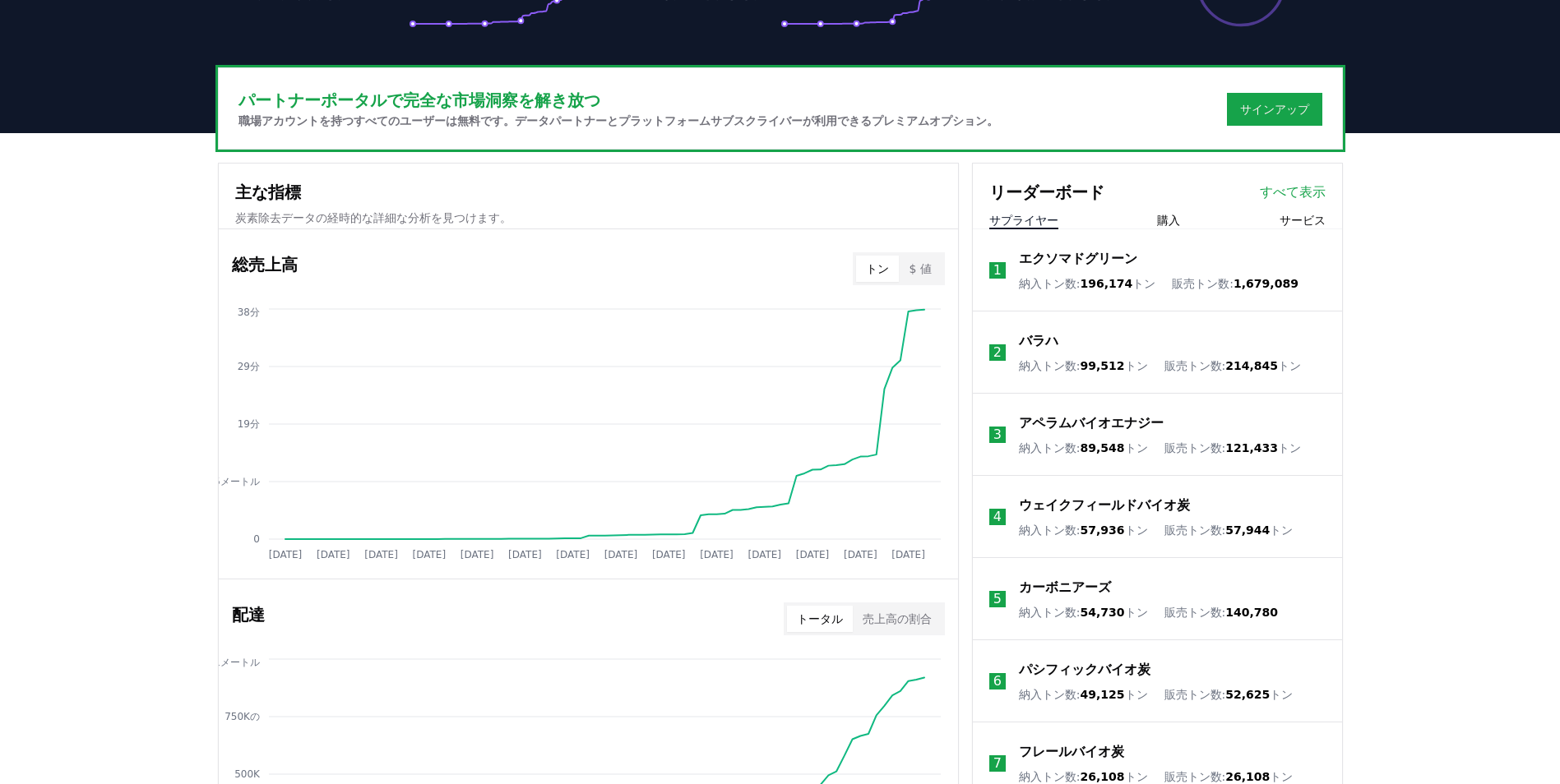
scroll to position [389, 0]
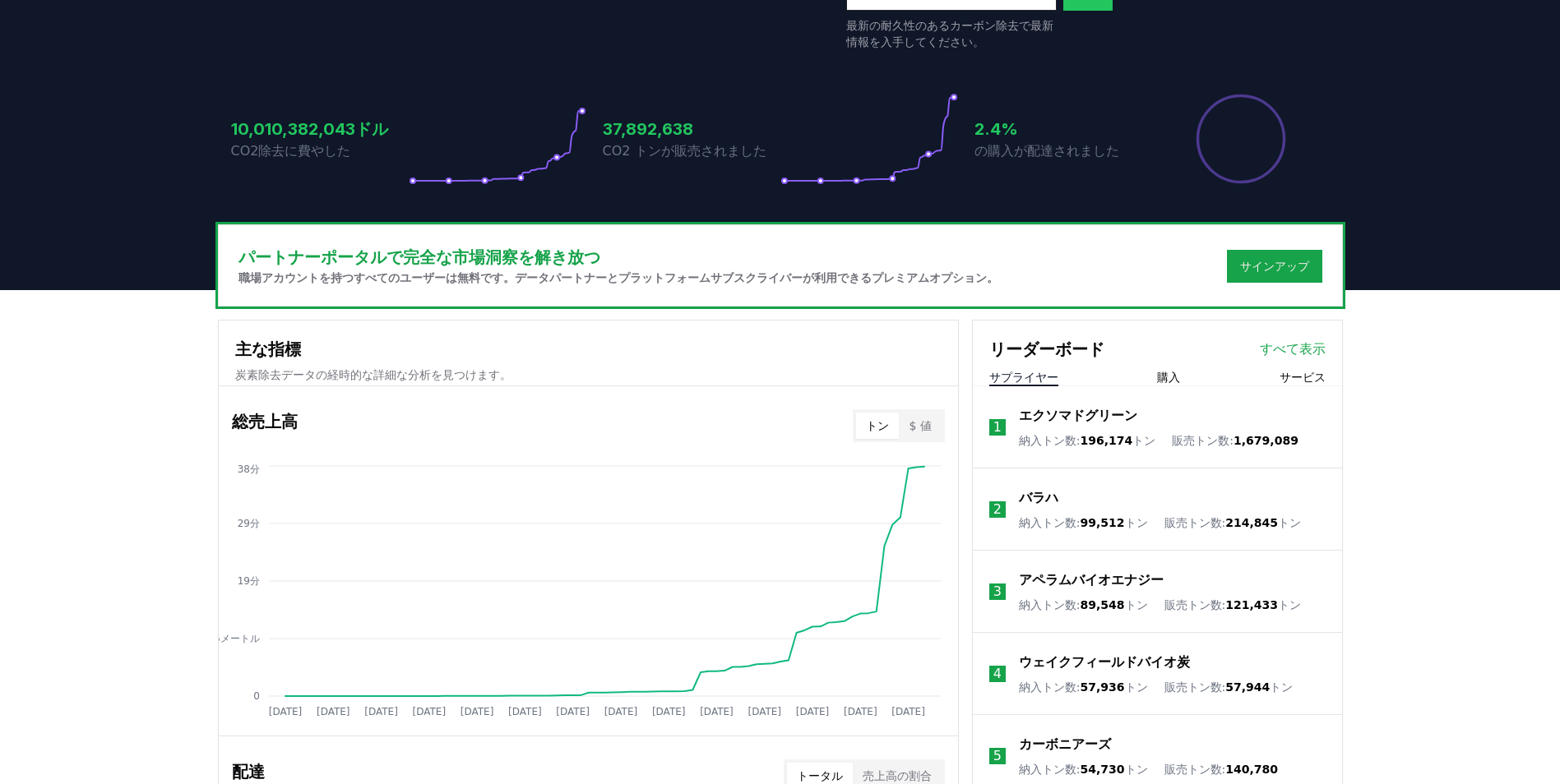
click at [931, 421] on button "$ 値" at bounding box center [920, 426] width 42 height 26
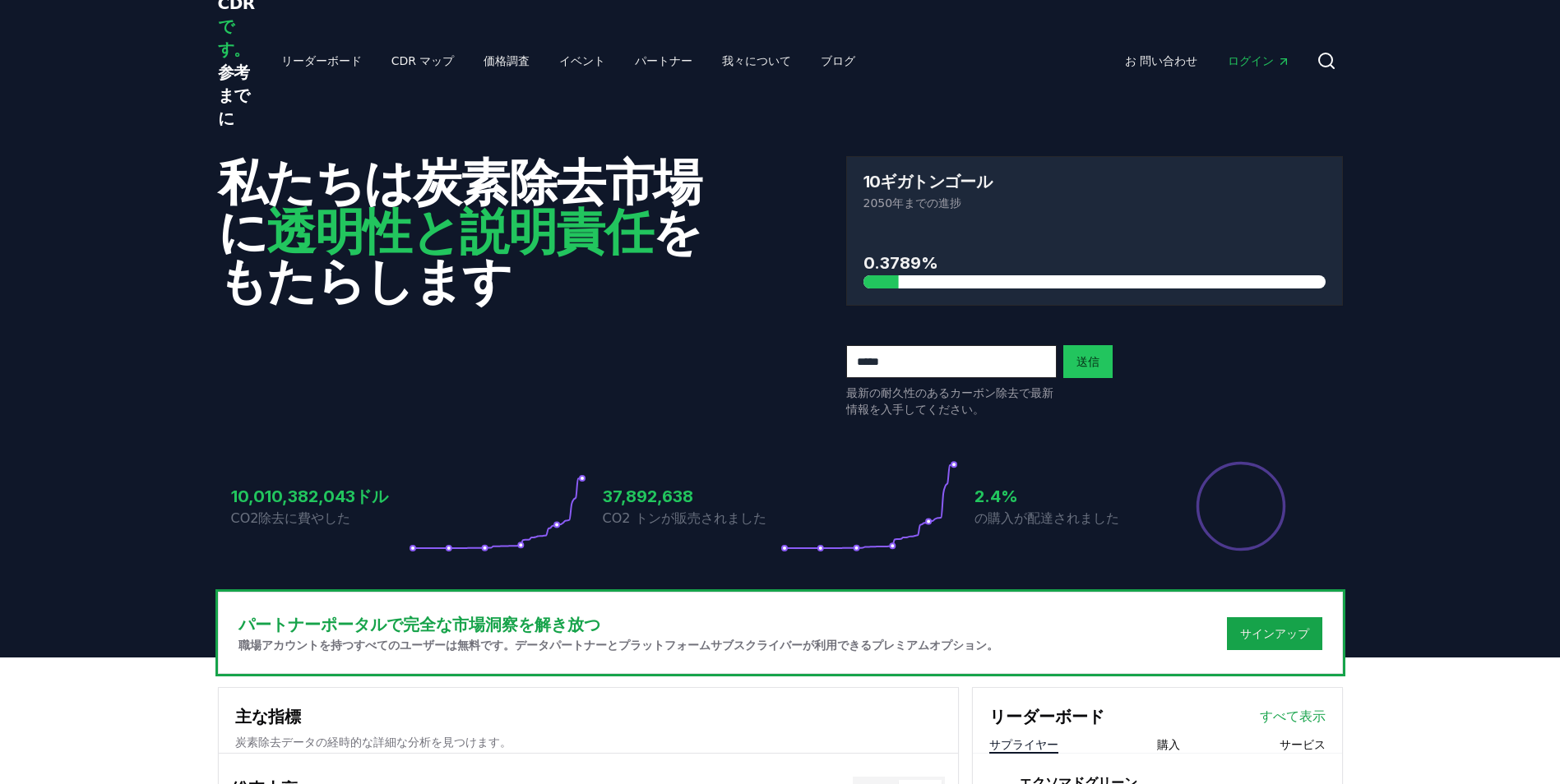
scroll to position [0, 0]
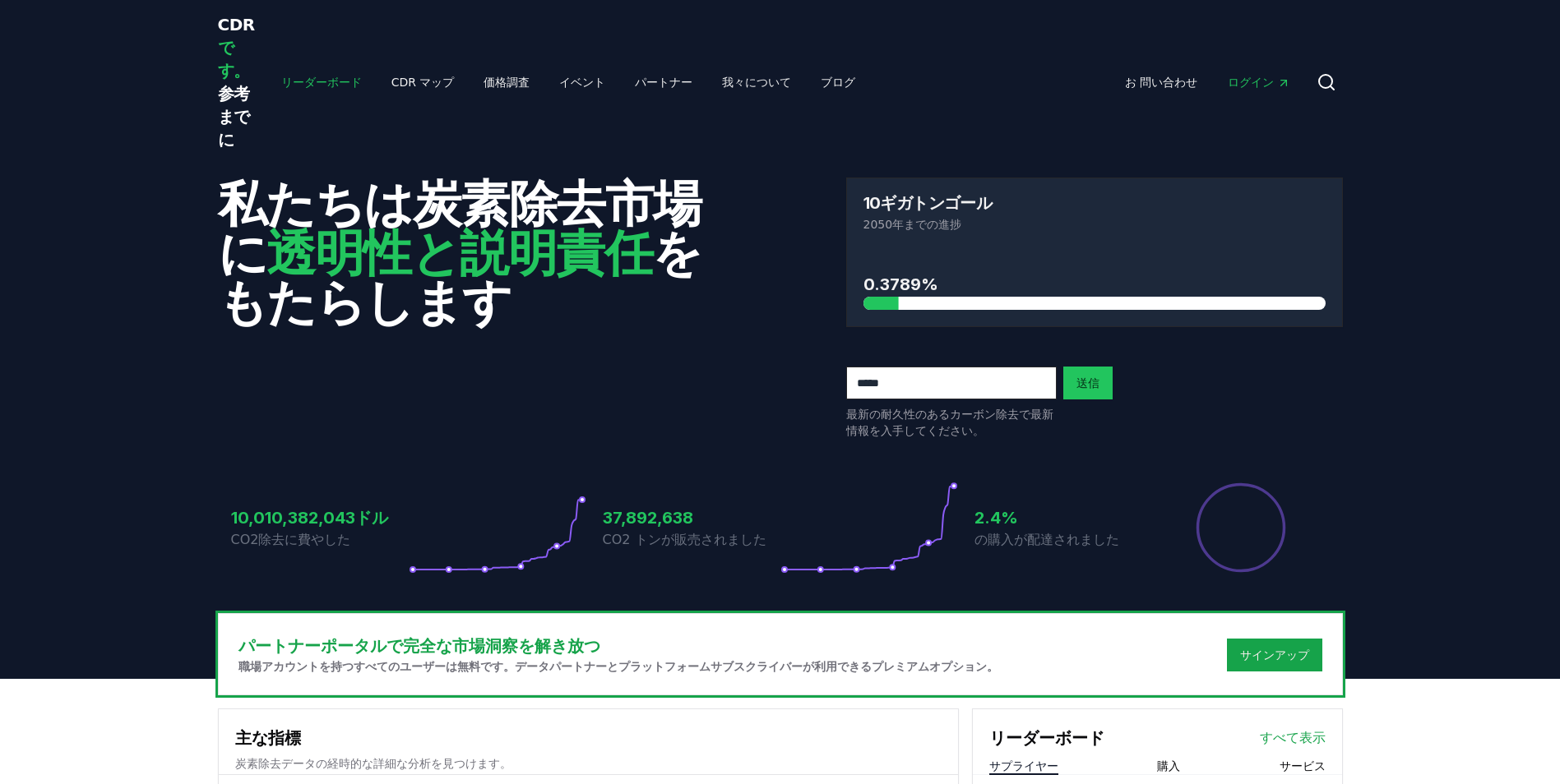
click at [285, 81] on link "リーダーボード" at bounding box center [321, 82] width 107 height 29
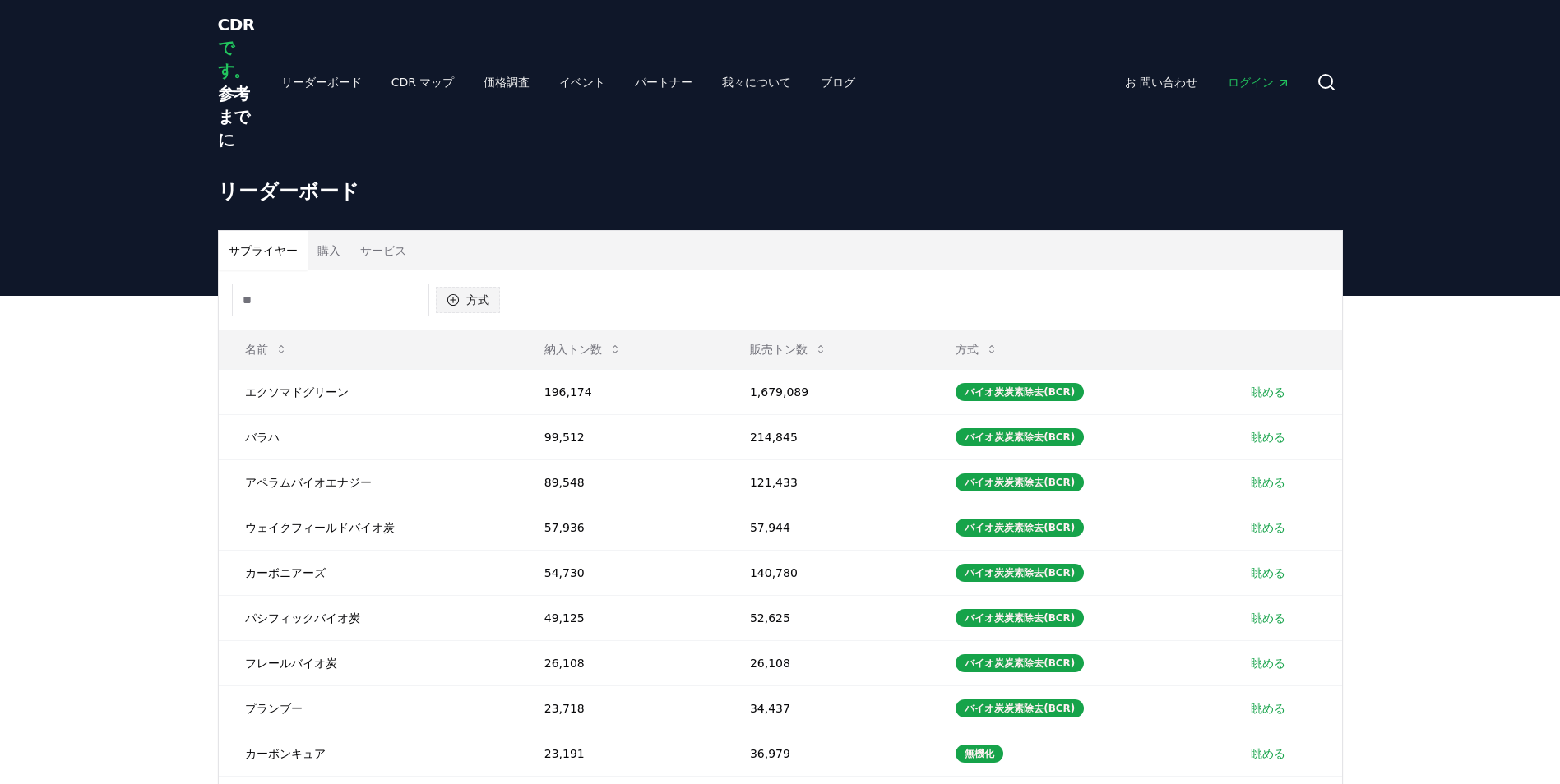
click at [481, 307] on font "方式" at bounding box center [477, 299] width 23 height 16
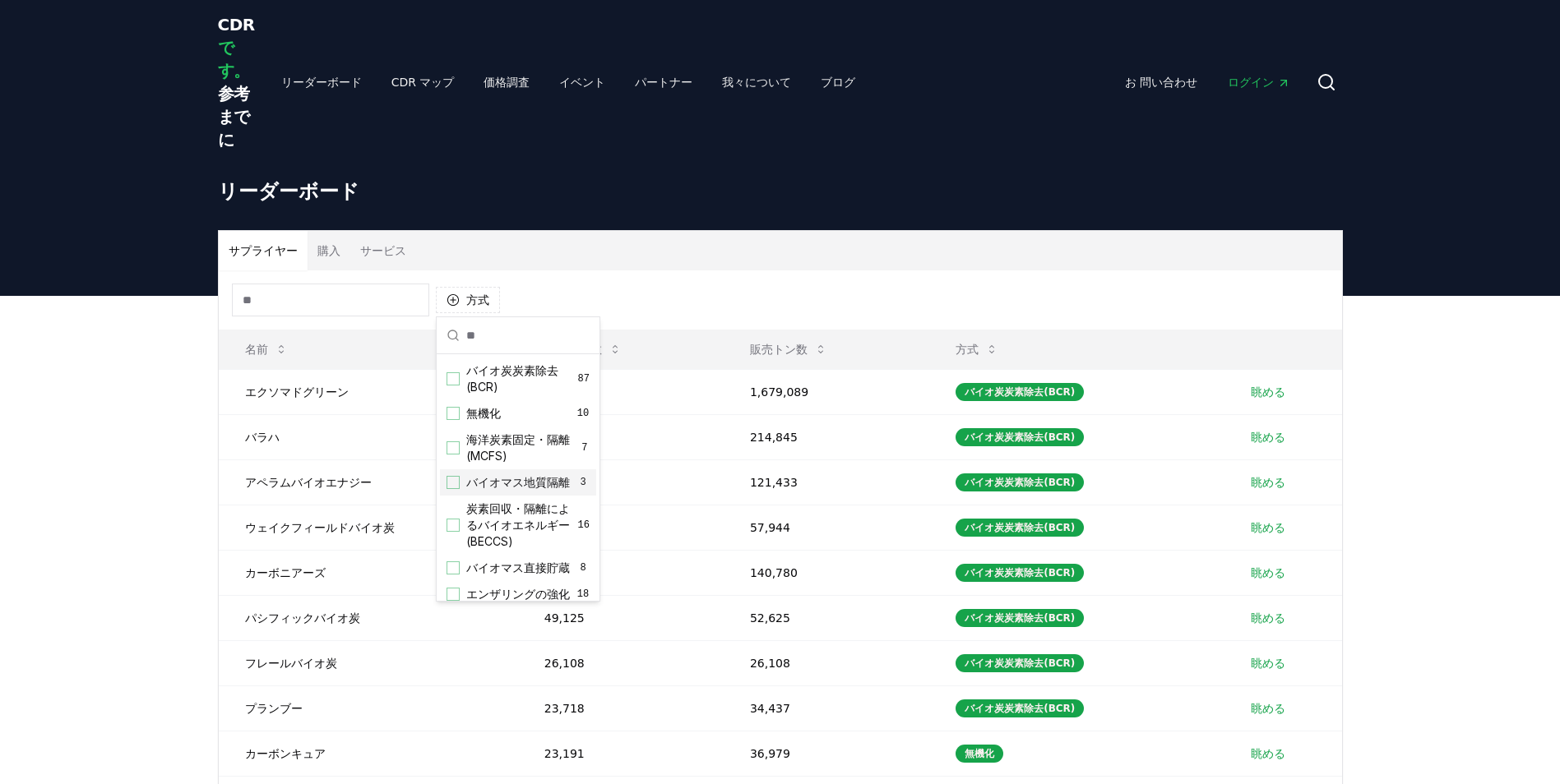
scroll to position [349, 0]
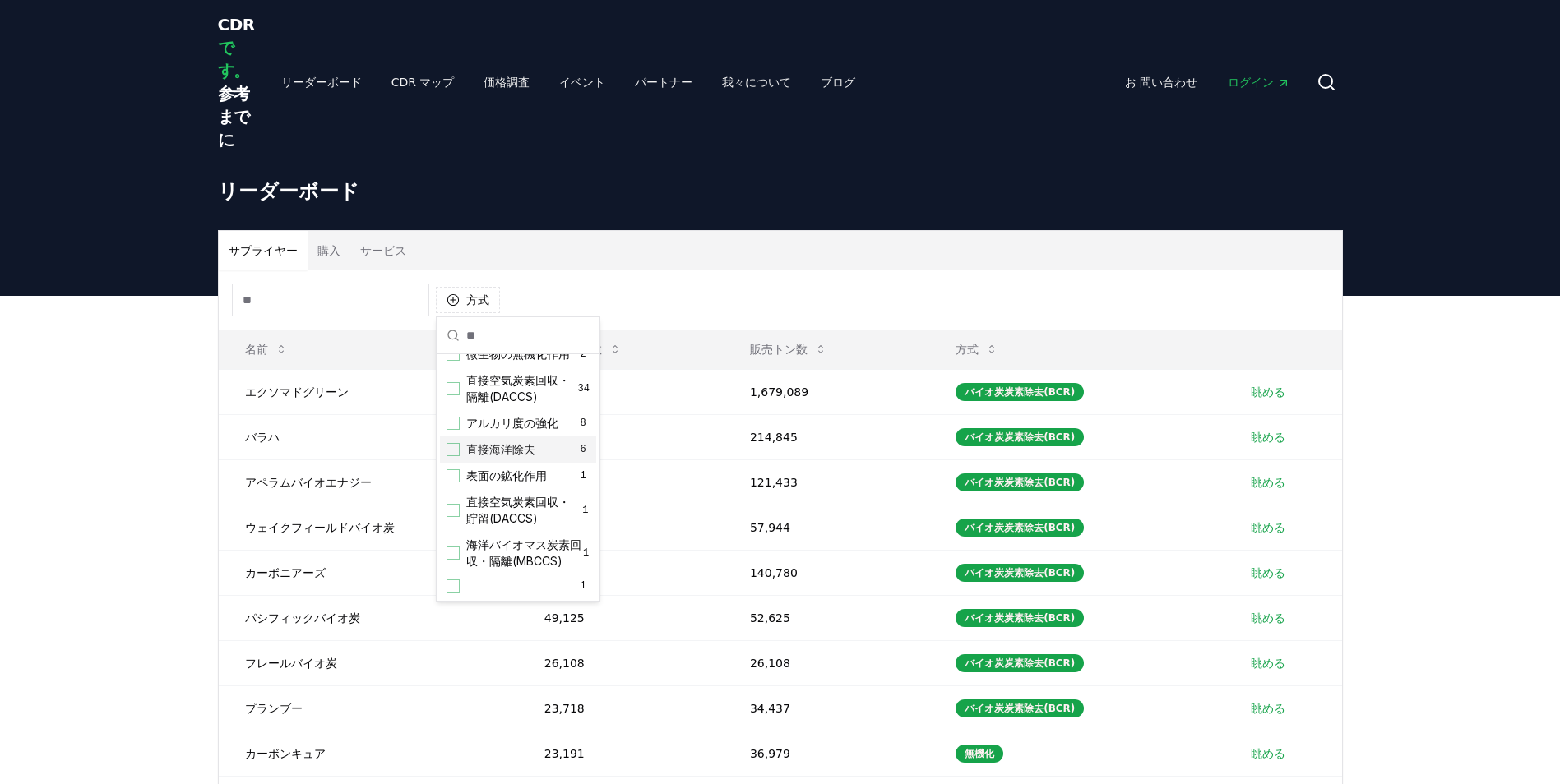
click at [477, 441] on span "直接海洋除去" at bounding box center [501, 449] width 69 height 16
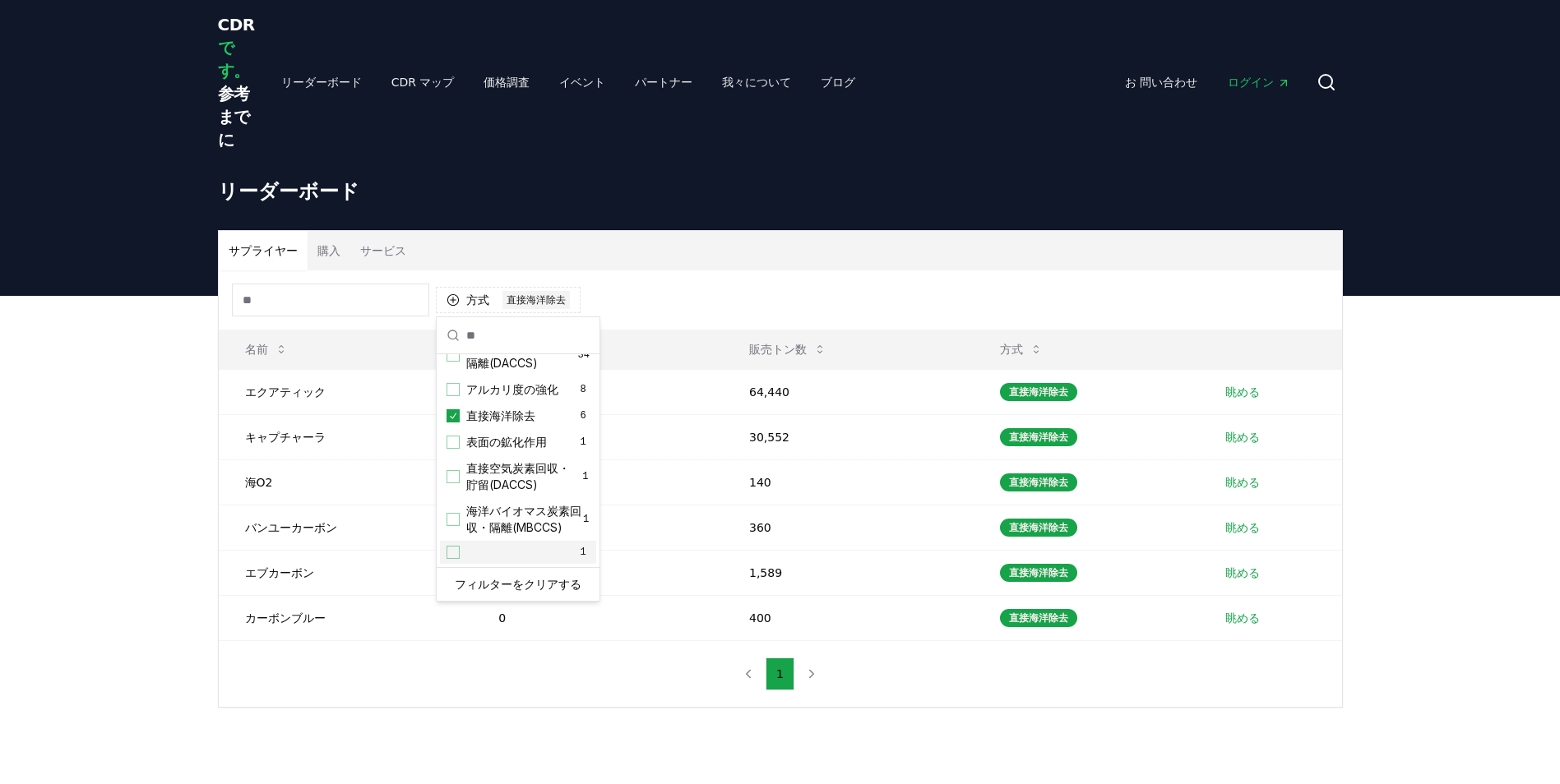
click at [893, 686] on div "方式 1 直接海洋除去 名前 納入トン数 販売トン数 方式 エクアティック 0 64,440 直接海洋除去 眺める キャプチャーラ 0 30,552 直接海洋…" at bounding box center [780, 488] width 1124 height 436
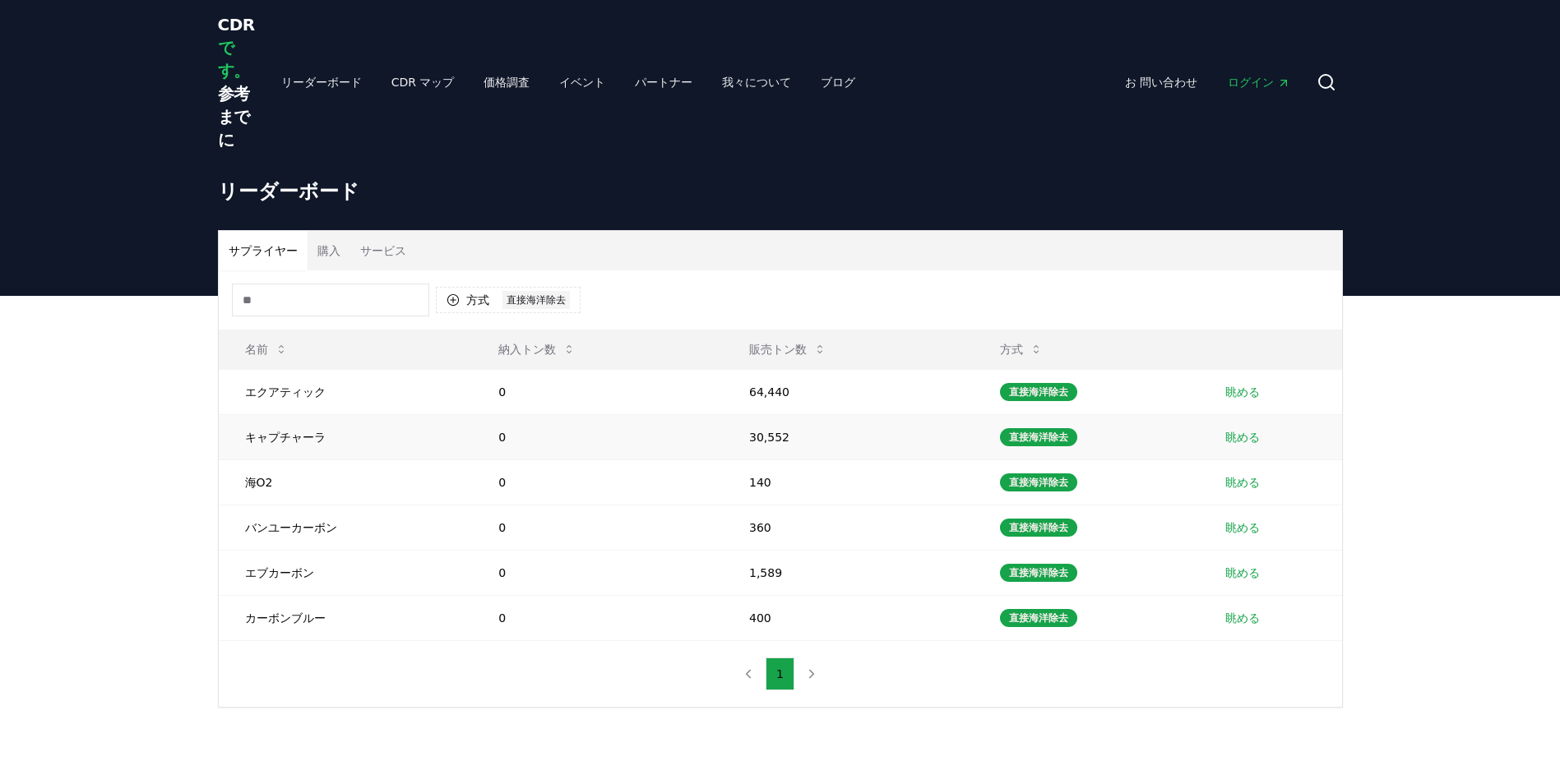
click at [267, 435] on td "キャプチャーラ" at bounding box center [345, 437] width 254 height 45
click at [1049, 442] on div "直接海洋除去" at bounding box center [1038, 437] width 77 height 18
click at [1239, 441] on link "眺める" at bounding box center [1242, 437] width 35 height 16
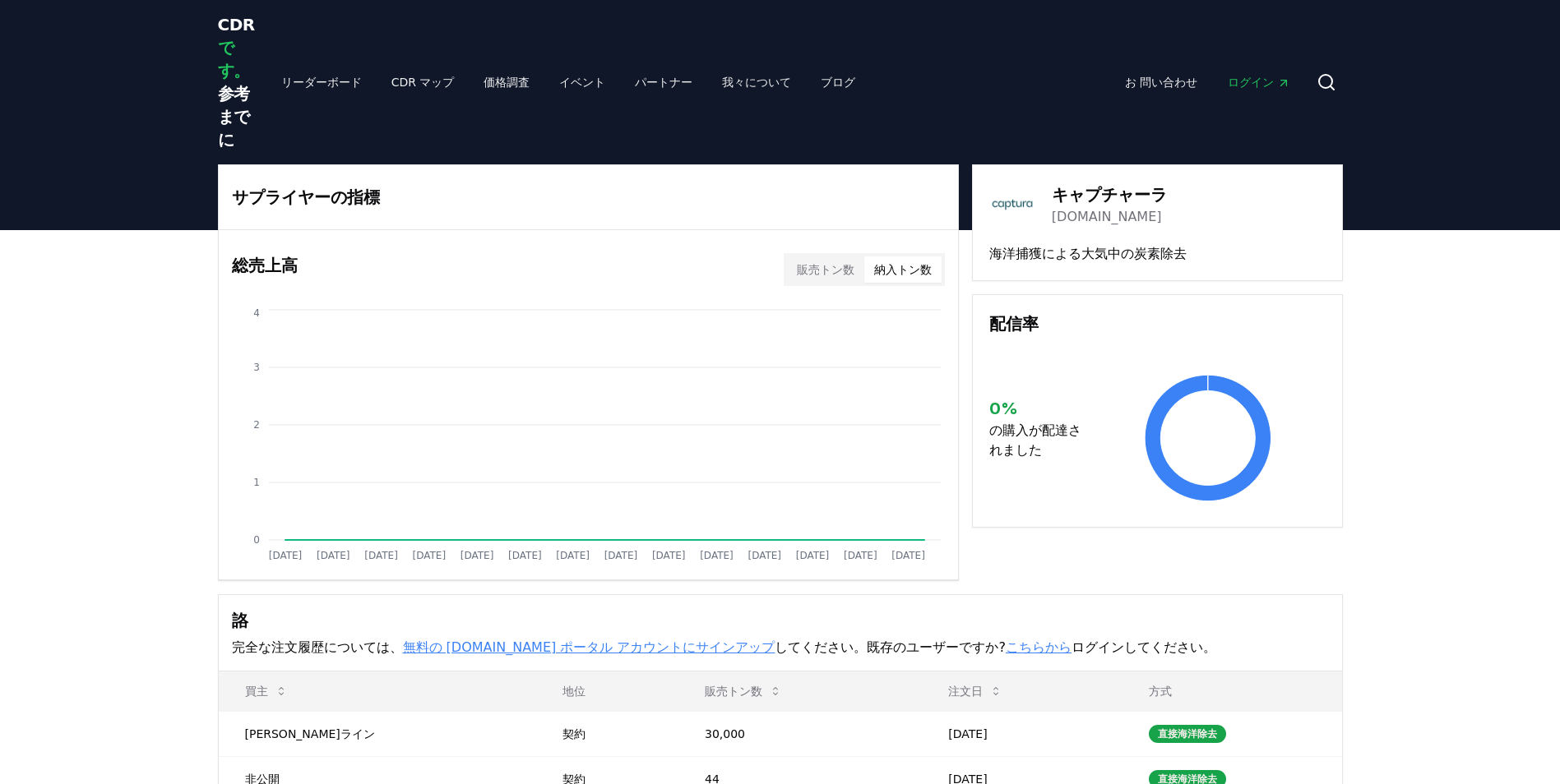
click at [914, 278] on button "納入トン数" at bounding box center [902, 270] width 77 height 26
click at [470, 89] on link "価格調査" at bounding box center [506, 82] width 72 height 29
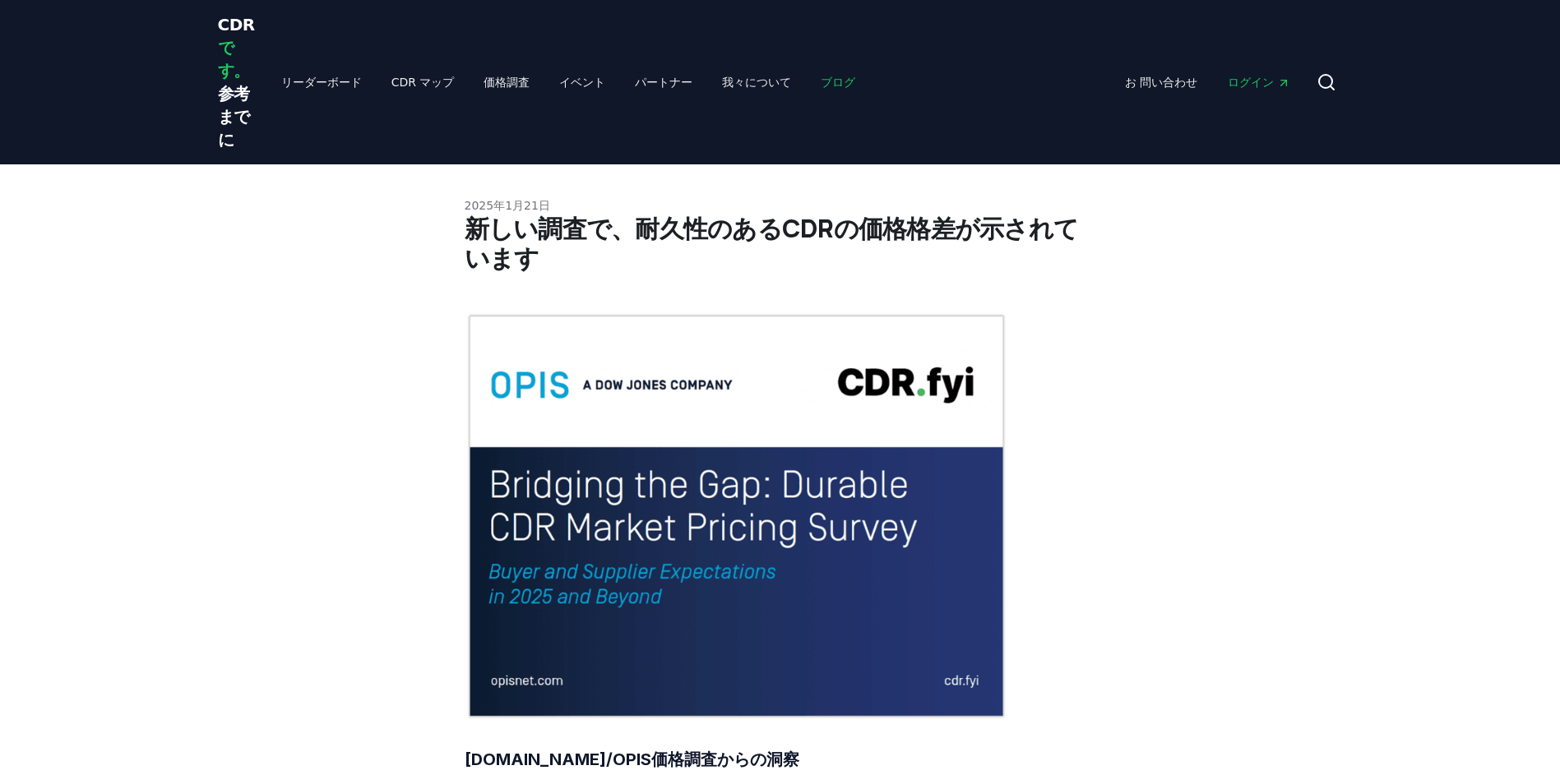
click at [808, 82] on link "ブログ" at bounding box center [838, 82] width 61 height 29
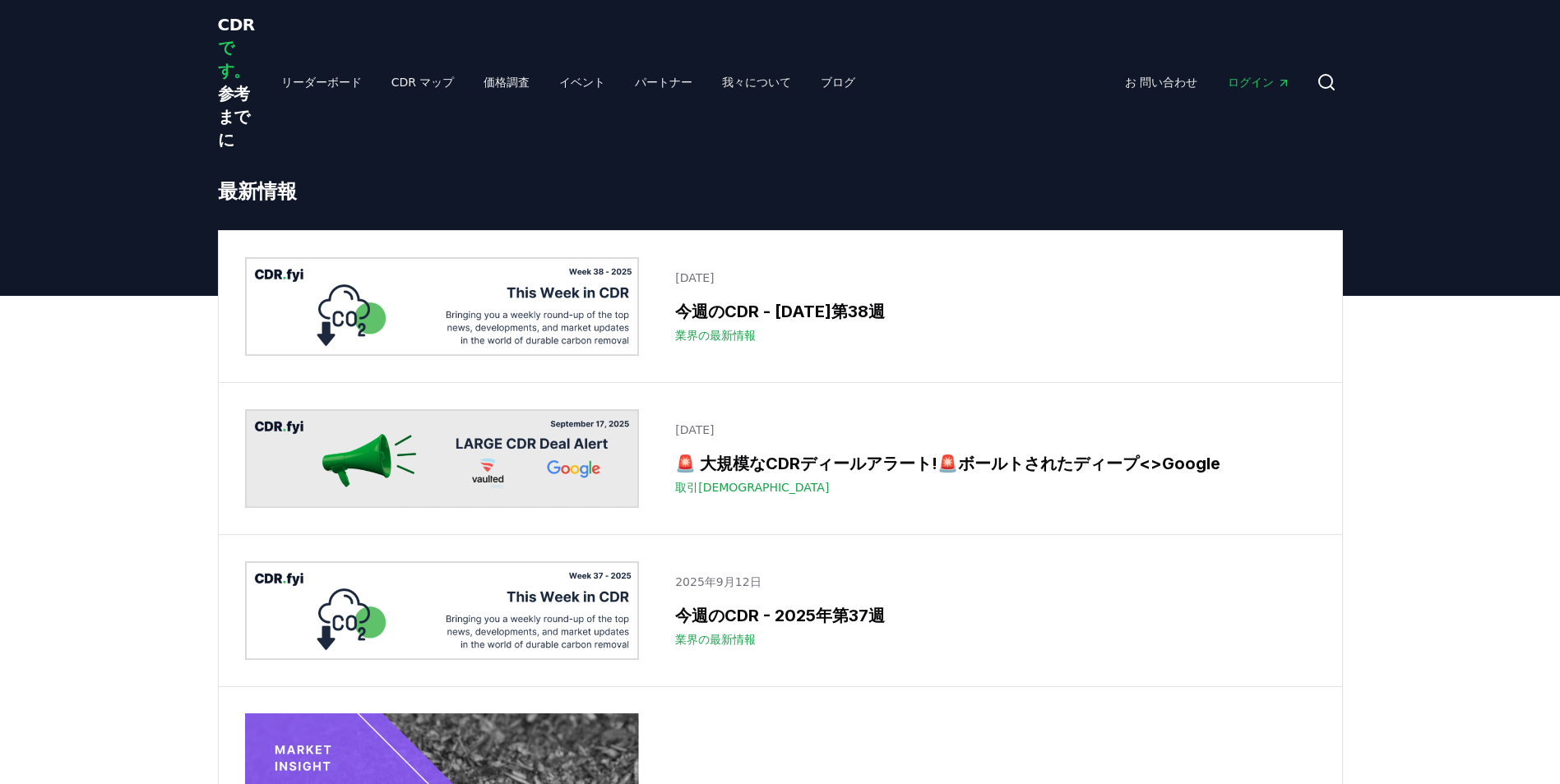
click at [359, 310] on img at bounding box center [442, 307] width 395 height 99
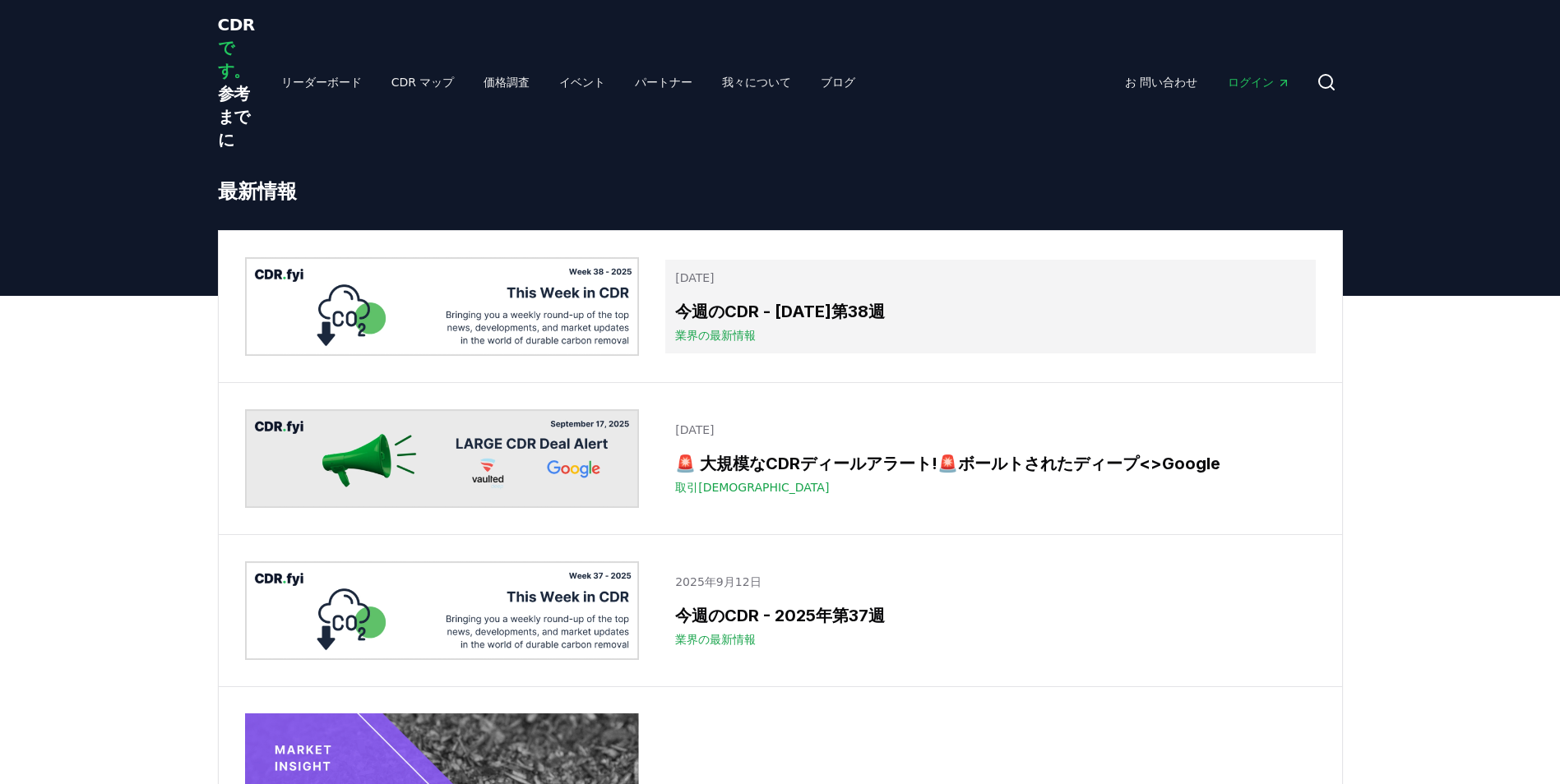
click at [846, 313] on h3 "今週のCDR - 2025年第38週" at bounding box center [990, 311] width 630 height 24
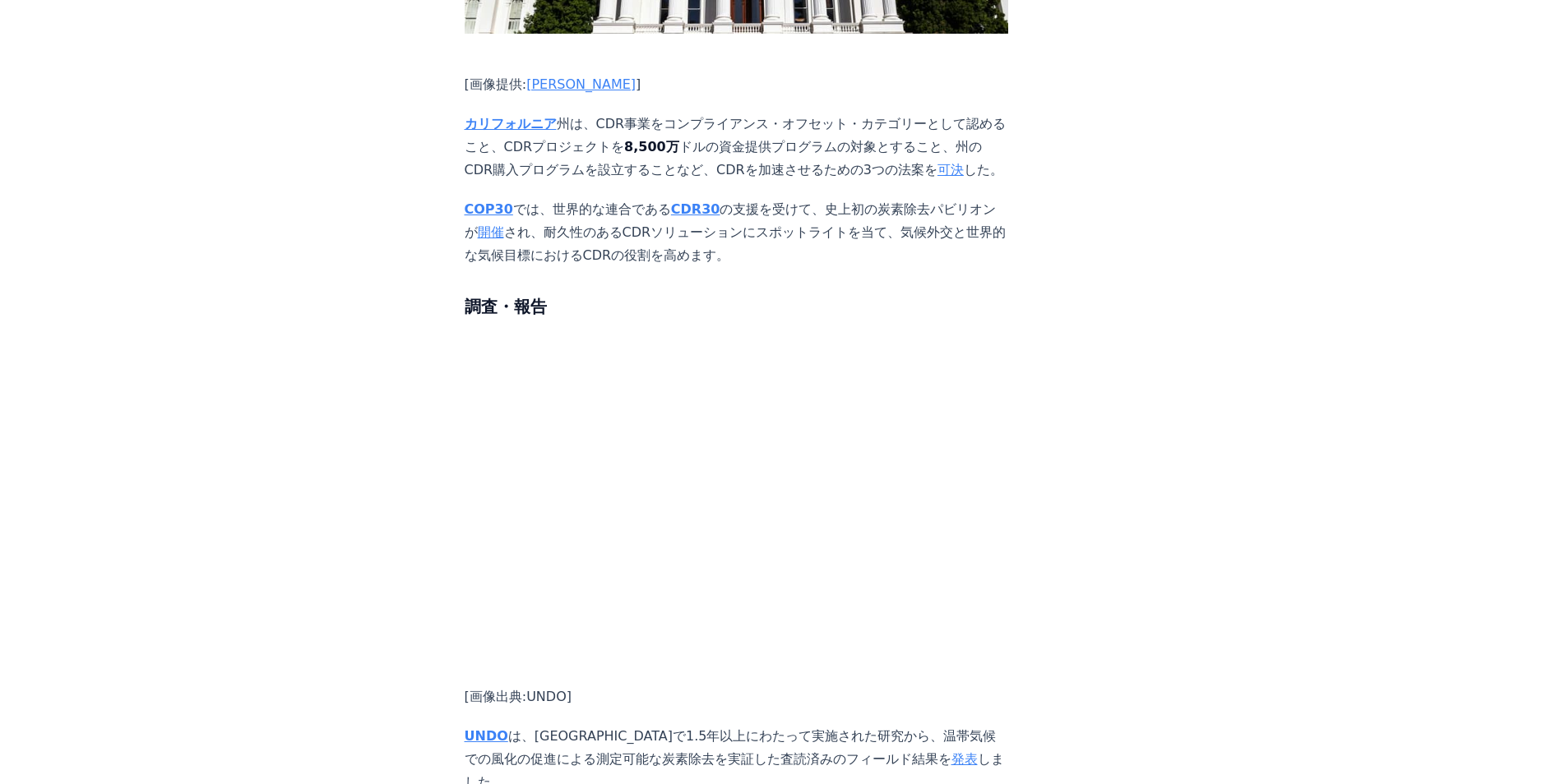
scroll to position [4517, 0]
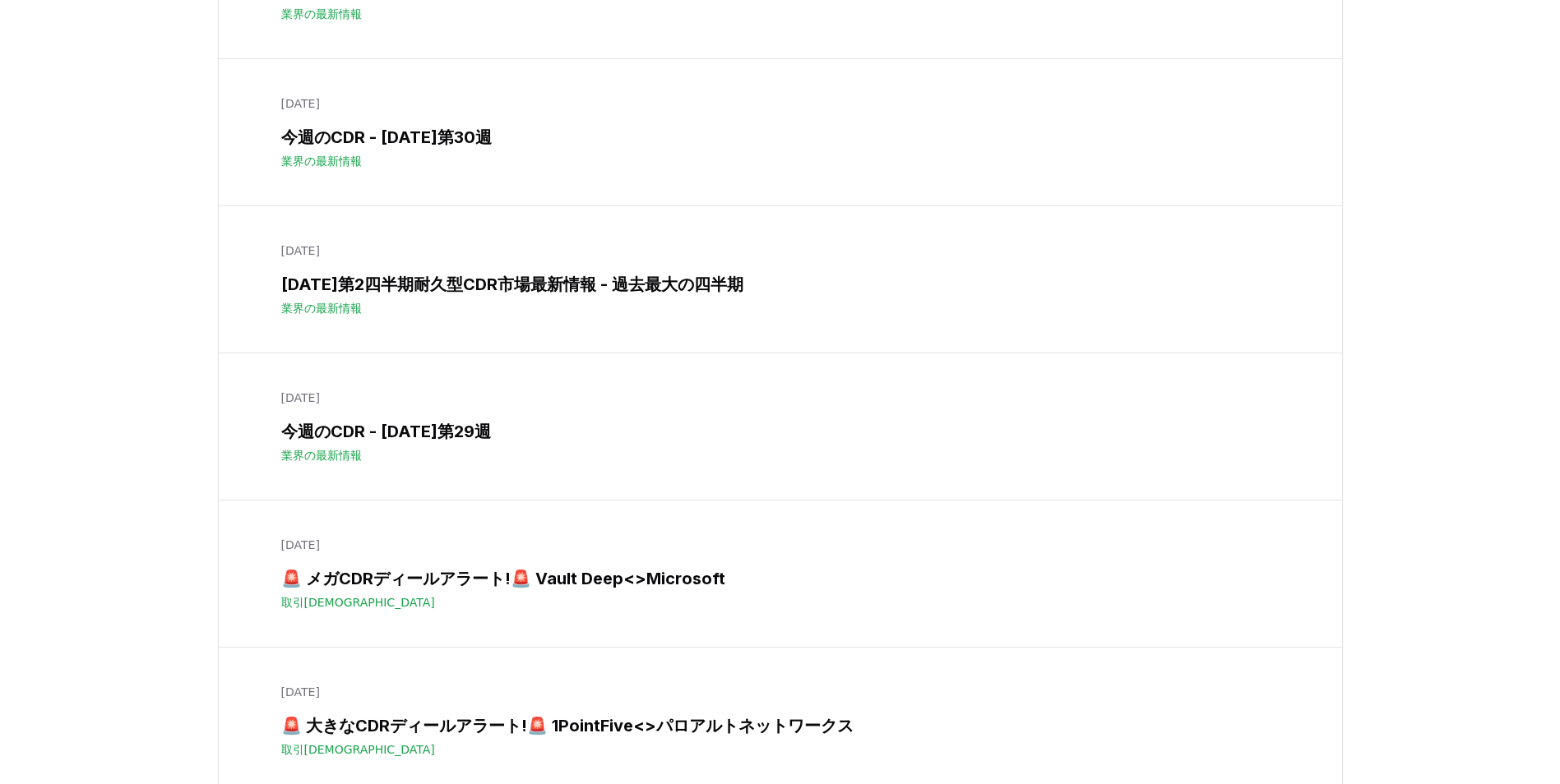
scroll to position [2451, 0]
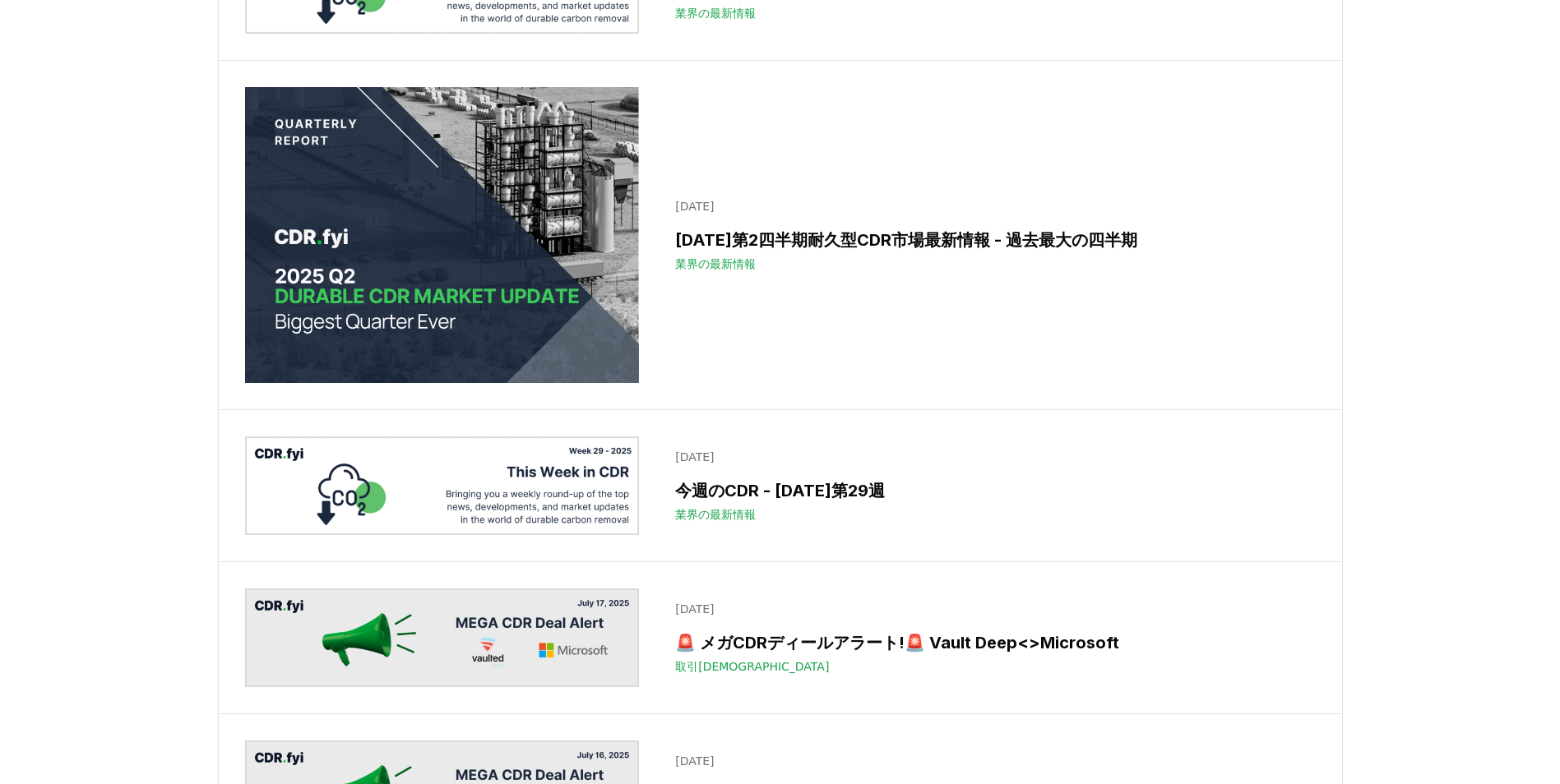
click at [639, 383] on img at bounding box center [442, 234] width 395 height 296
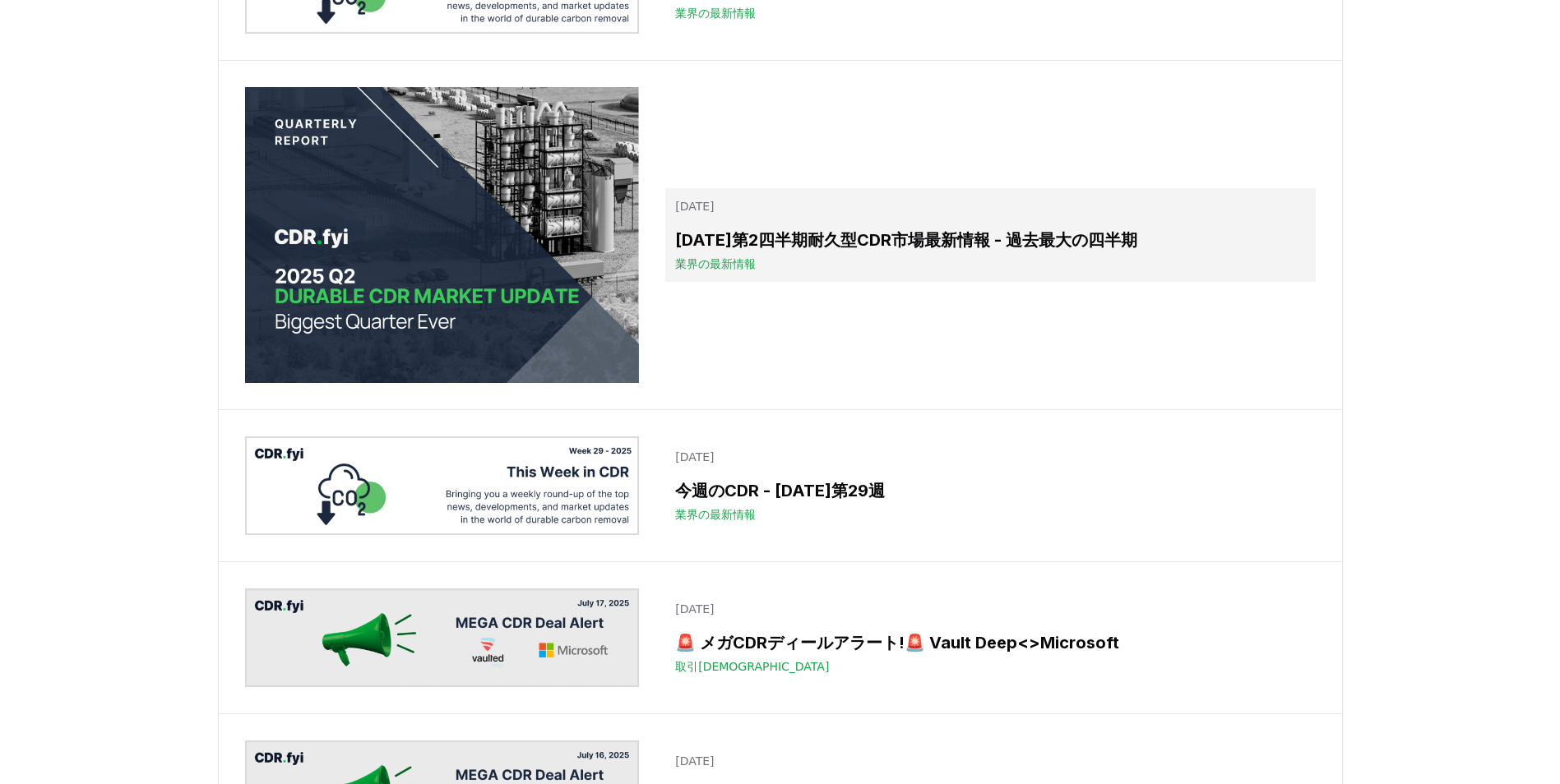
click at [698, 252] on h3 "2025年第2四半期耐久型CDR市場最新情報 - 過去最大の四半期" at bounding box center [990, 240] width 630 height 24
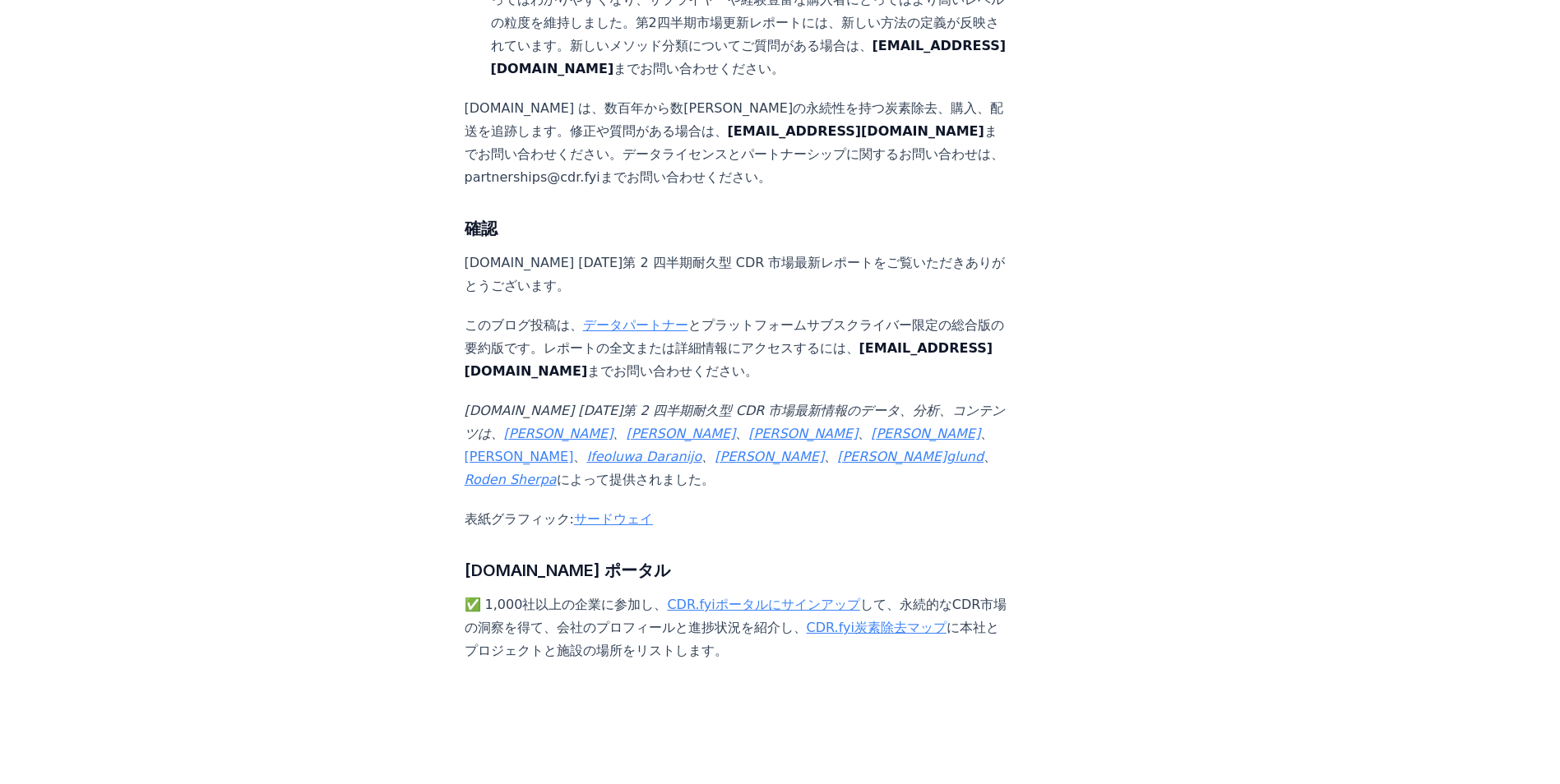
scroll to position [10107, 0]
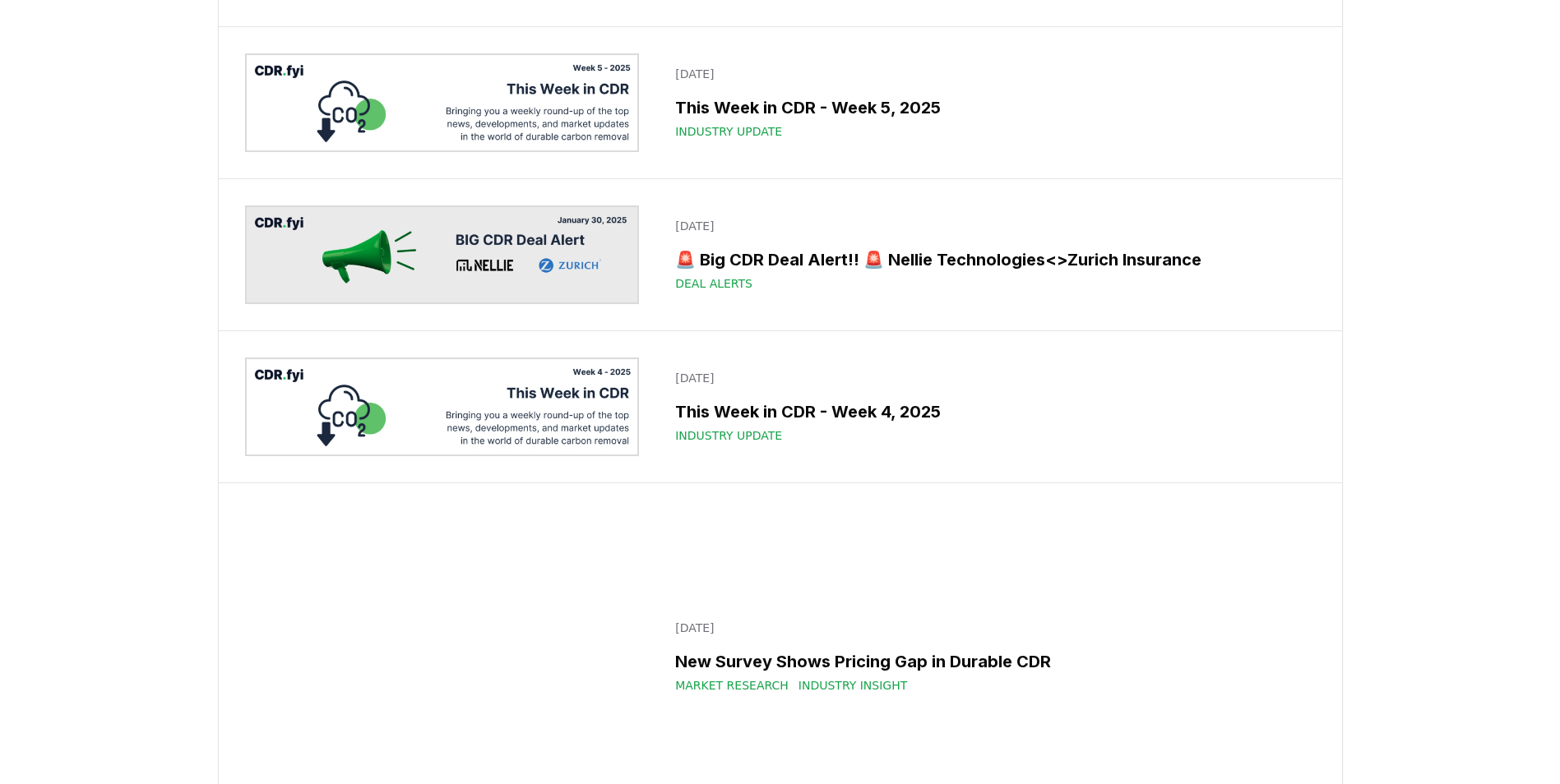
scroll to position [12223, 0]
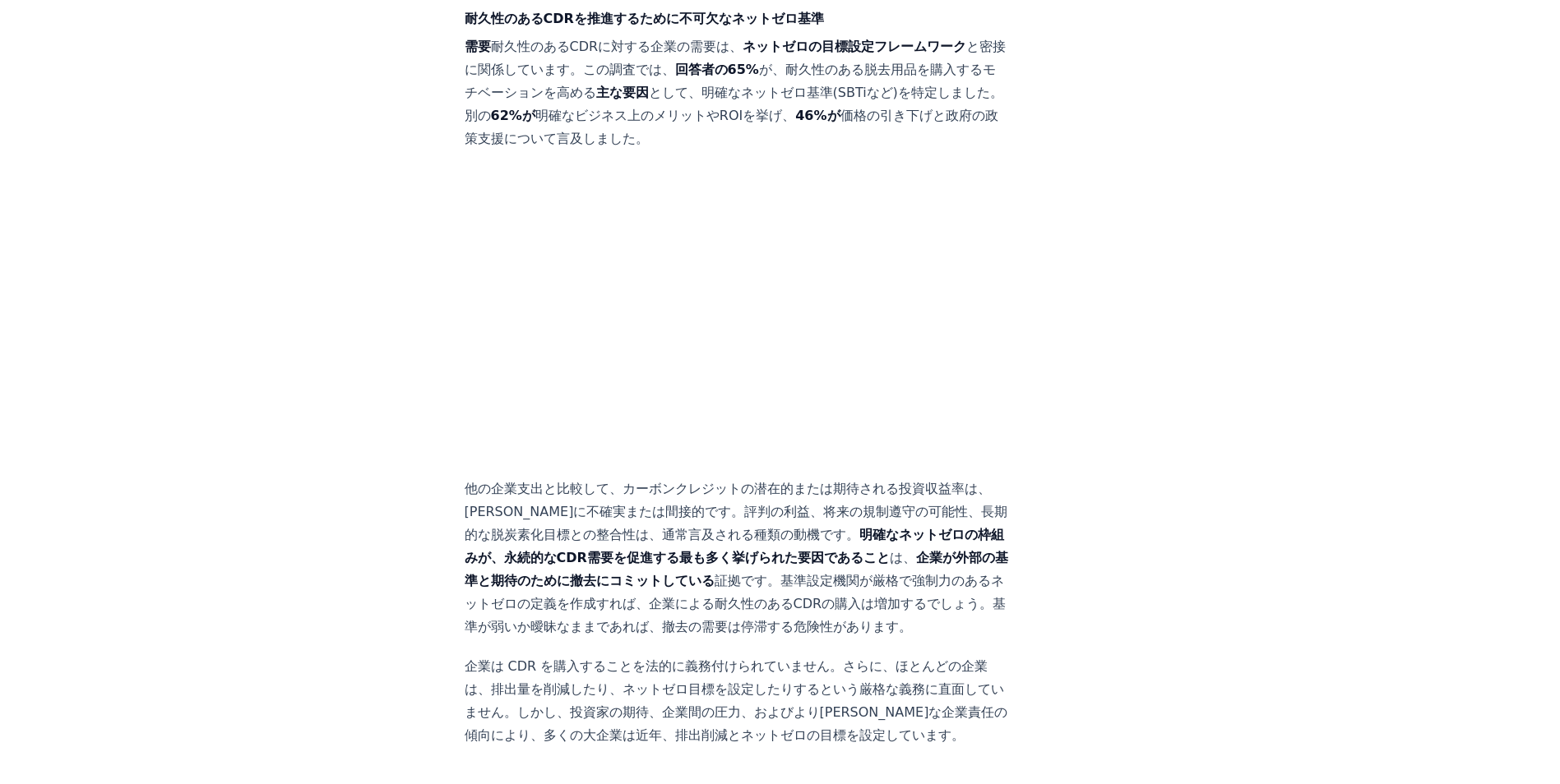
scroll to position [3683, 0]
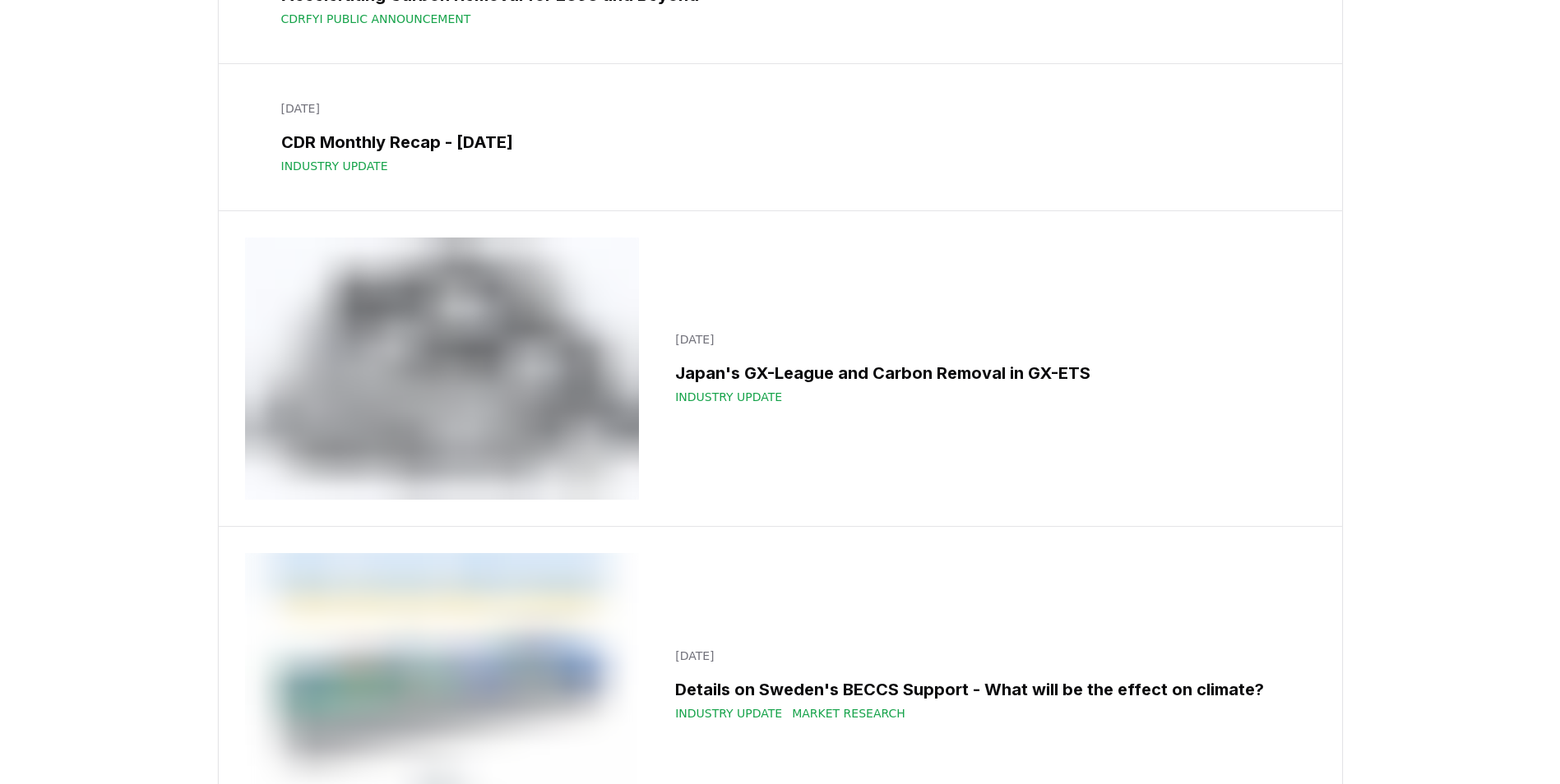
scroll to position [17948, 0]
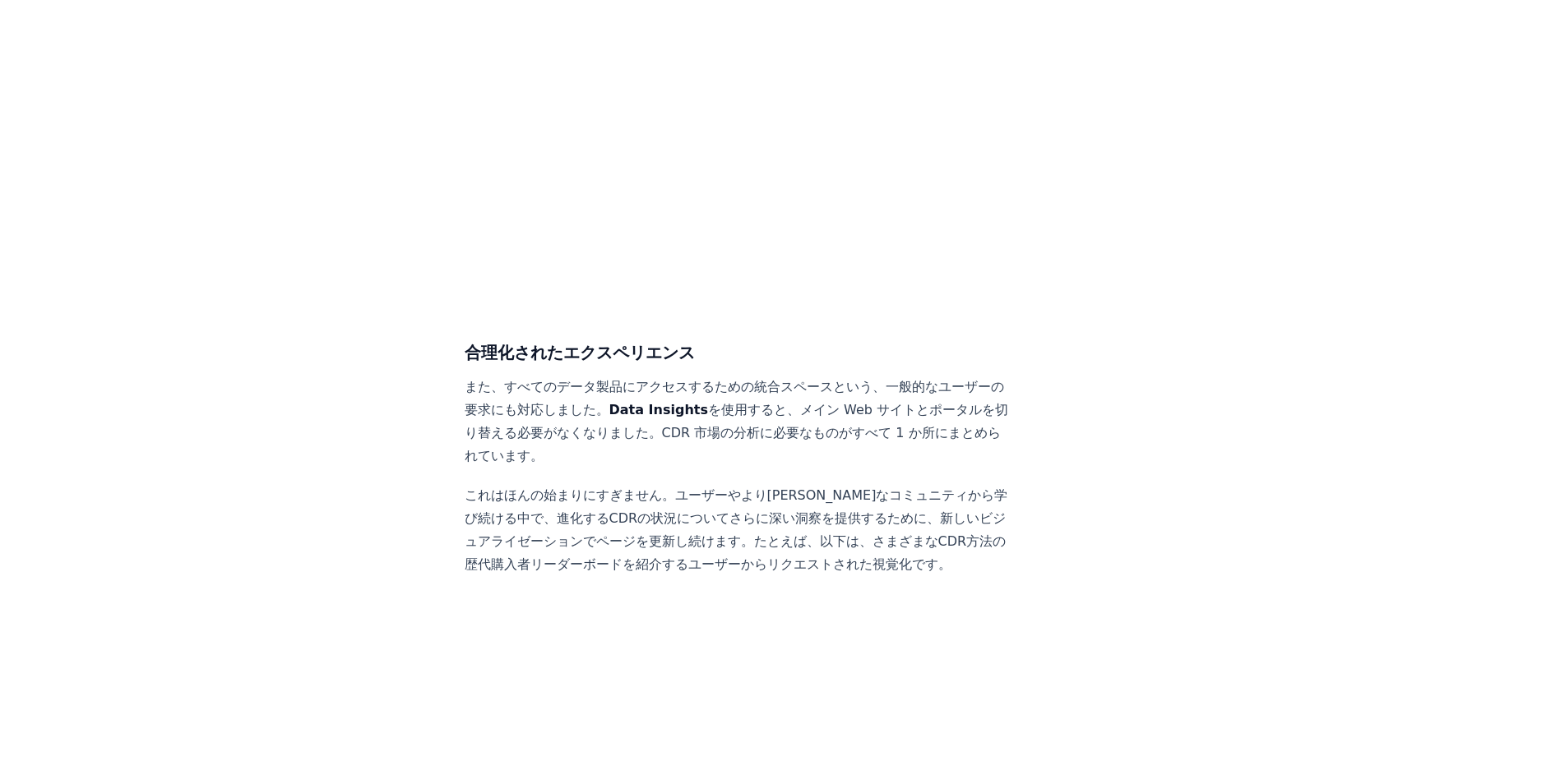
scroll to position [2040, 0]
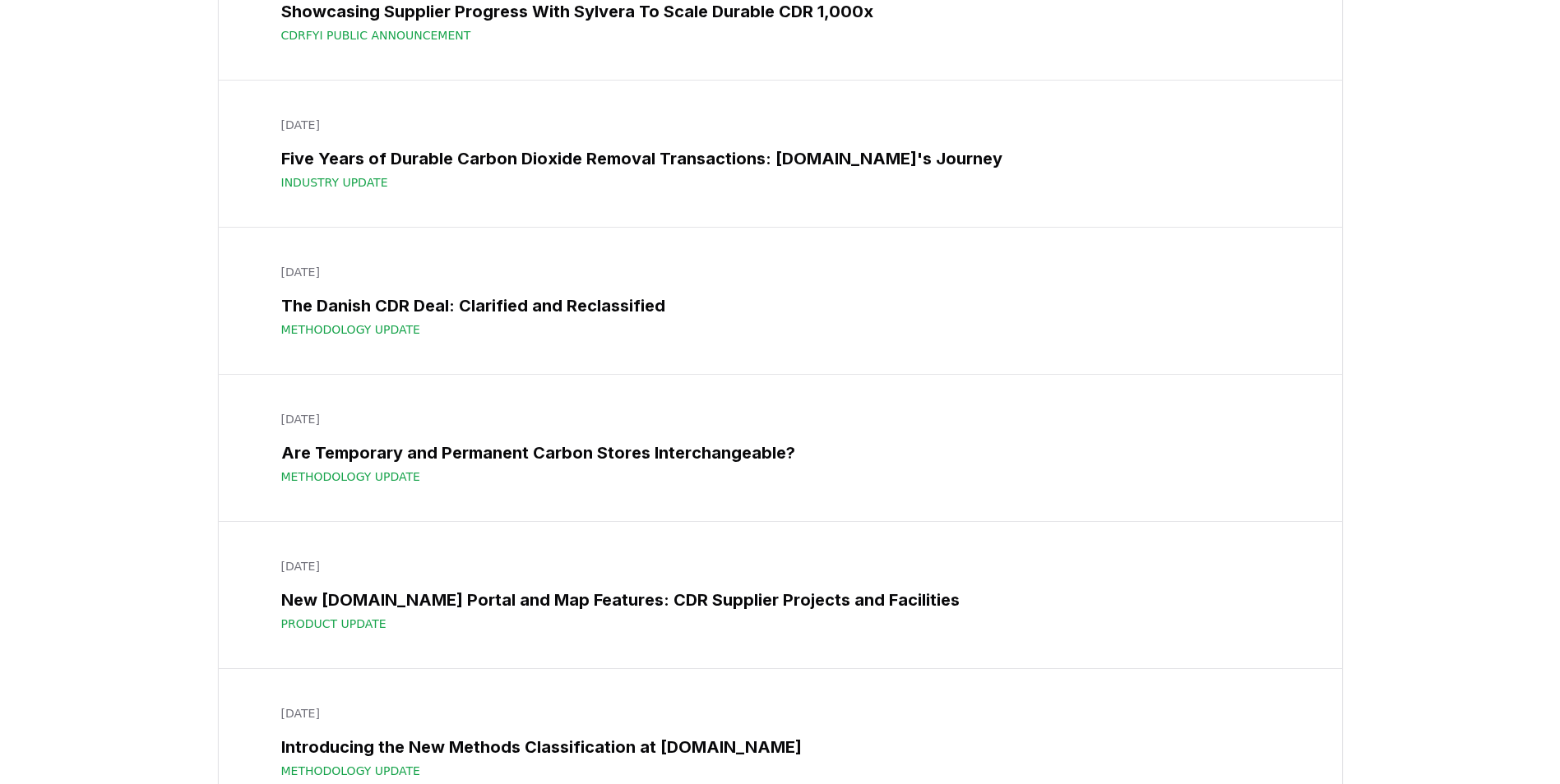
scroll to position [20020, 0]
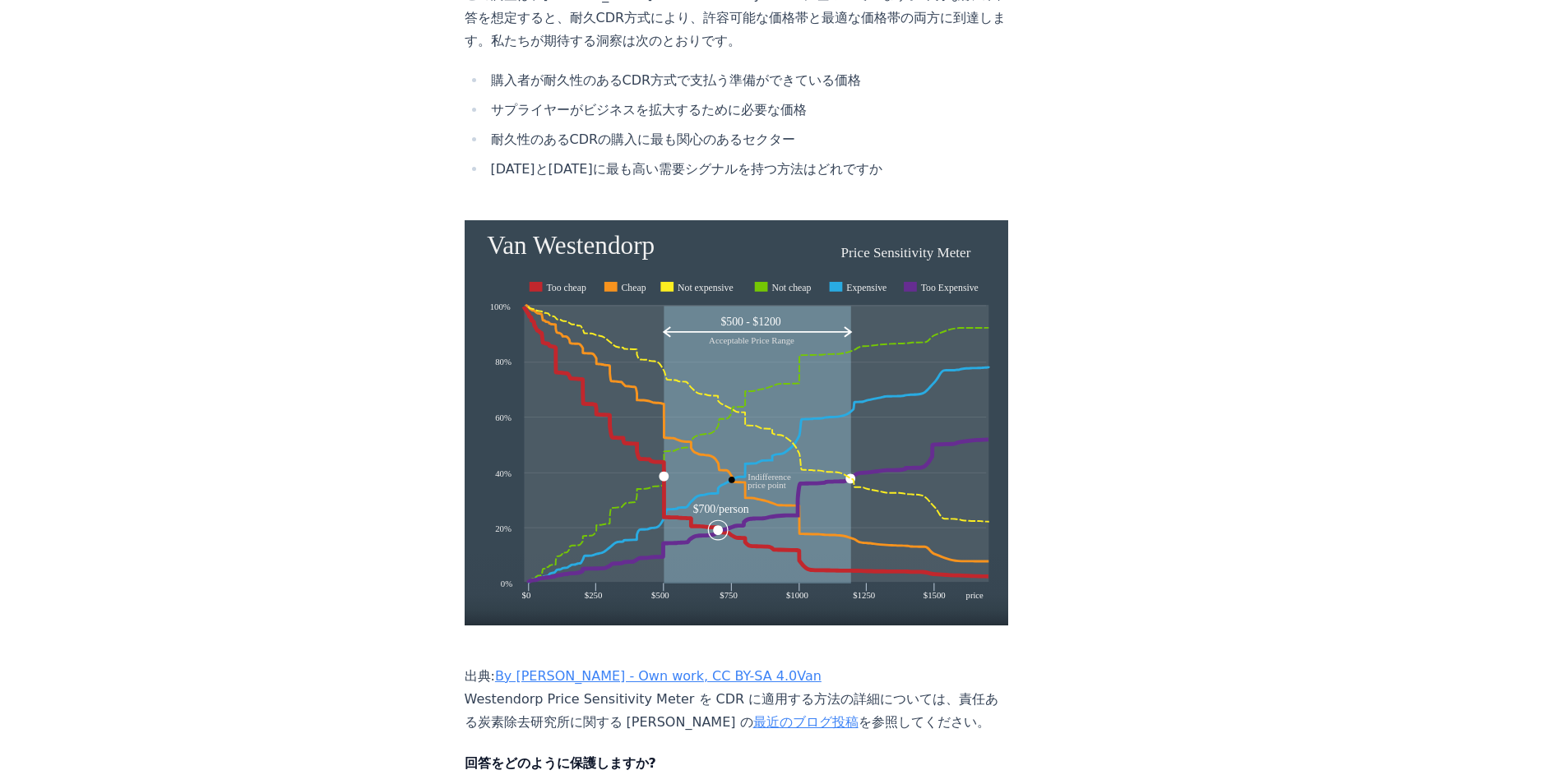
scroll to position [2794, 0]
